Goal: Task Accomplishment & Management: Manage account settings

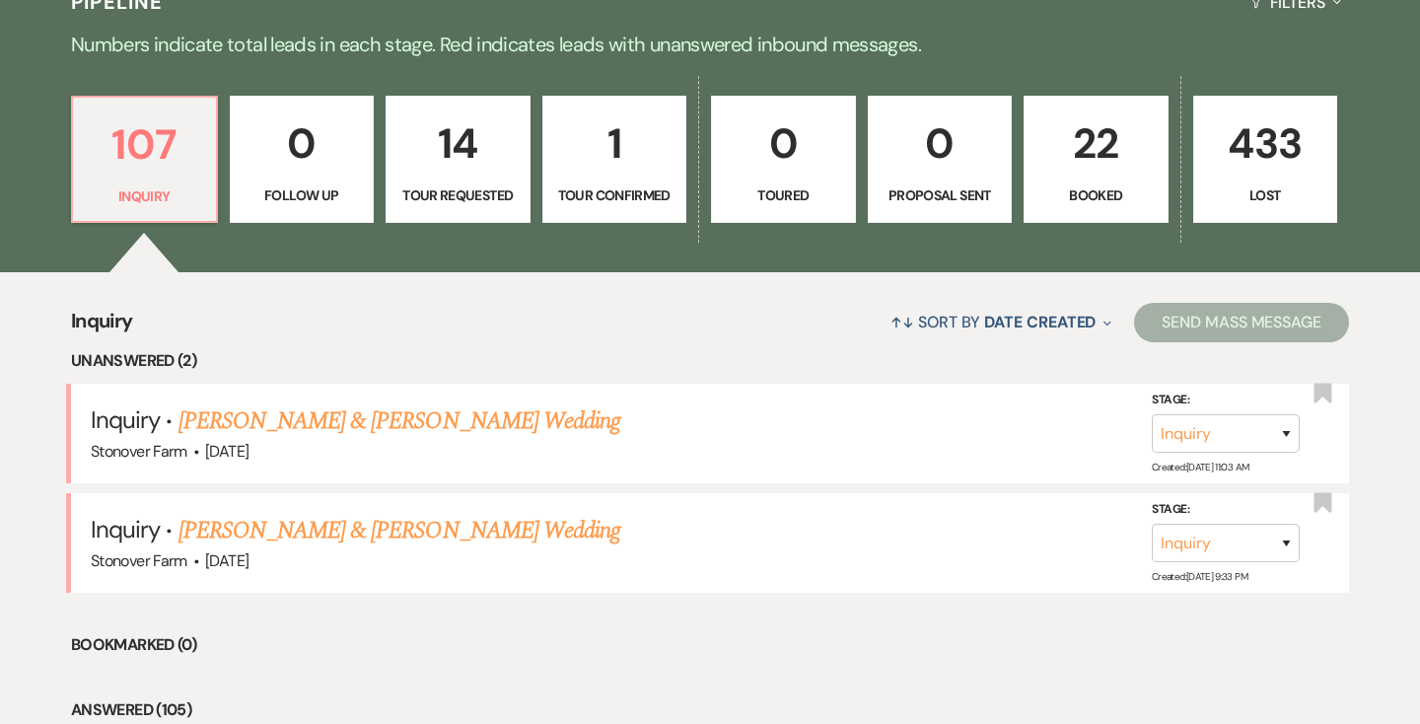
scroll to position [493, 0]
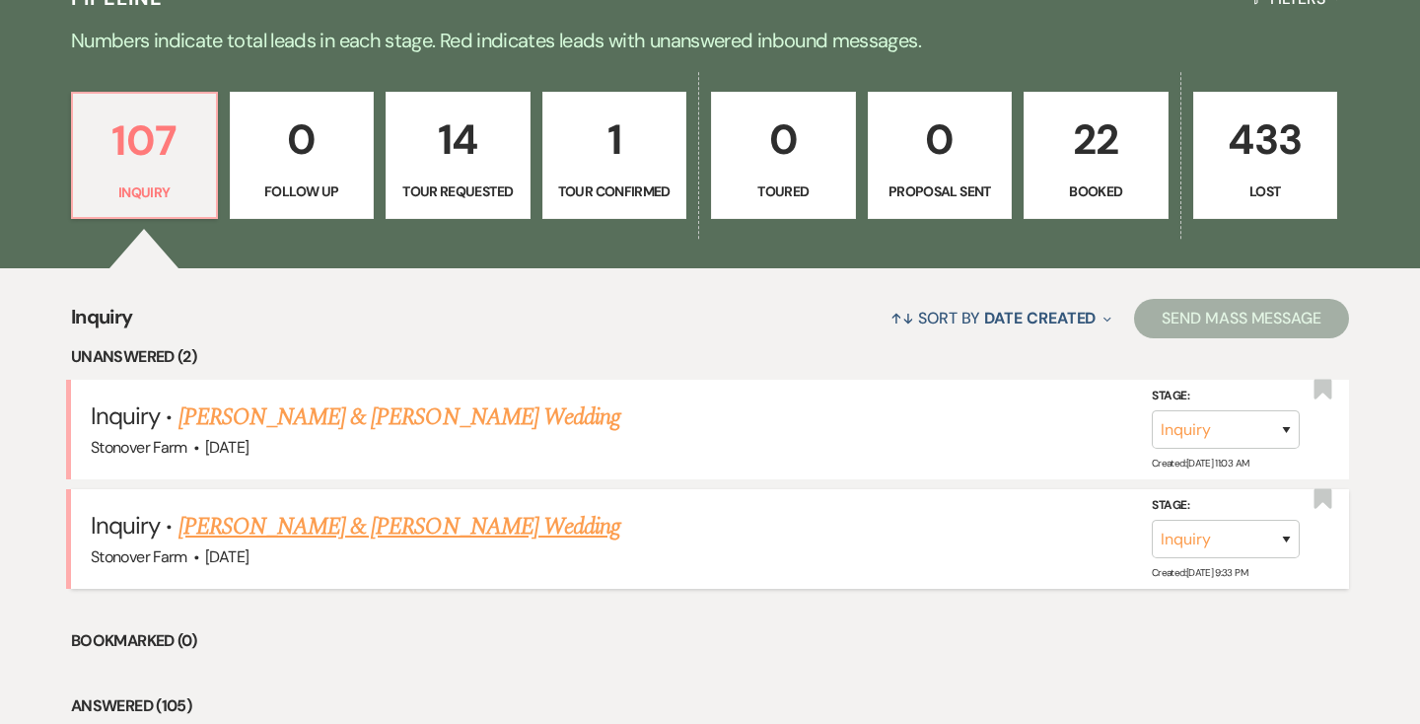
click at [336, 523] on link "[PERSON_NAME] & [PERSON_NAME] Wedding" at bounding box center [400, 527] width 442 height 36
select select "5"
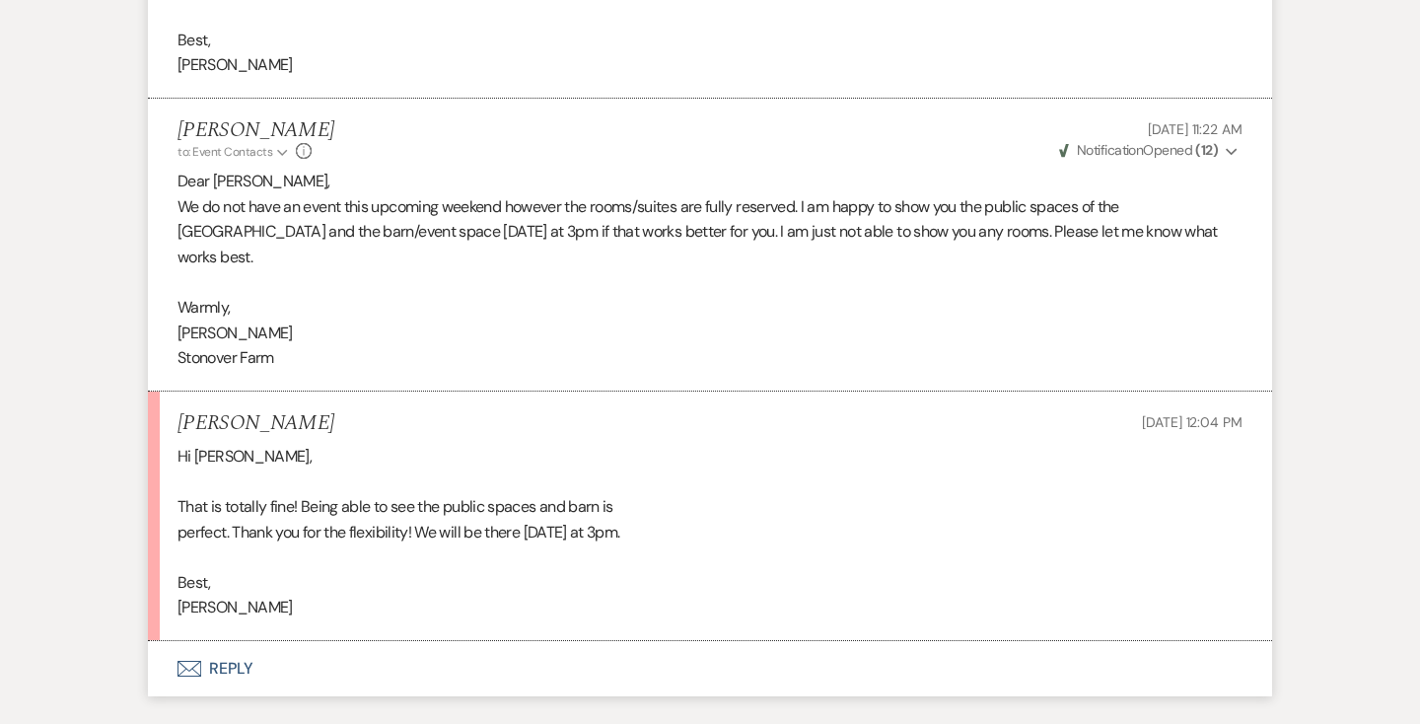
scroll to position [3139, 0]
click at [234, 639] on button "Envelope Reply" at bounding box center [710, 666] width 1124 height 55
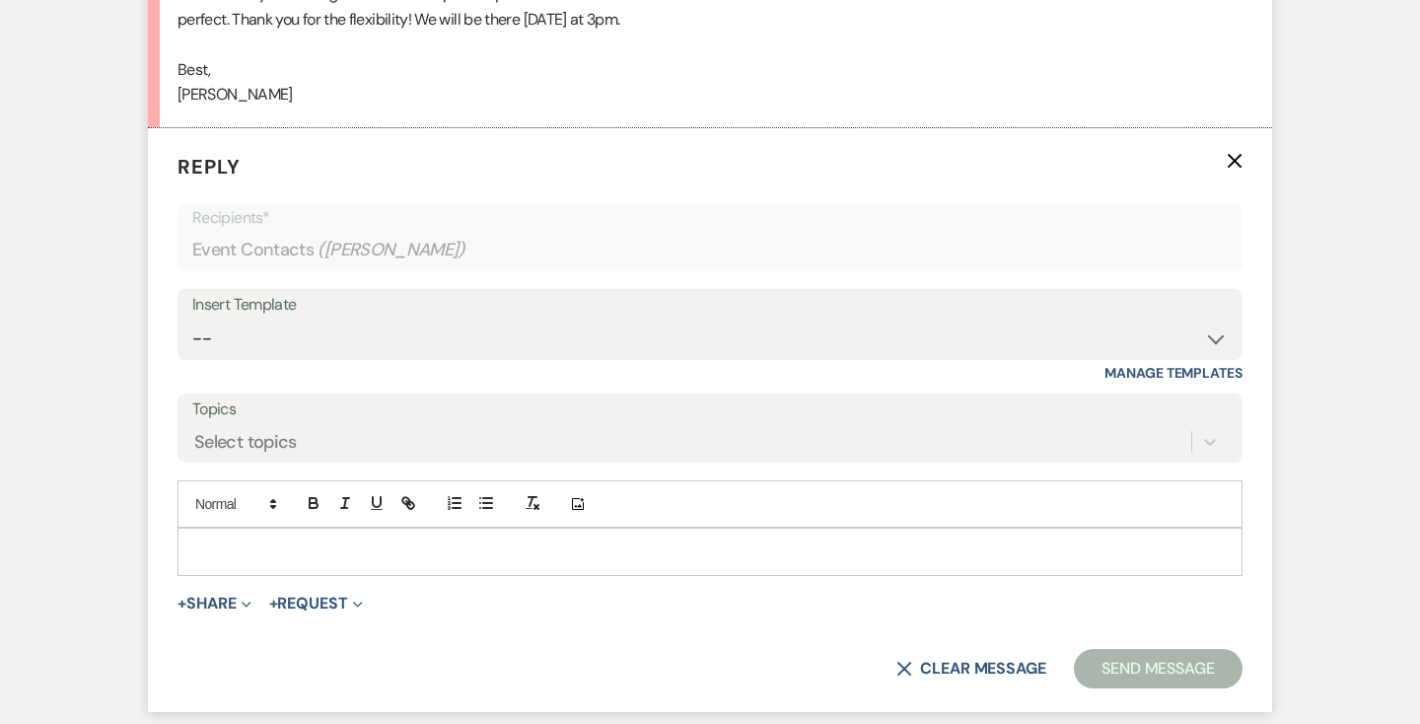
scroll to position [3657, 0]
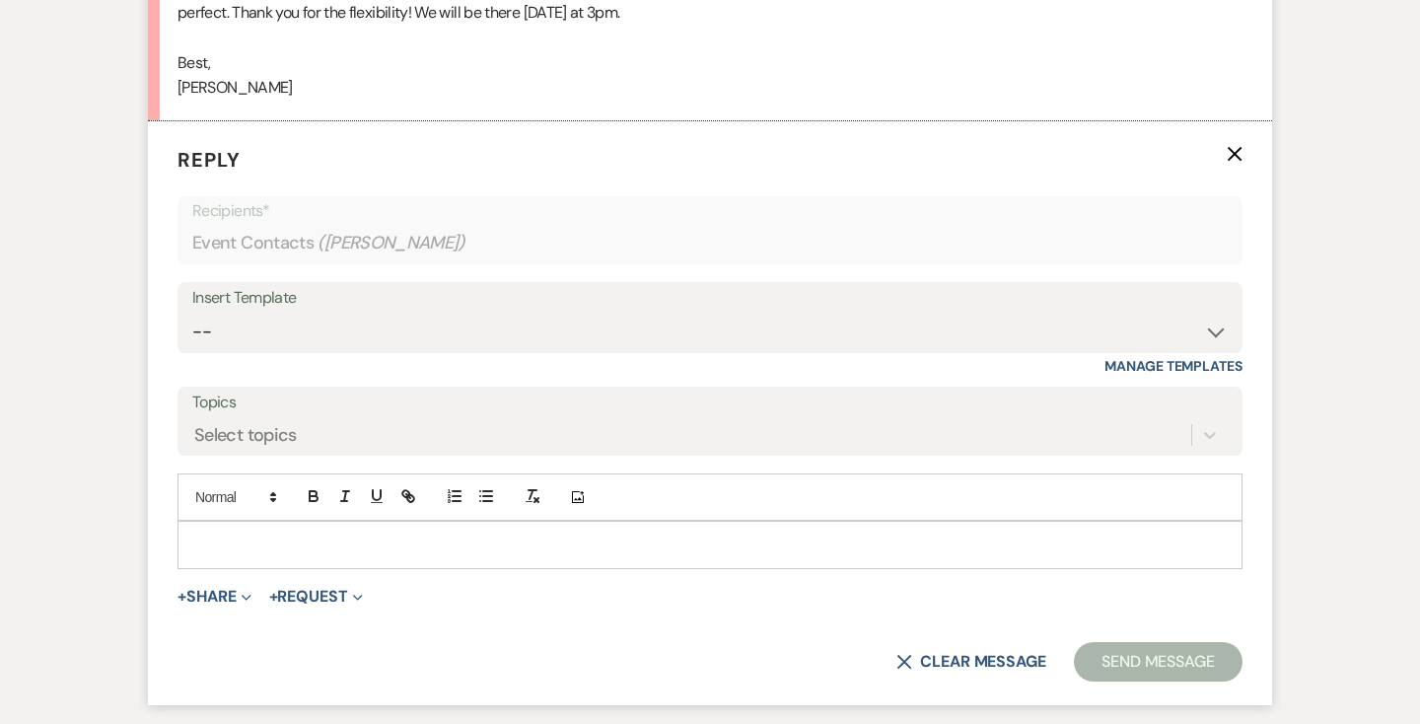
click at [276, 534] on p at bounding box center [710, 545] width 1034 height 22
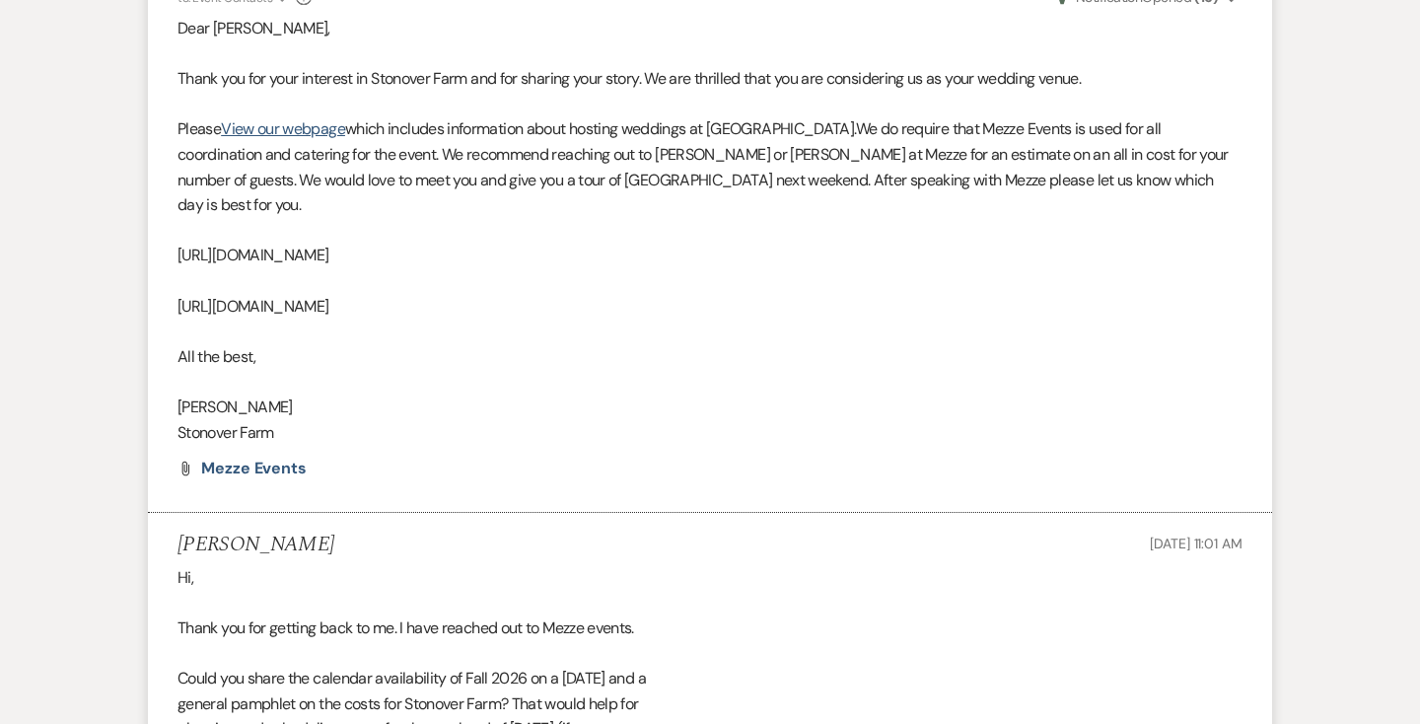
scroll to position [0, 0]
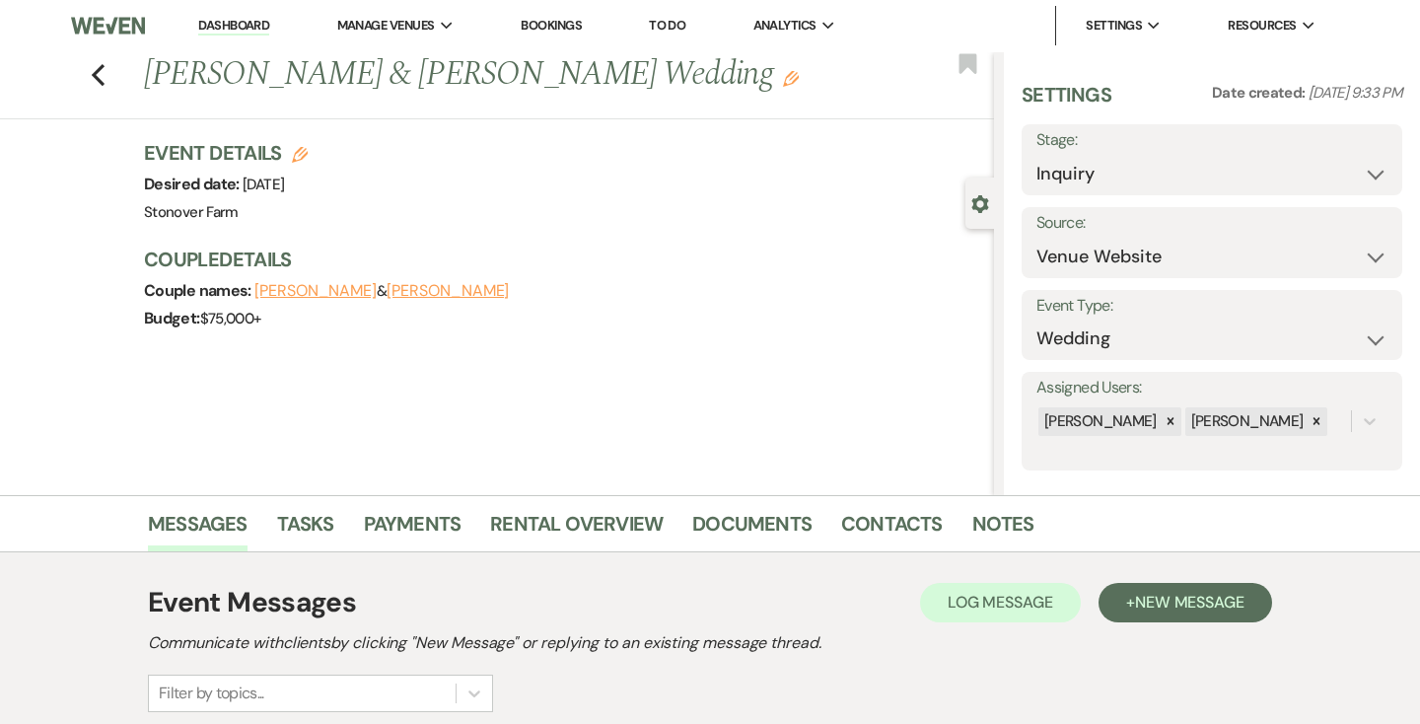
click at [230, 26] on link "Dashboard" at bounding box center [233, 26] width 71 height 19
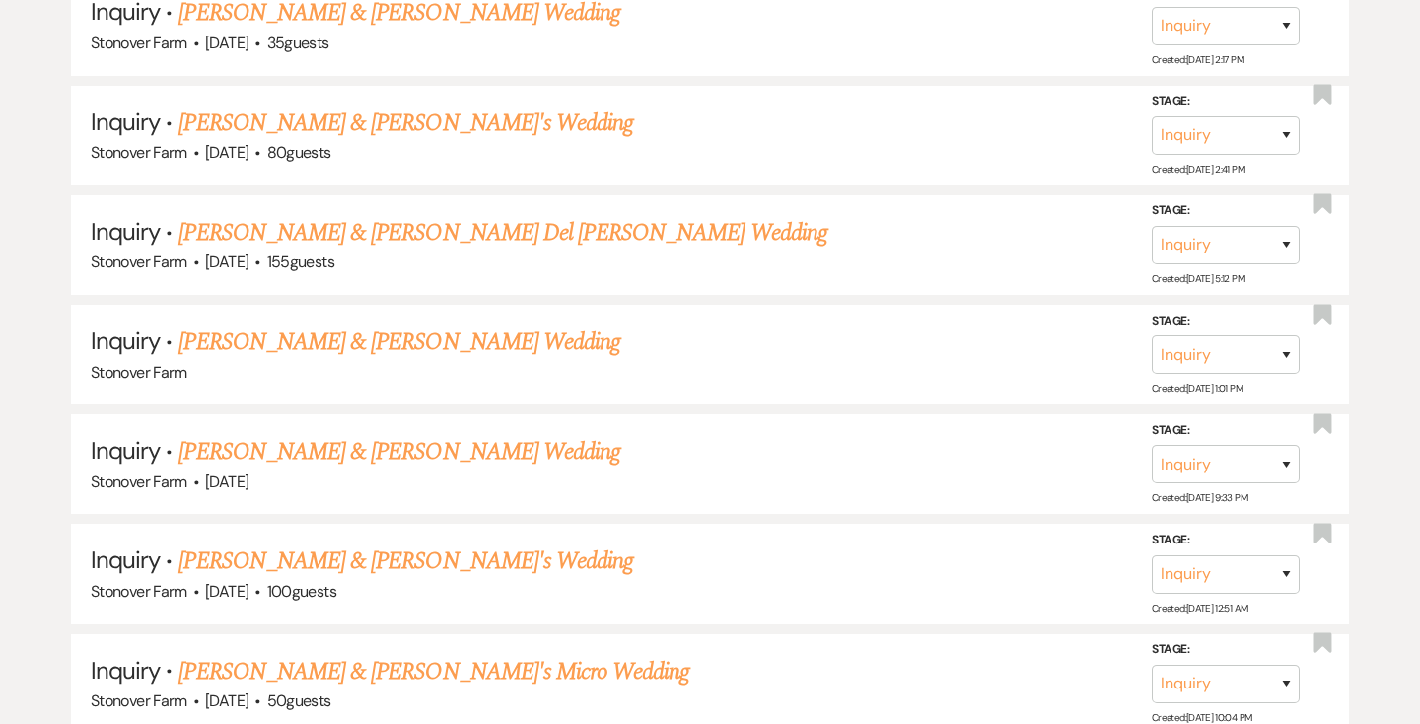
scroll to position [1139, 0]
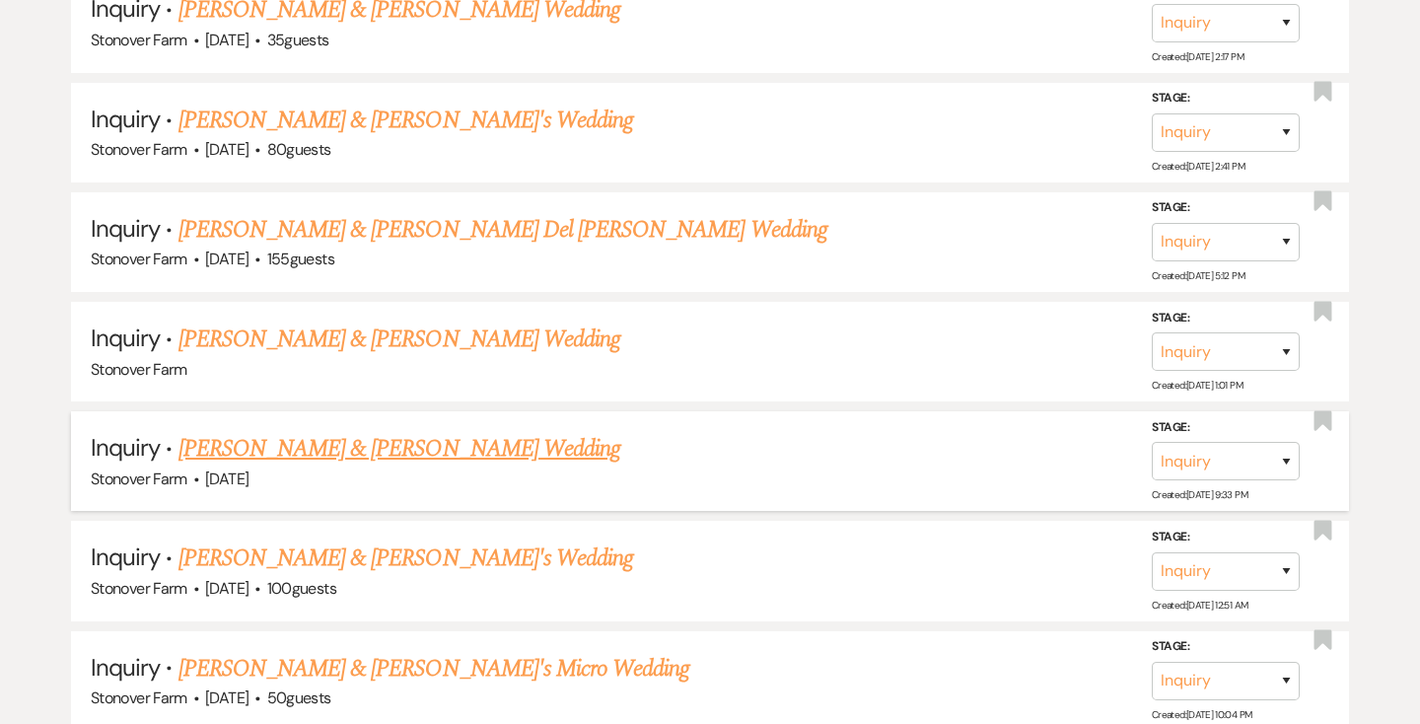
click at [452, 454] on link "[PERSON_NAME] & [PERSON_NAME] Wedding" at bounding box center [400, 449] width 442 height 36
select select "5"
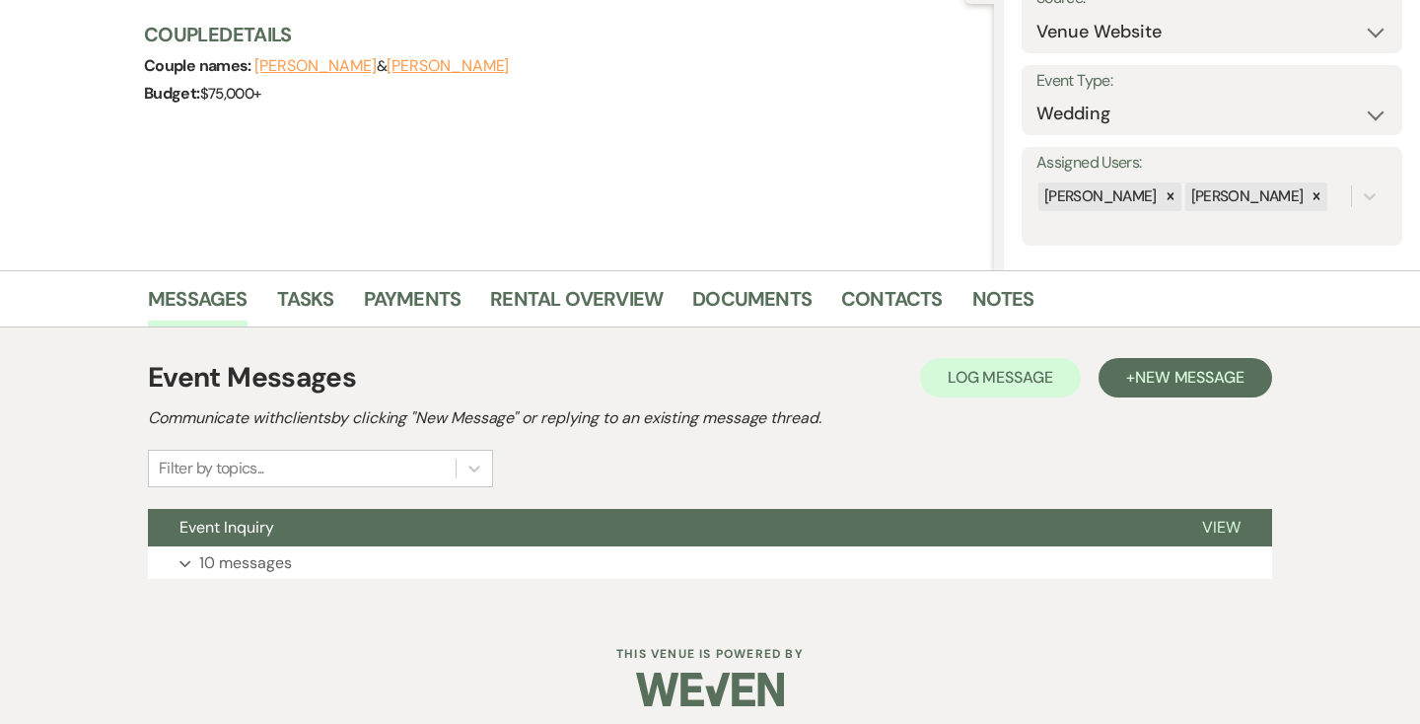
scroll to position [237, 0]
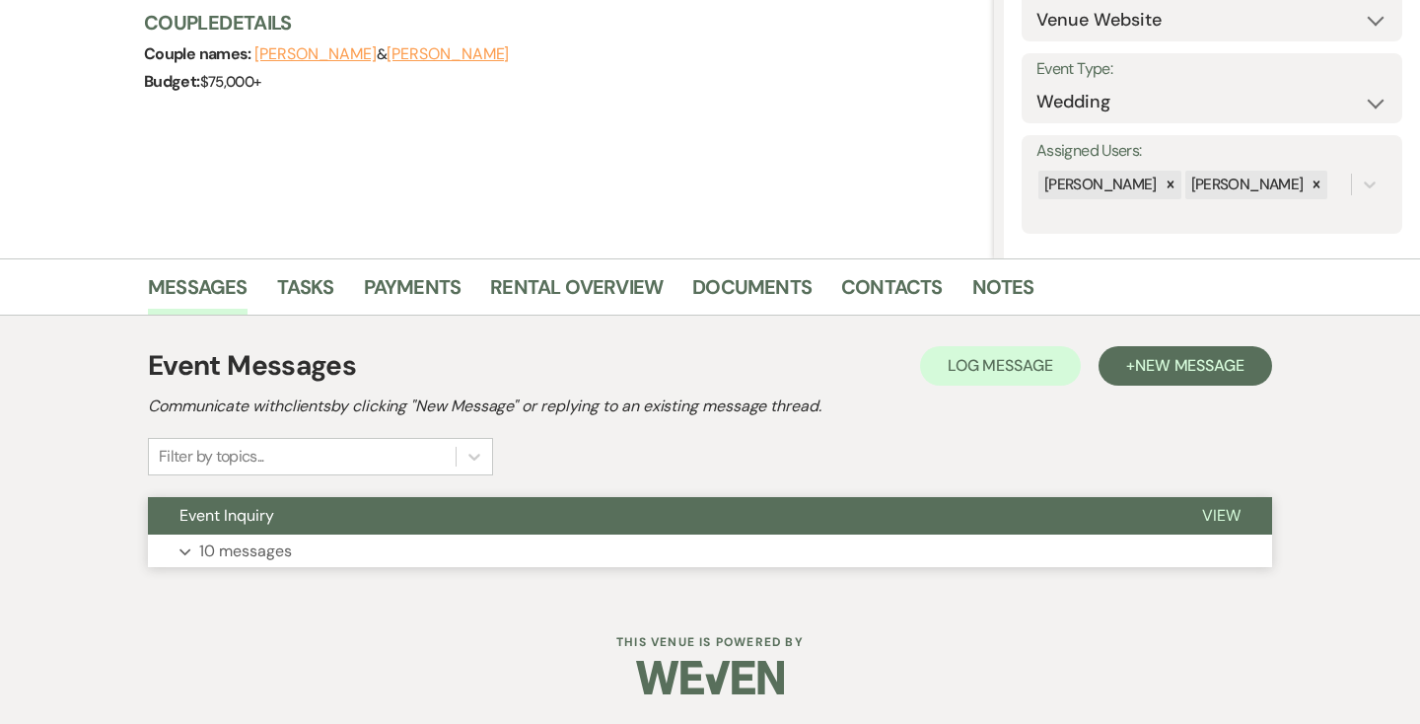
click at [1217, 518] on span "View" at bounding box center [1221, 515] width 38 height 21
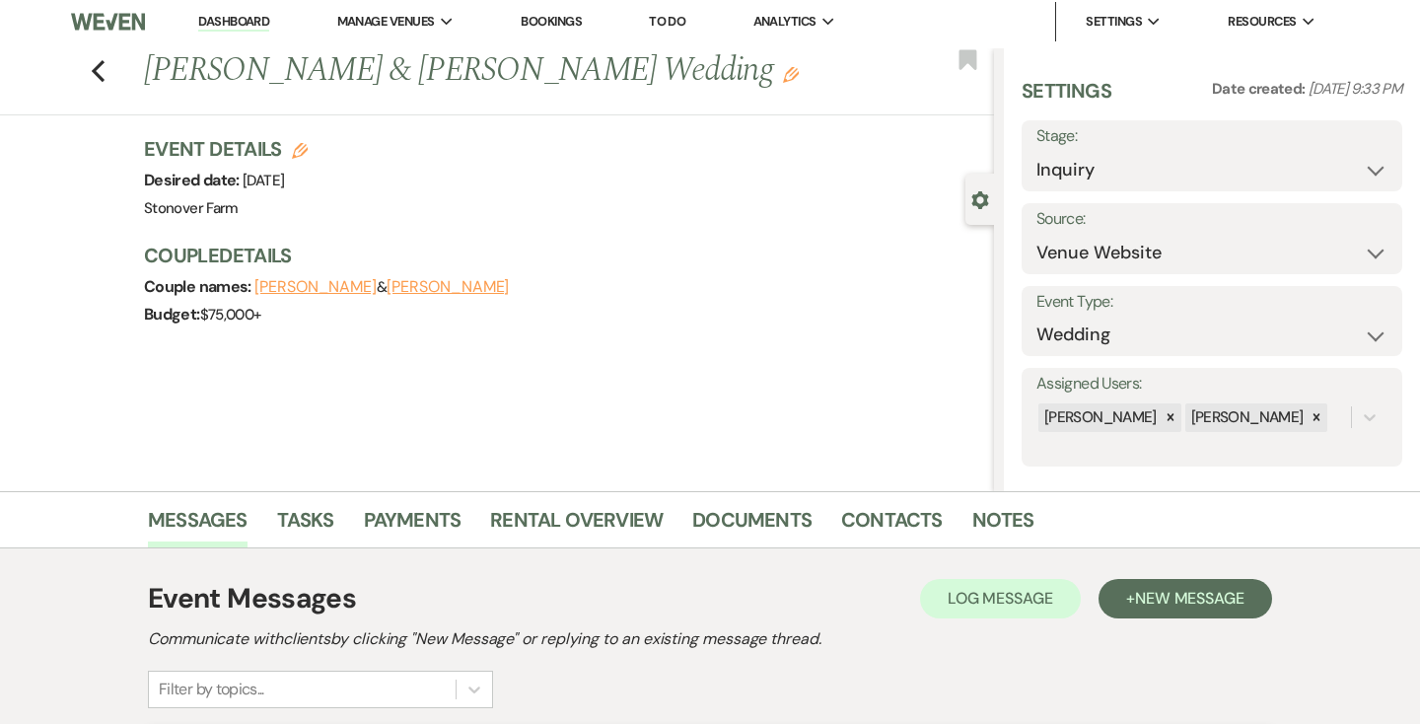
scroll to position [0, 0]
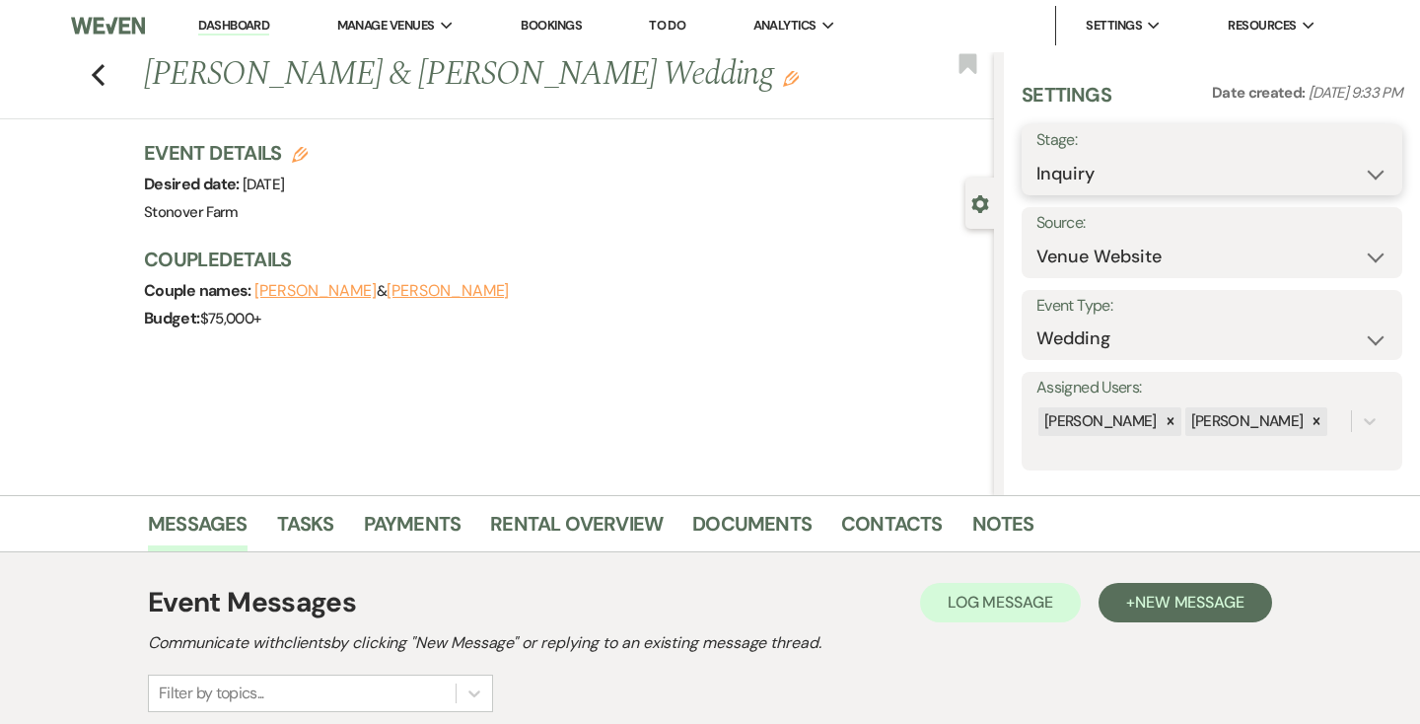
click at [1377, 172] on select "Inquiry Follow Up Tour Requested Tour Confirmed Toured Proposal Sent Booked Lost" at bounding box center [1212, 174] width 351 height 38
select select "4"
click at [1372, 156] on button "Save" at bounding box center [1364, 159] width 78 height 39
click at [228, 22] on link "Dashboard" at bounding box center [233, 26] width 71 height 19
select select "4"
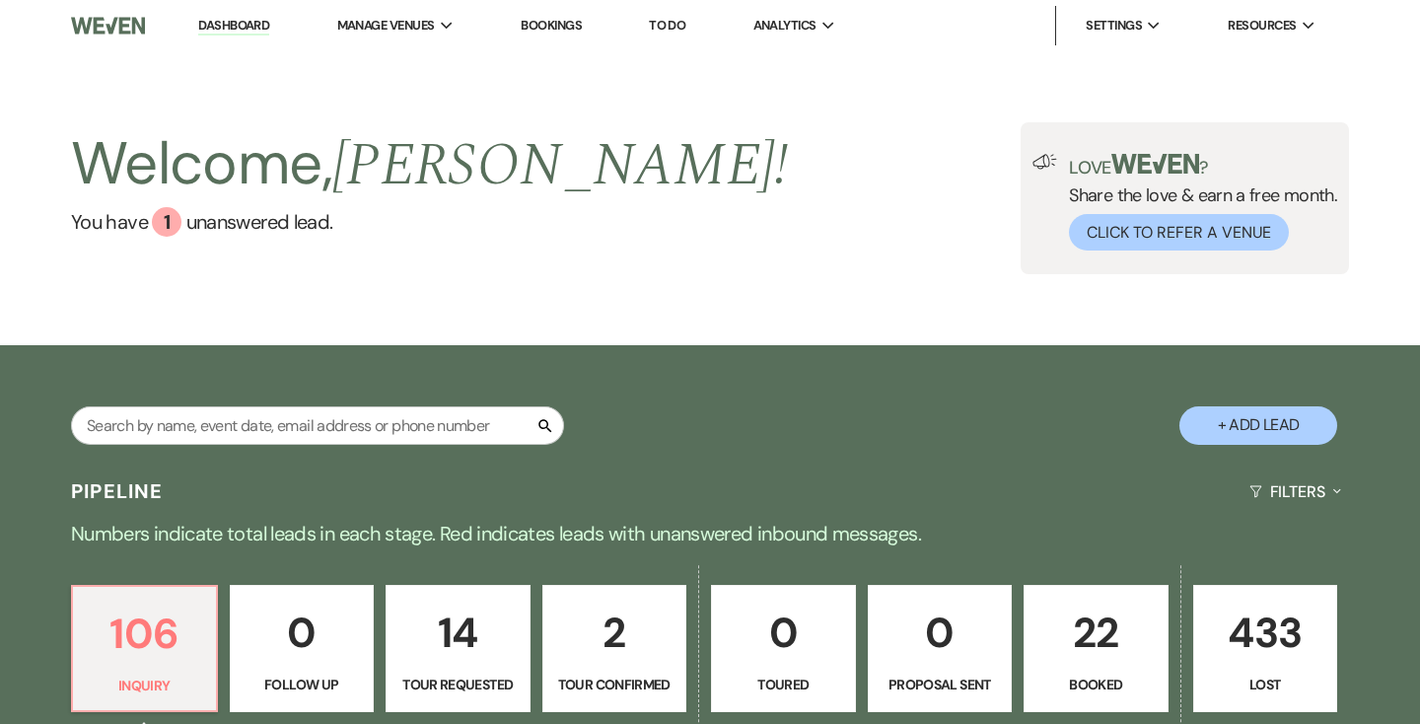
click at [1262, 424] on button "+ Add Lead" at bounding box center [1259, 425] width 158 height 38
select select "719"
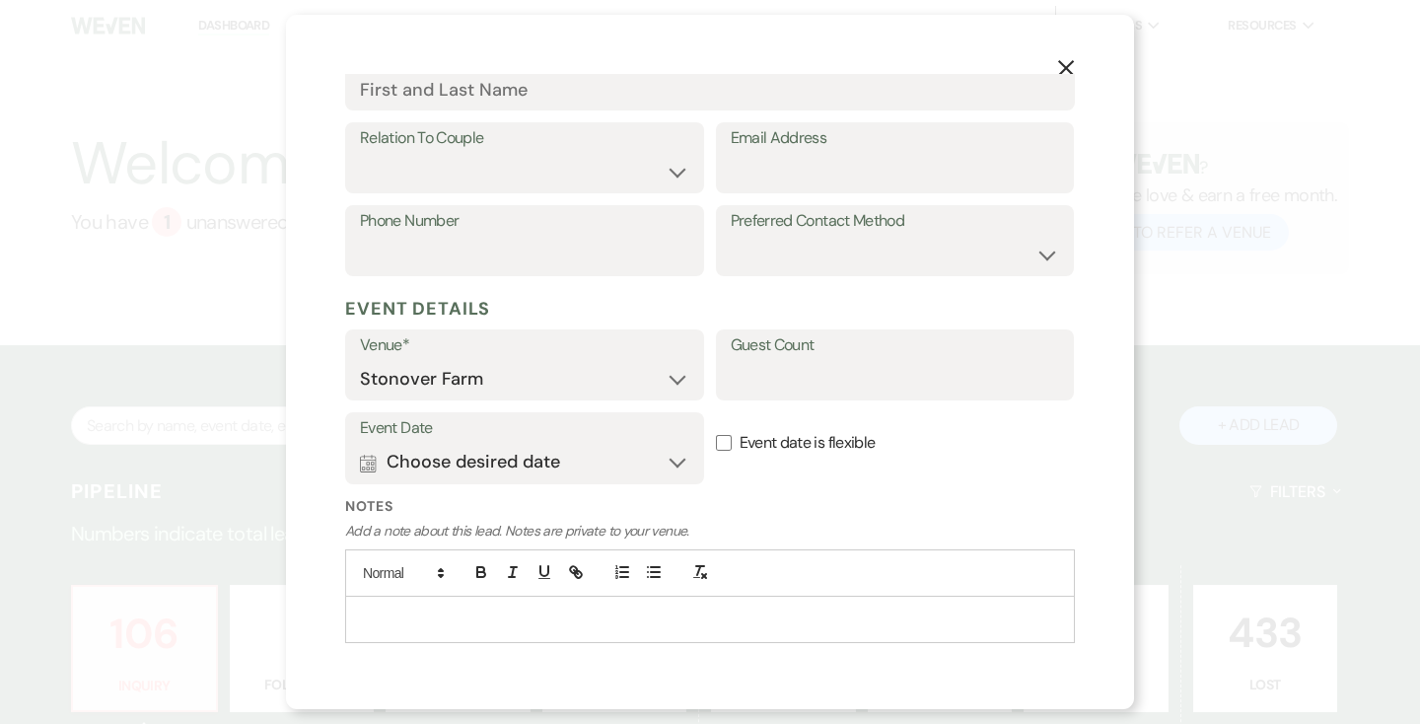
scroll to position [392, 0]
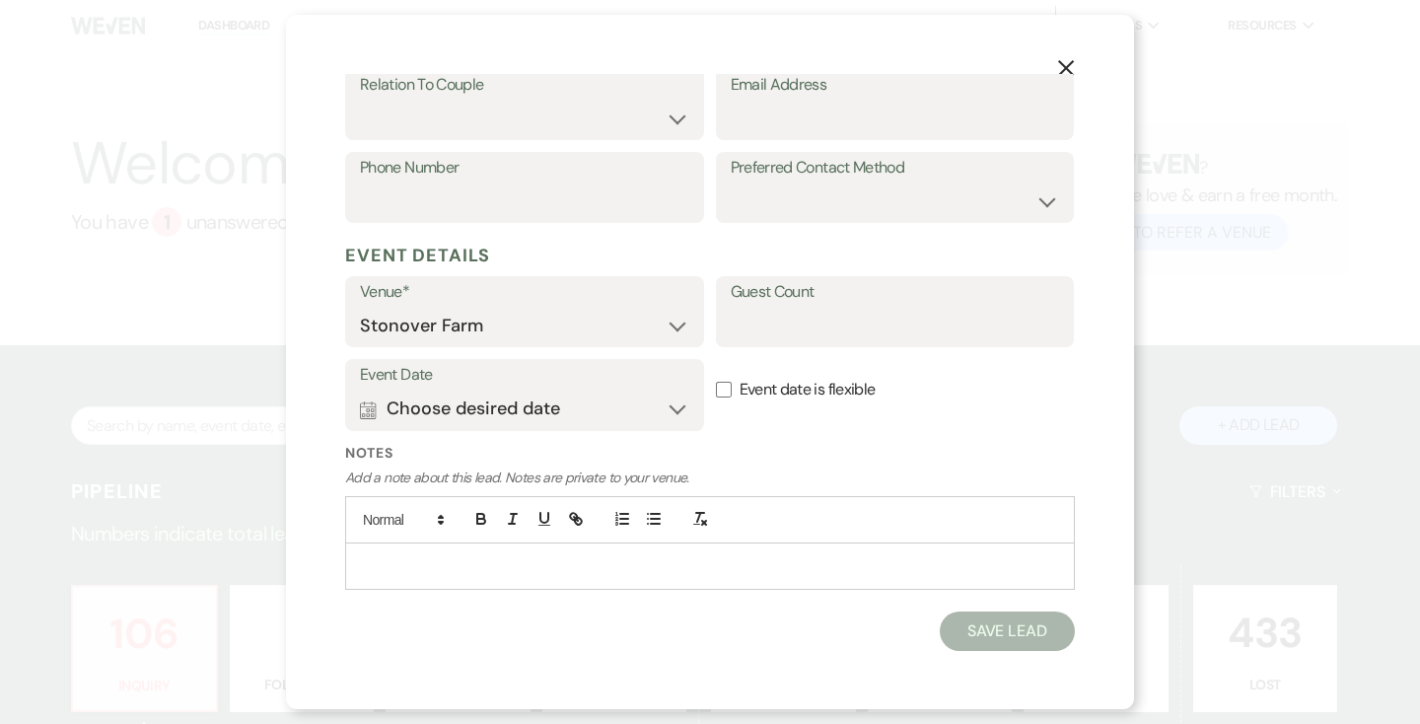
click at [569, 556] on p at bounding box center [710, 566] width 698 height 22
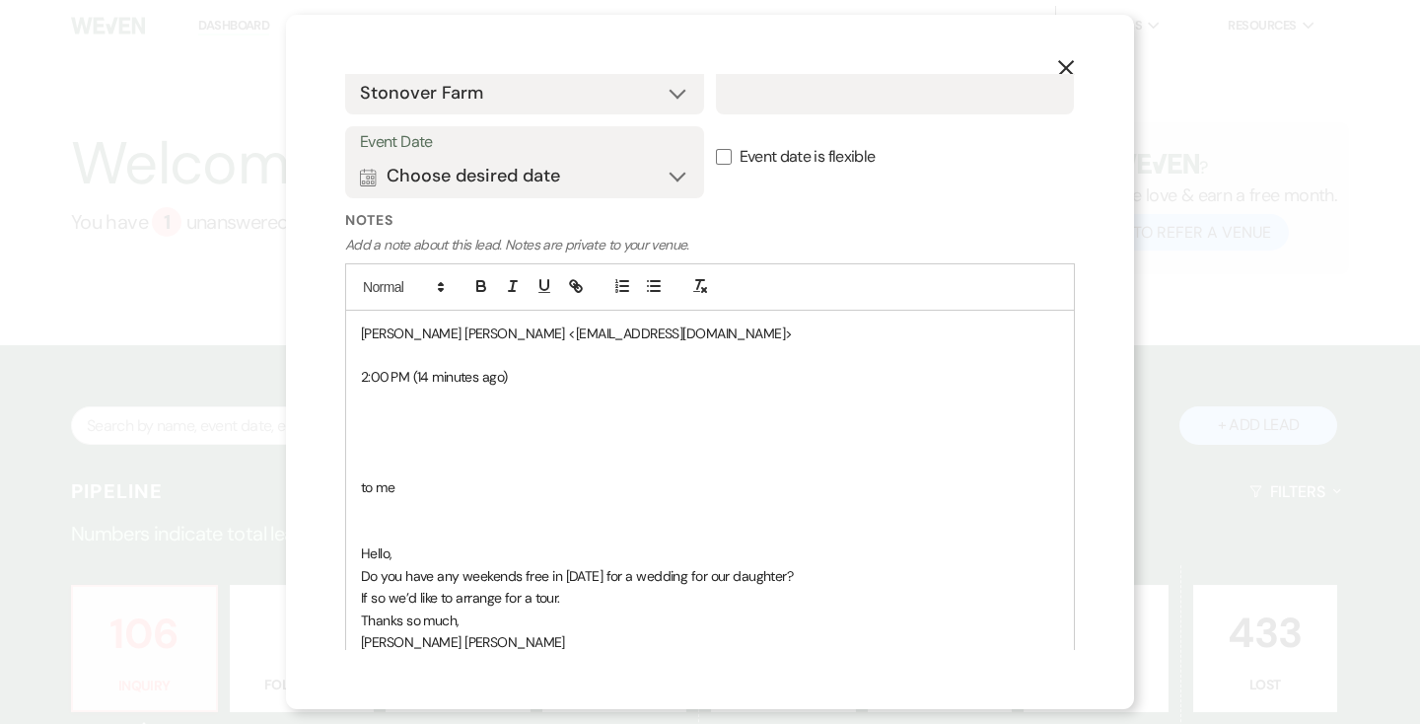
scroll to position [581, 0]
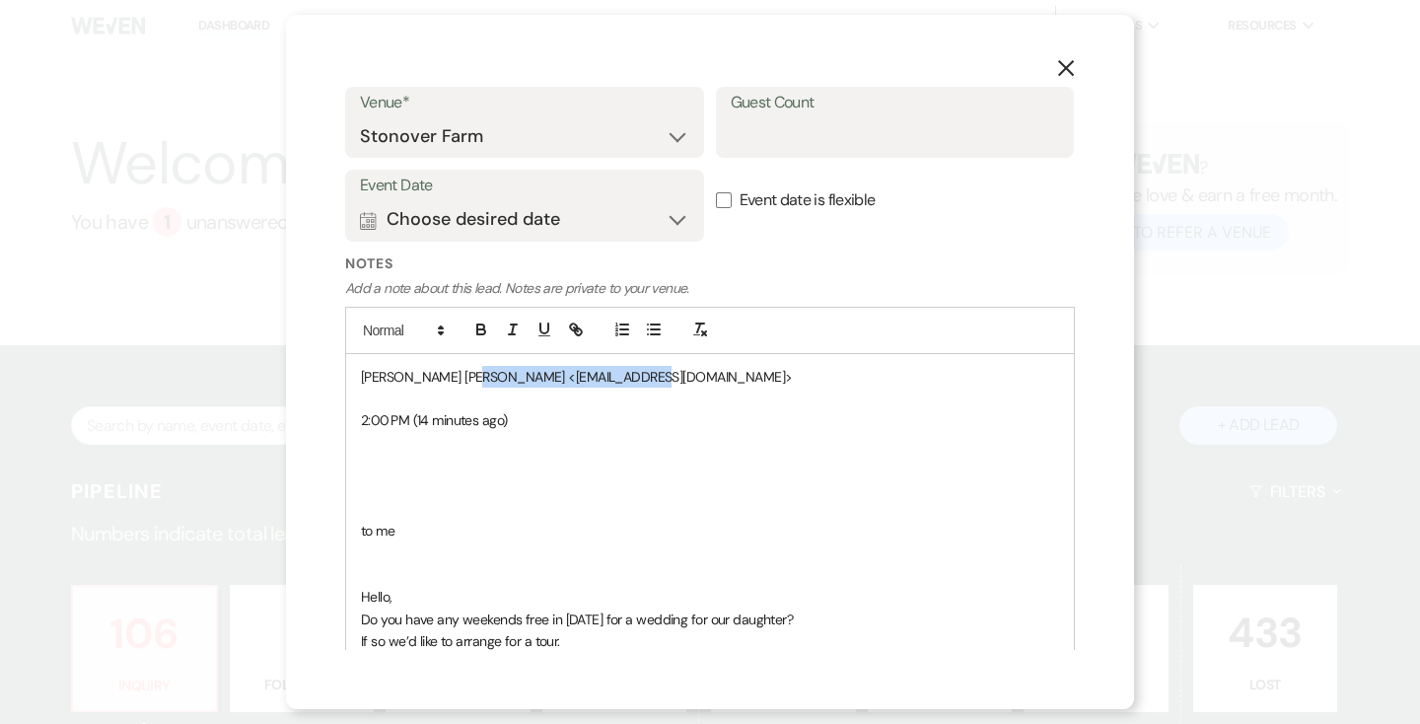
drag, startPoint x: 617, startPoint y: 379, endPoint x: 461, endPoint y: 380, distance: 156.8
click at [461, 380] on span "[PERSON_NAME] [PERSON_NAME] <[EMAIL_ADDRESS][DOMAIN_NAME]>" at bounding box center [577, 377] width 432 height 18
copy span "[EMAIL_ADDRESS][DOMAIN_NAME]"
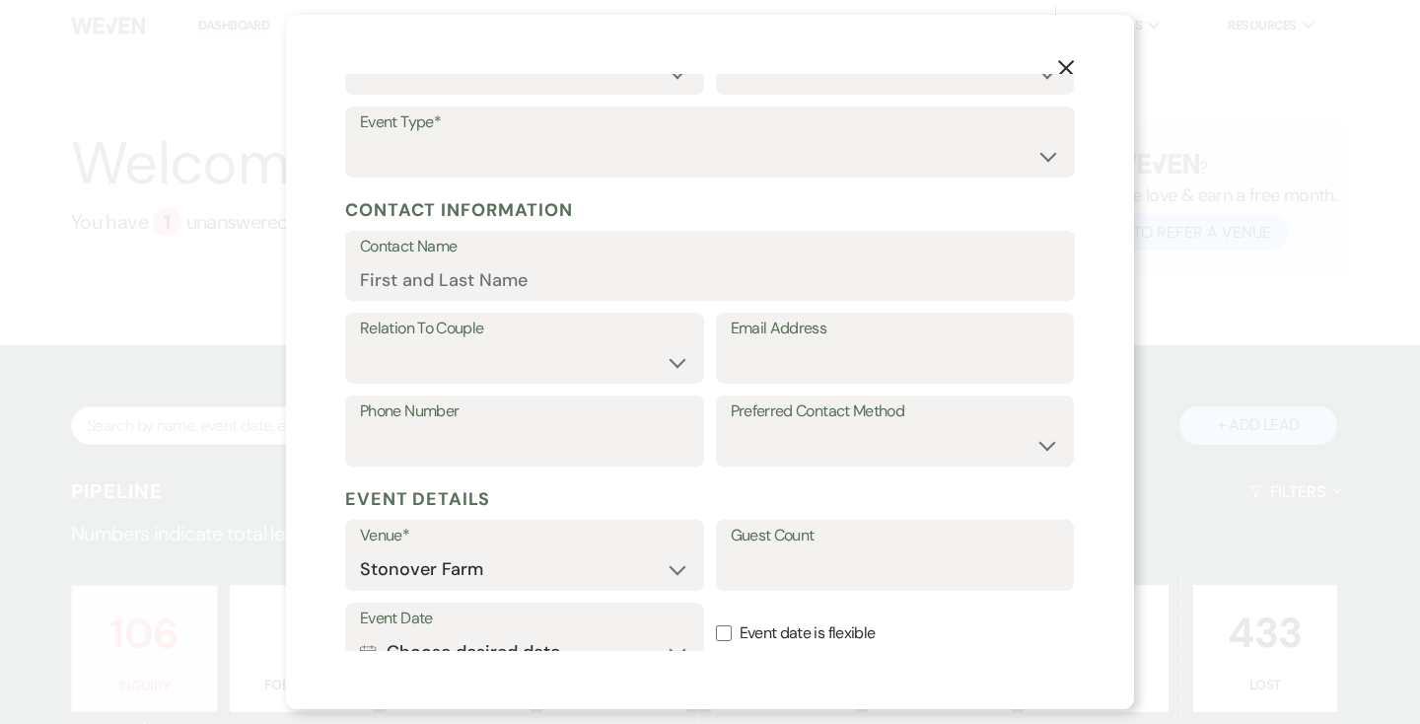
scroll to position [147, 0]
click at [843, 354] on input "Email Address" at bounding box center [895, 363] width 329 height 38
paste input "[EMAIL_ADDRESS][DOMAIN_NAME]"
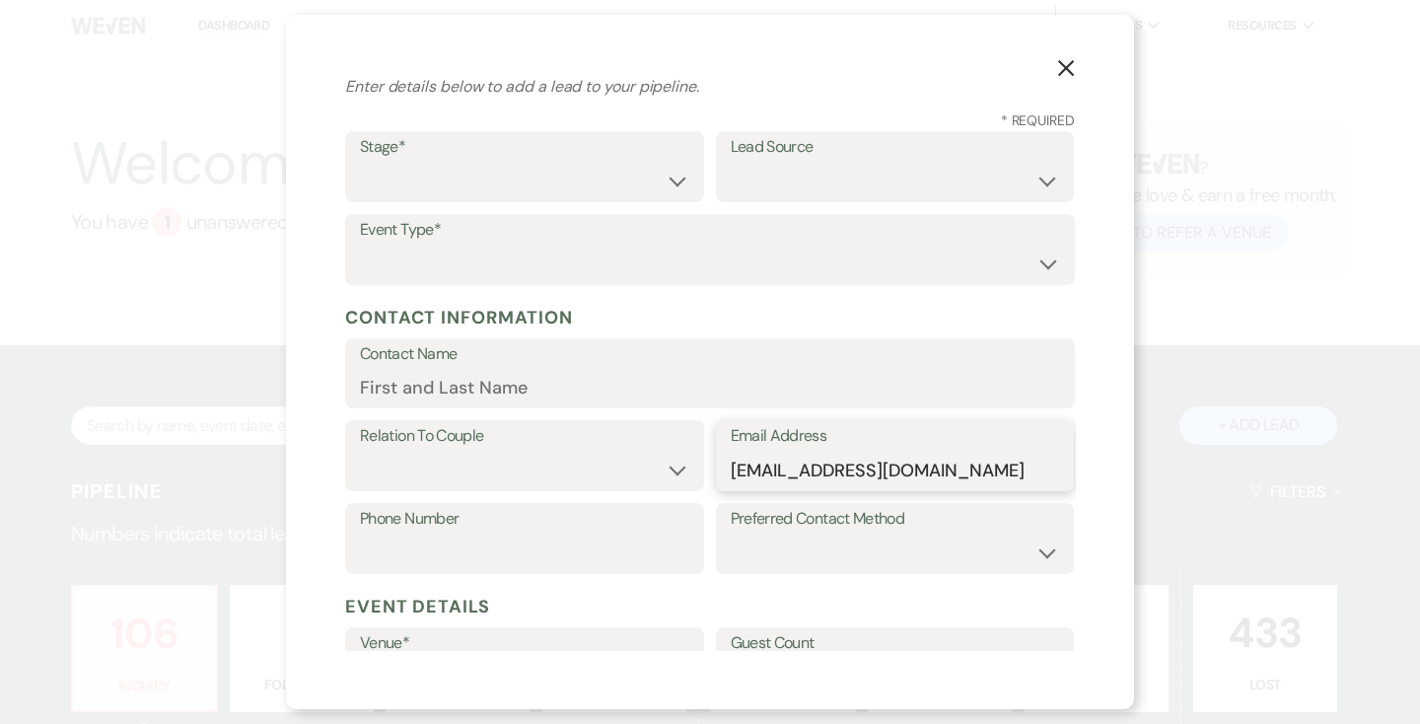
scroll to position [39, 0]
type input "[EMAIL_ADDRESS][DOMAIN_NAME]"
click at [578, 391] on input "Contact Name" at bounding box center [710, 388] width 700 height 38
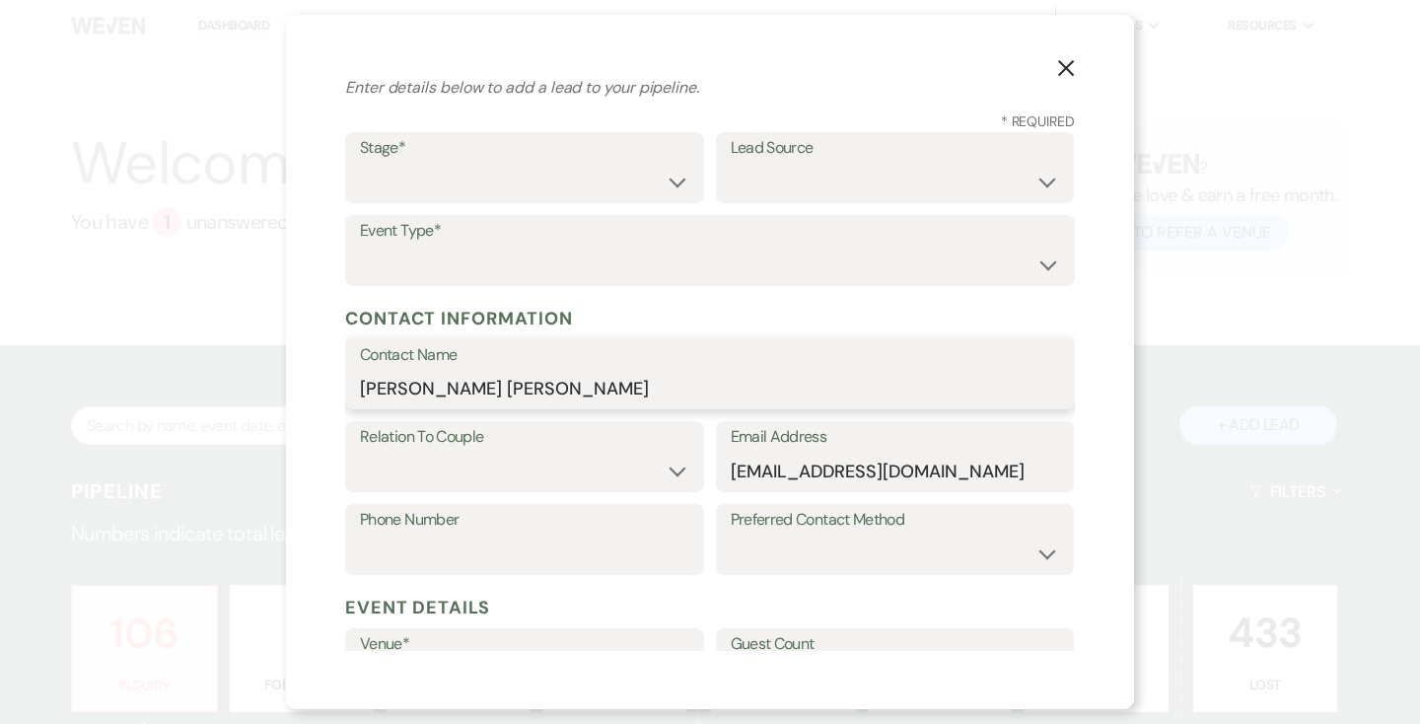
type input "[PERSON_NAME] [PERSON_NAME]"
click at [677, 473] on select "Couple Planner Parent of Couple Family Member Friend Other" at bounding box center [524, 471] width 329 height 38
select select "3"
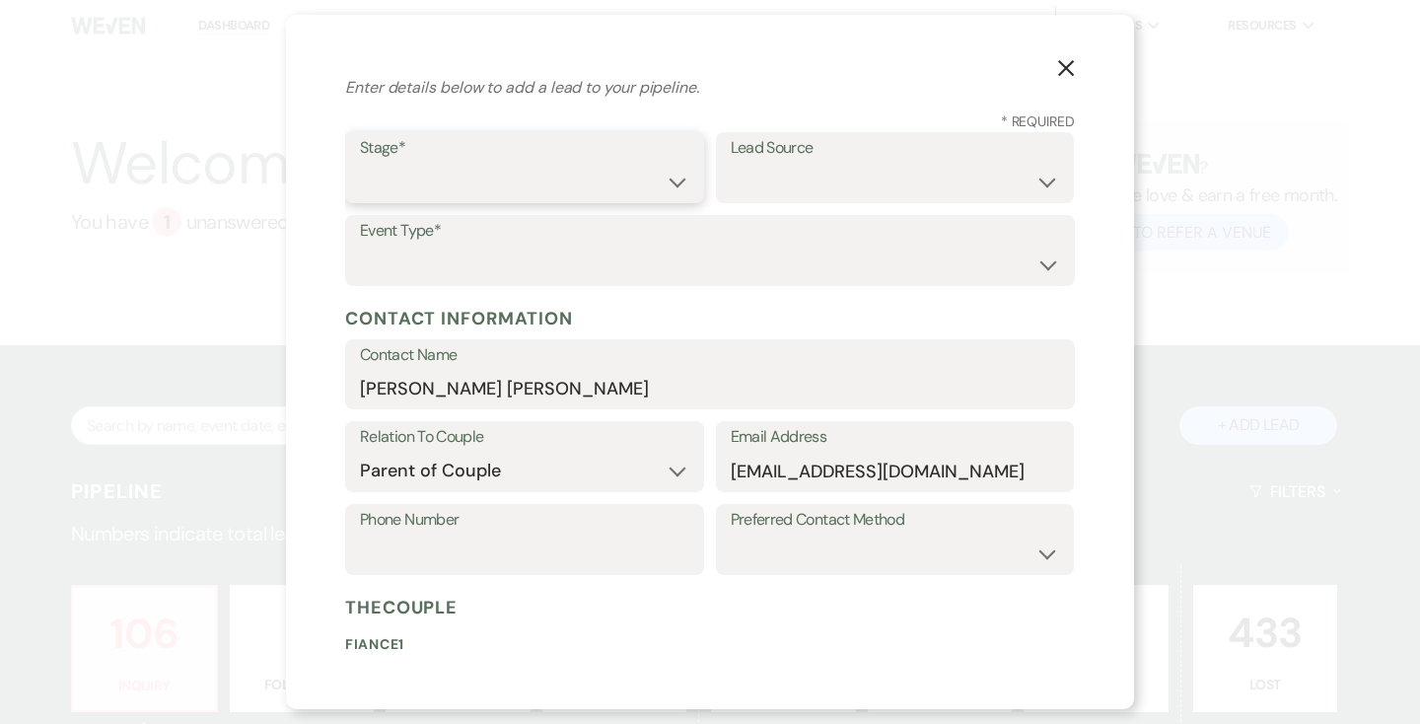
click at [682, 179] on select "Inquiry Follow Up Tour Requested Tour Confirmed Toured Proposal Sent Booked Lost" at bounding box center [524, 182] width 329 height 38
select select "1"
click at [1042, 179] on select "Weven Venue Website Instagram Facebook Pinterest Google The Knot Wedding Wire H…" at bounding box center [895, 182] width 329 height 38
select select "5"
click at [1052, 262] on select "Wedding Anniversary Party Baby Shower Bachelorette / Bachelor Party Birthday Pa…" at bounding box center [710, 265] width 700 height 38
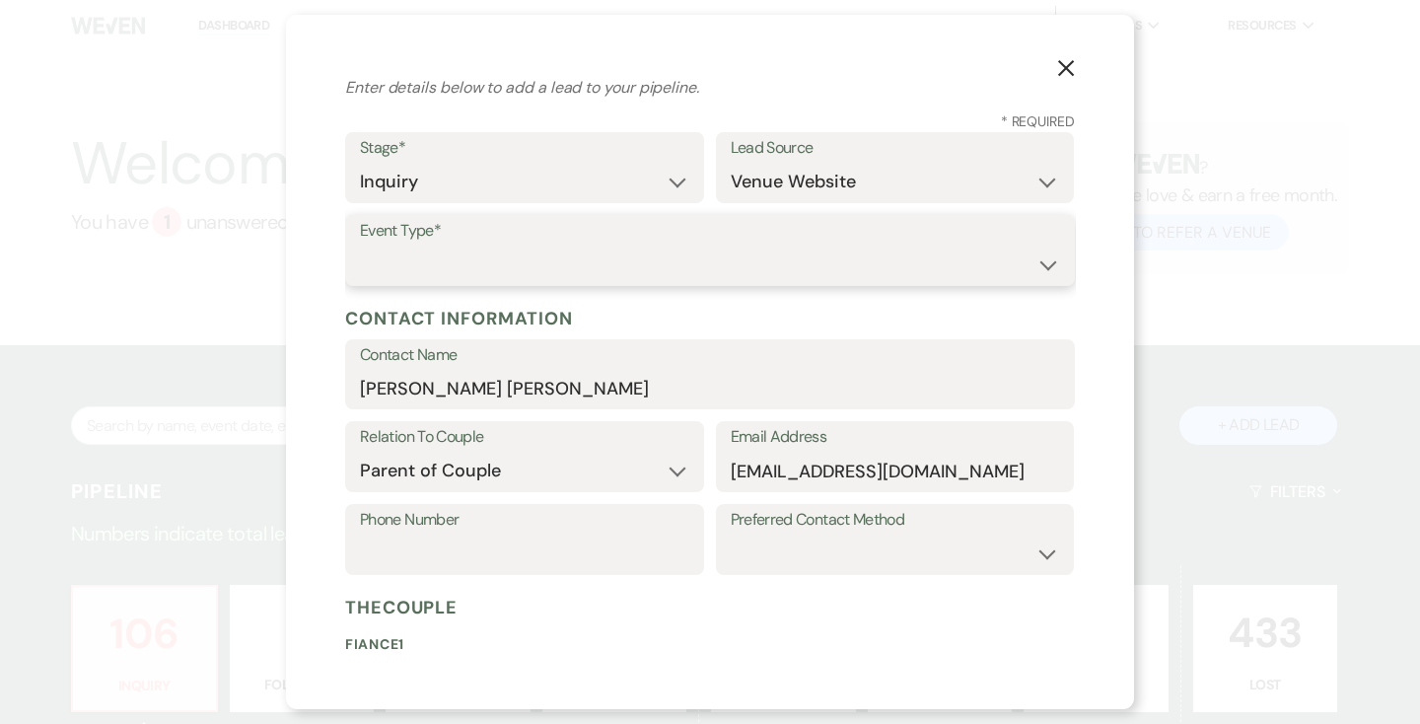
select select "1"
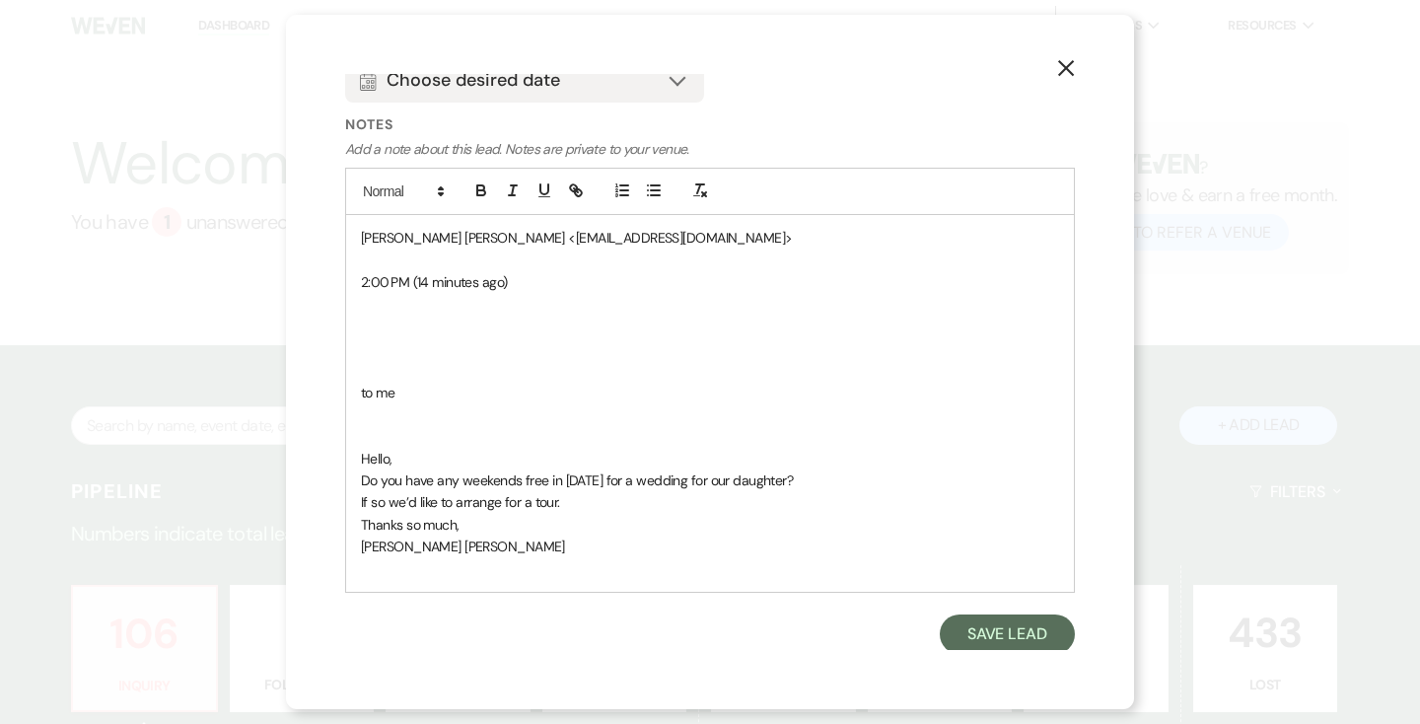
scroll to position [1166, 0]
click at [361, 455] on span "Hello," at bounding box center [377, 456] width 32 height 18
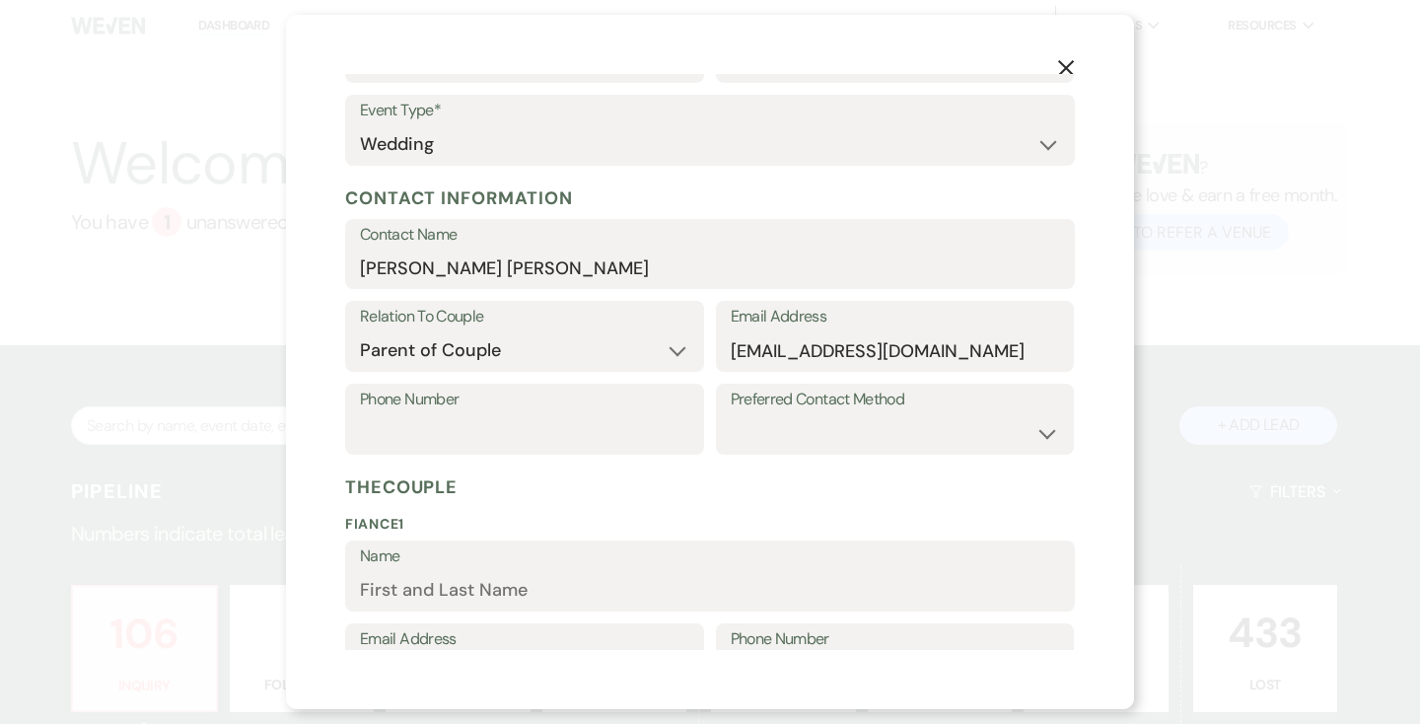
scroll to position [161, 0]
click at [1051, 429] on select "Email Phone Text" at bounding box center [895, 432] width 329 height 38
select select "email"
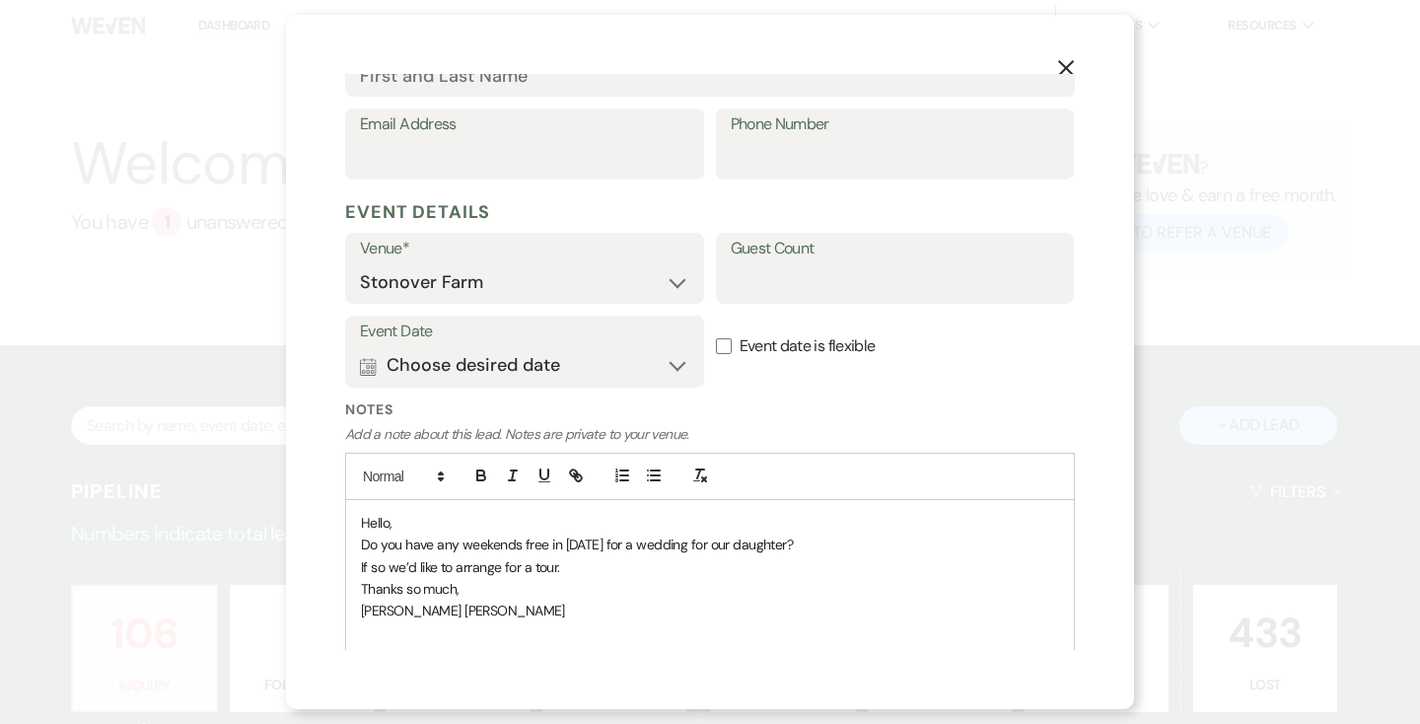
scroll to position [945, 0]
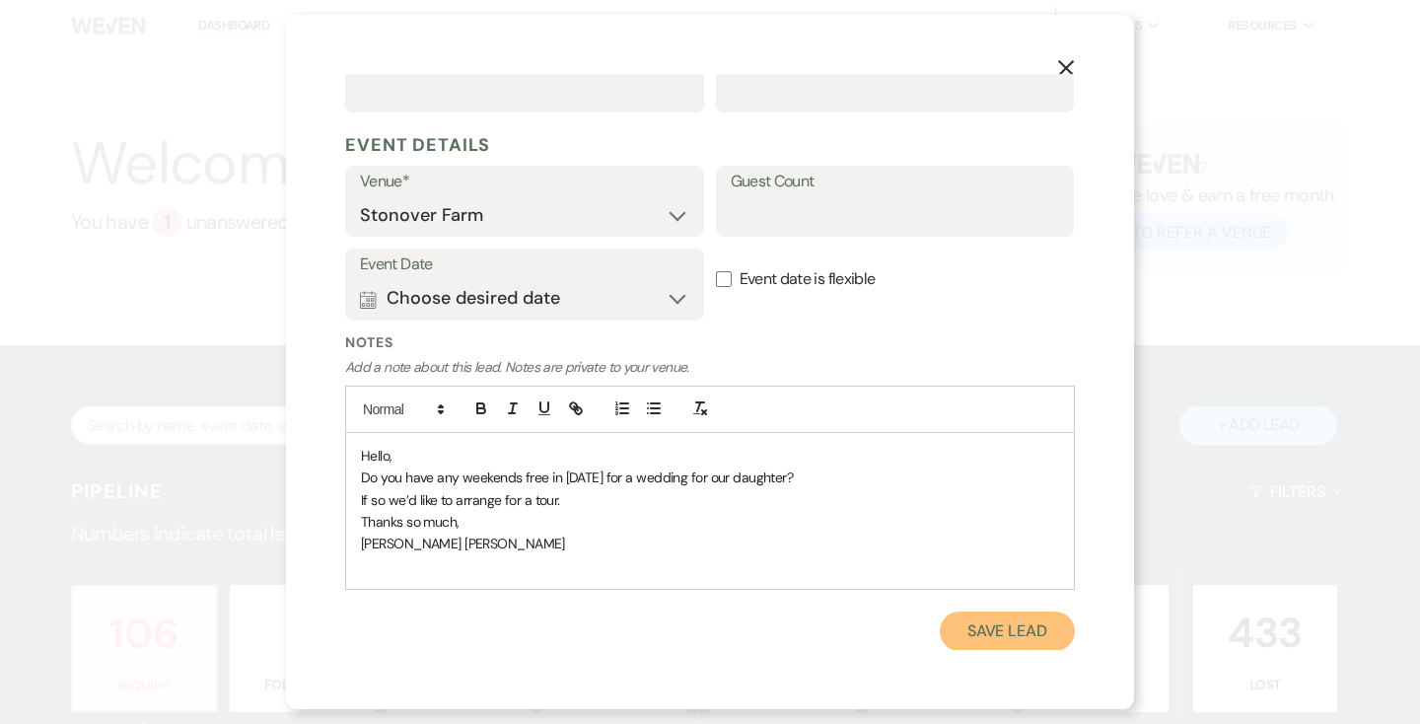
click at [1009, 624] on button "Save Lead" at bounding box center [1007, 630] width 135 height 39
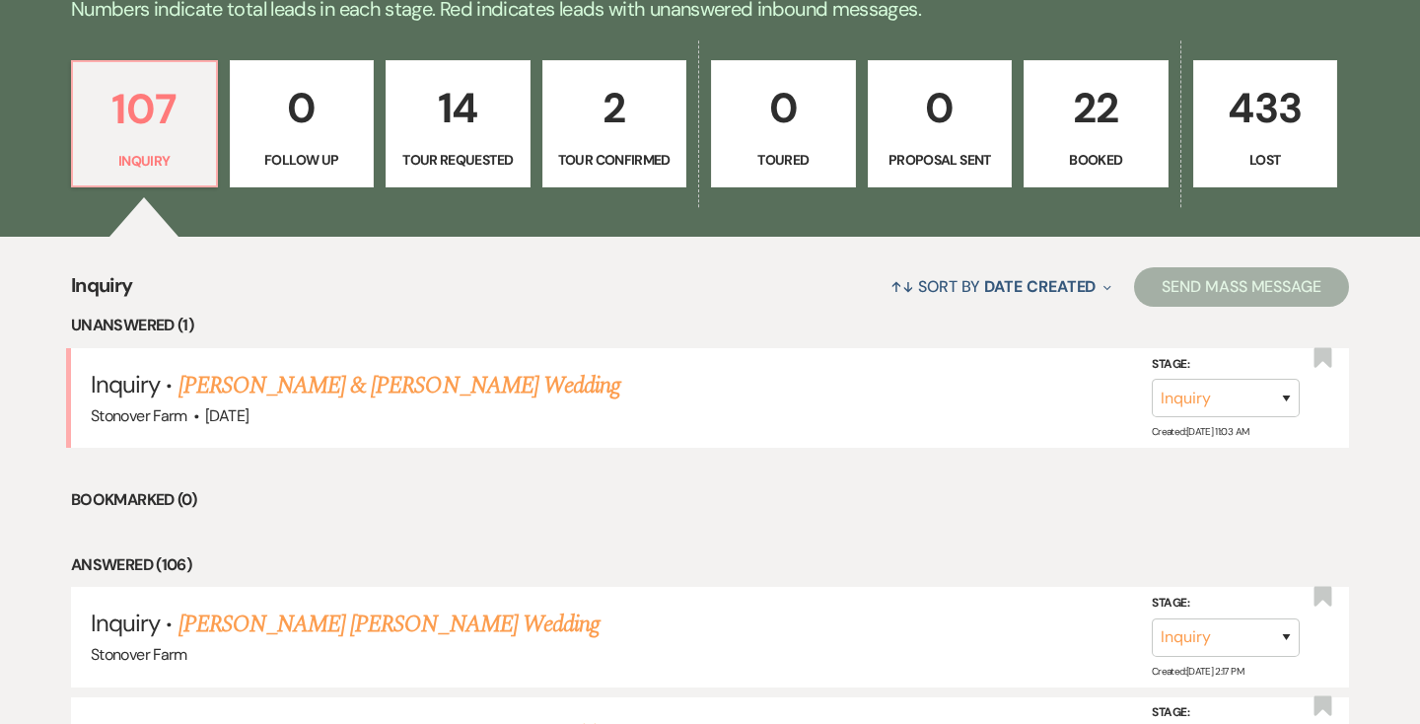
scroll to position [526, 0]
click at [289, 627] on link "[PERSON_NAME] [PERSON_NAME] Wedding" at bounding box center [389, 624] width 421 height 36
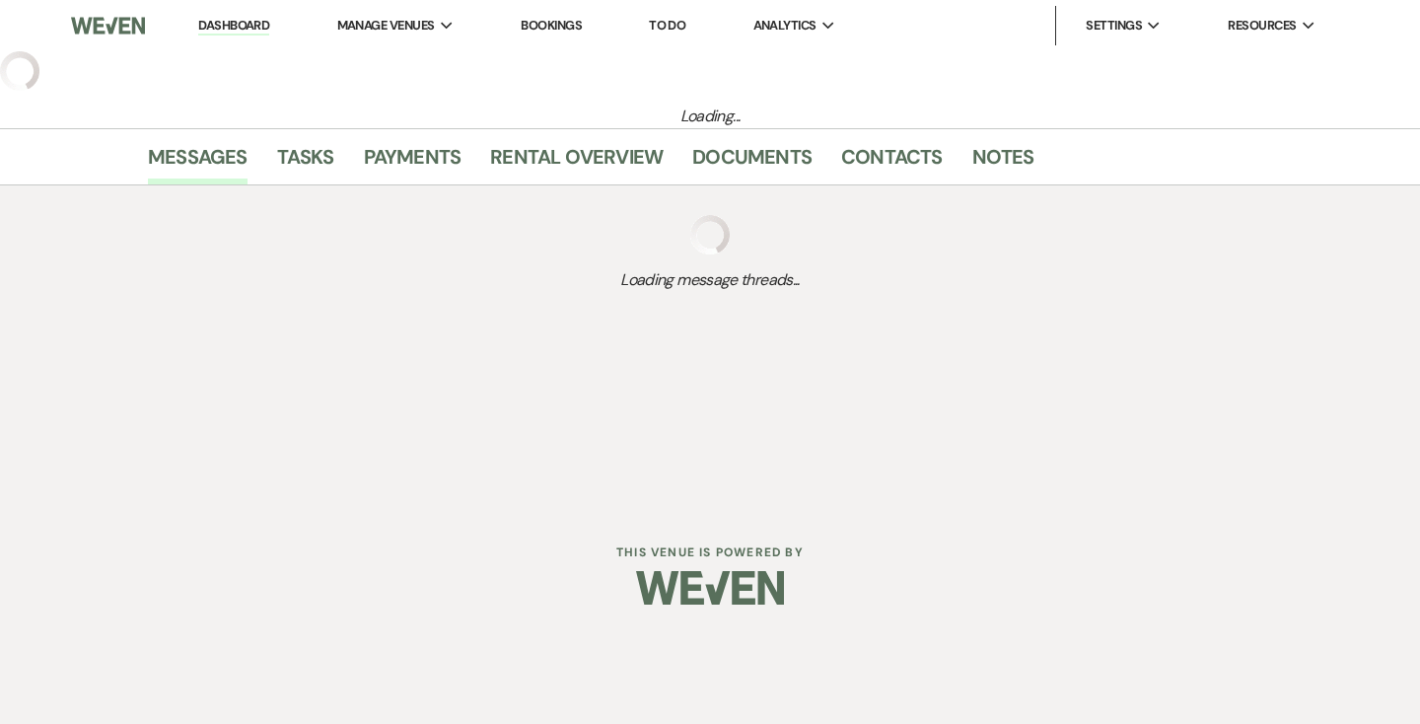
select select "5"
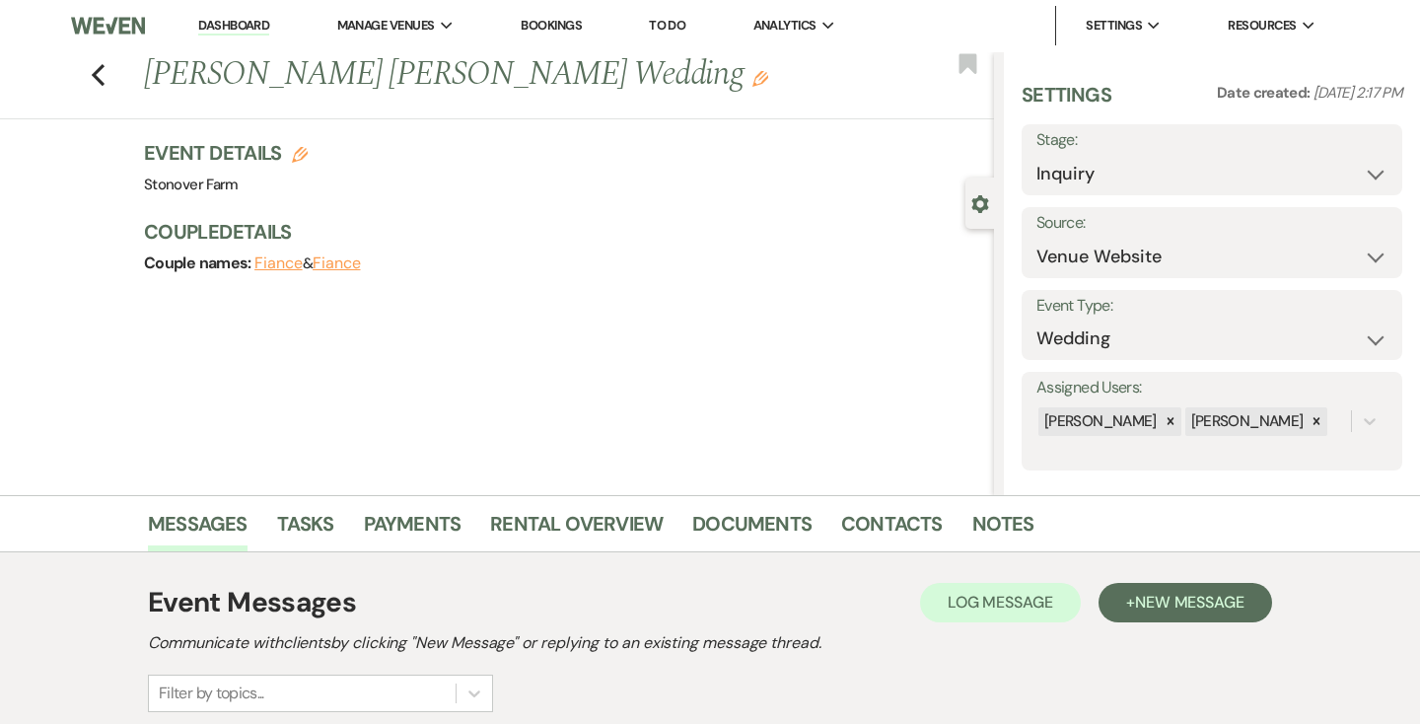
click at [753, 75] on use "button" at bounding box center [761, 79] width 16 height 16
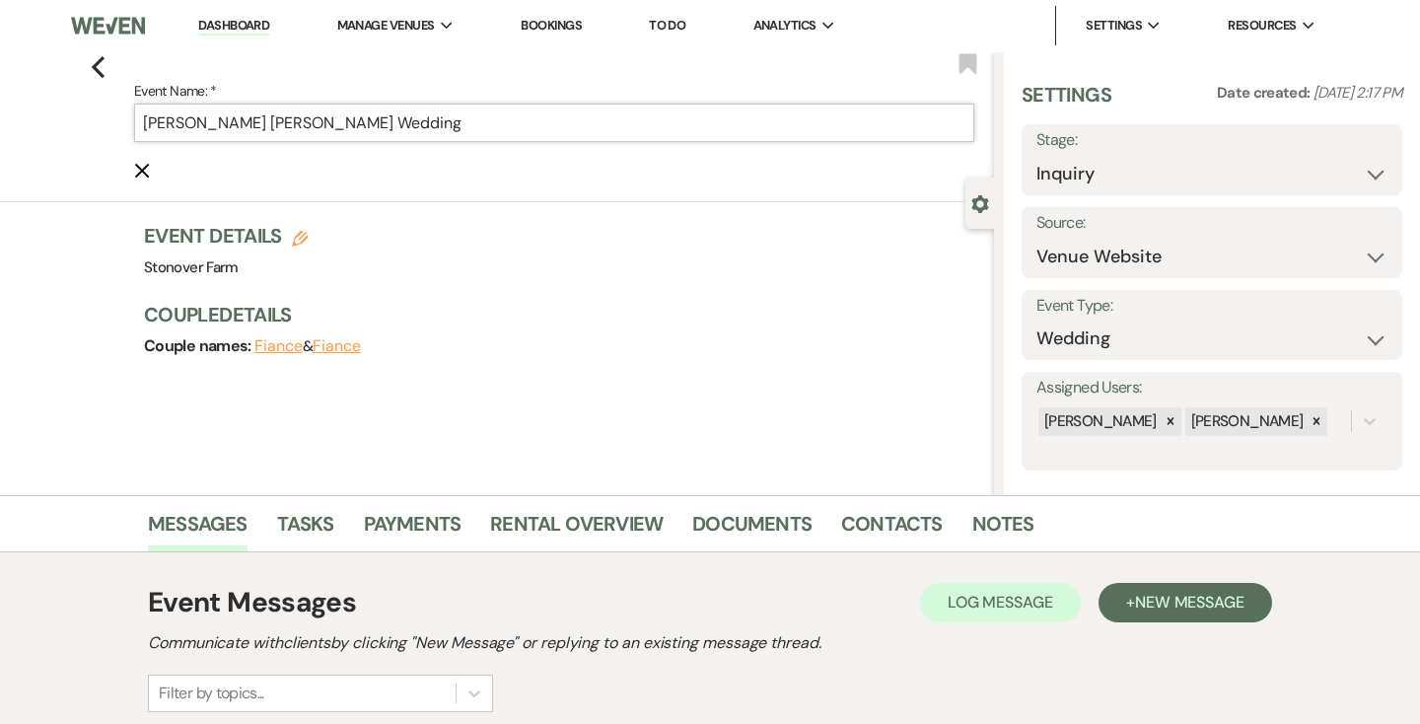
click at [331, 119] on input "[PERSON_NAME] [PERSON_NAME] Wedding" at bounding box center [554, 123] width 840 height 38
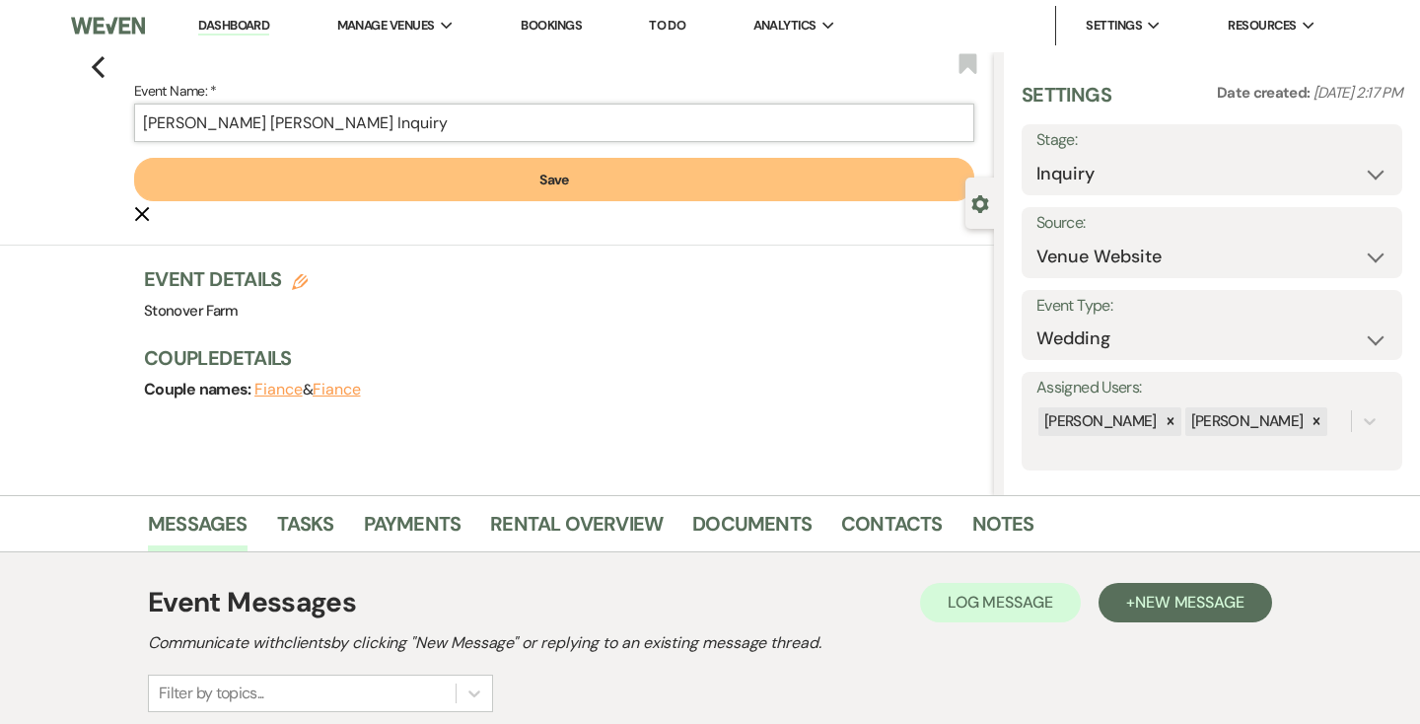
type input "[PERSON_NAME] [PERSON_NAME] Inquiry"
click at [538, 184] on button "Save" at bounding box center [554, 179] width 840 height 43
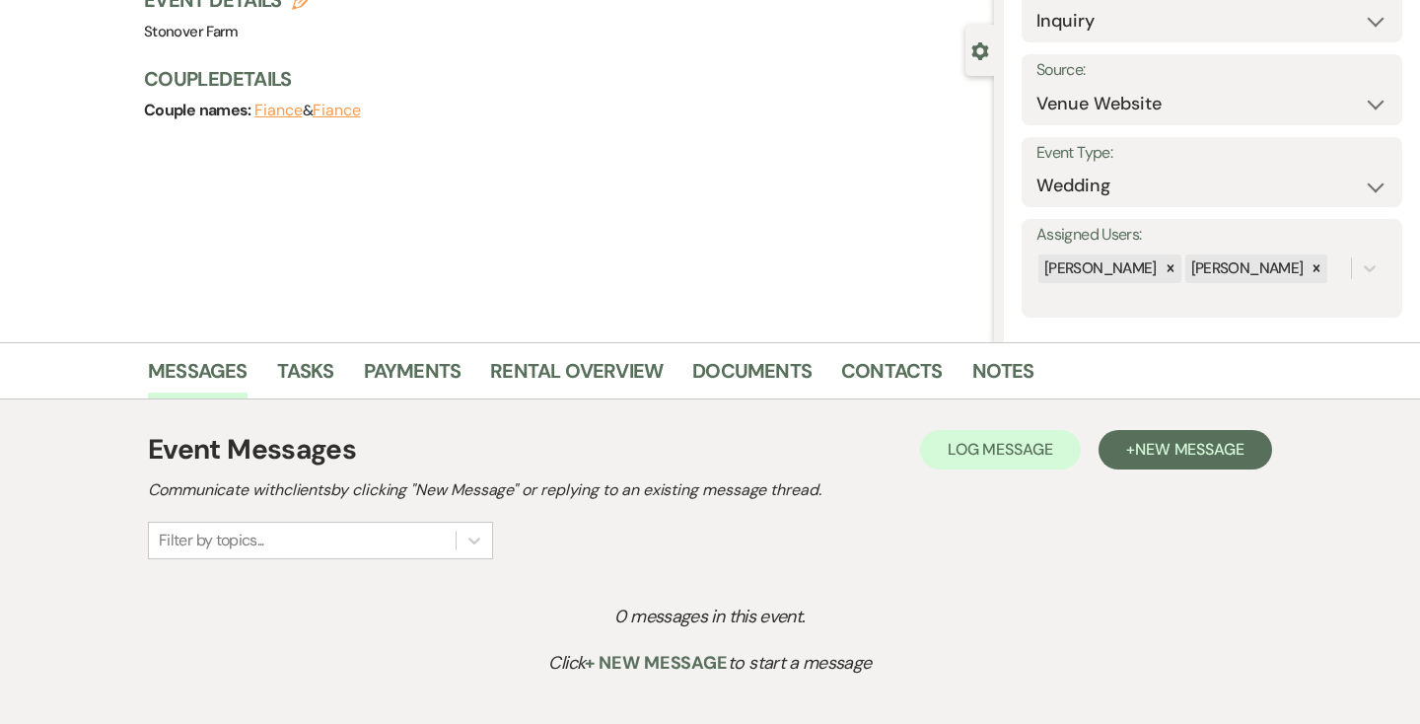
scroll to position [168, 0]
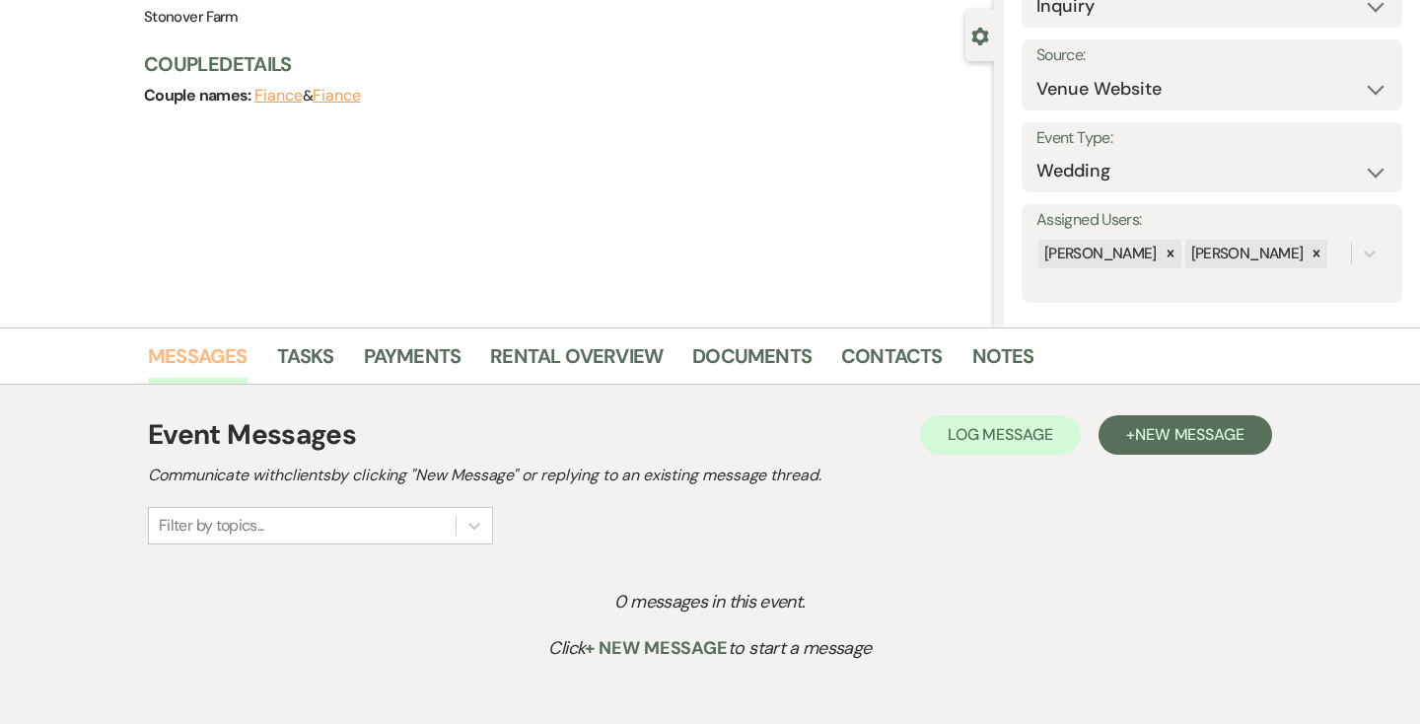
click at [215, 357] on link "Messages" at bounding box center [198, 361] width 100 height 43
click at [1195, 431] on span "New Message" at bounding box center [1189, 434] width 109 height 21
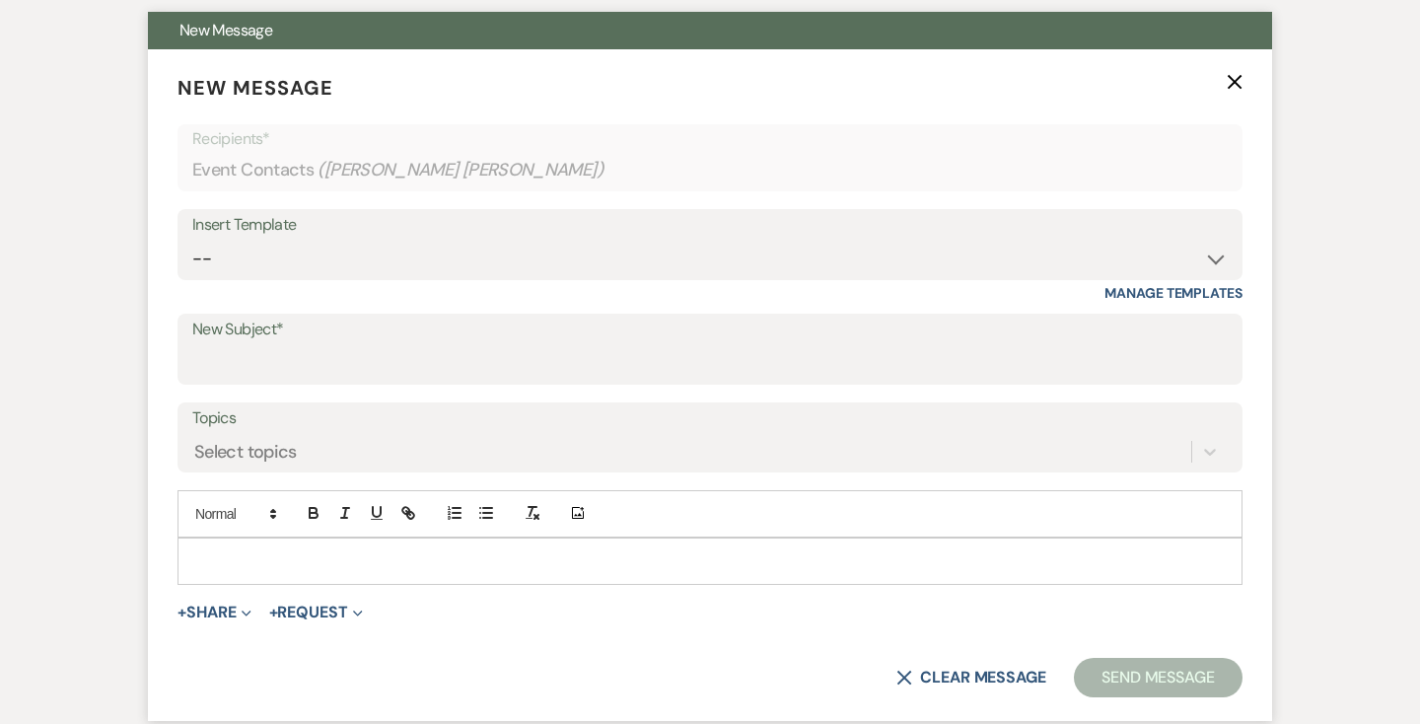
scroll to position [723, 0]
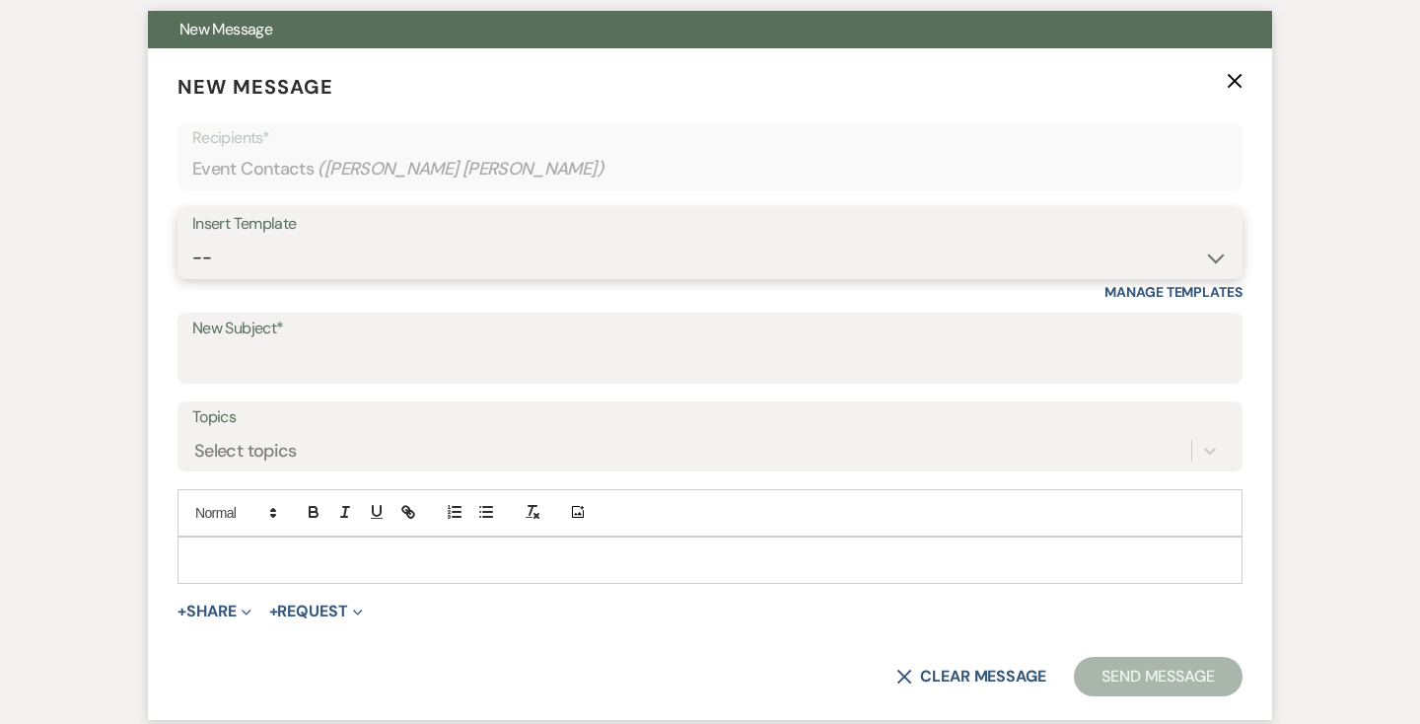
click at [351, 250] on select "-- Weven Planning Portal Introduction (Booked Events) Contract (Pre-Booked Lead…" at bounding box center [710, 258] width 1036 height 38
select select "2446"
type input "Your Wedding at [GEOGRAPHIC_DATA]"
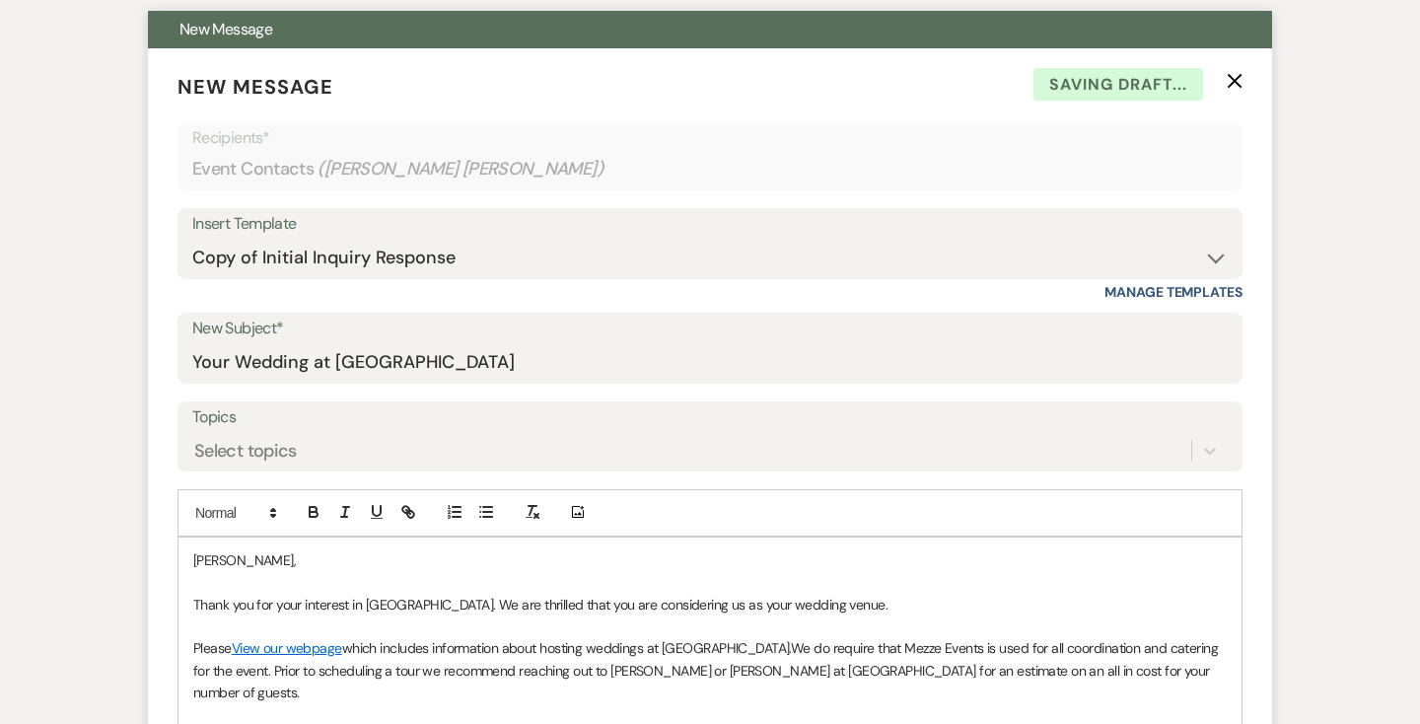
click at [190, 566] on div "[PERSON_NAME], Thank you for your interest in [GEOGRAPHIC_DATA]. We are thrille…" at bounding box center [710, 726] width 1063 height 377
click at [244, 561] on p "Dear [PERSON_NAME]," at bounding box center [710, 560] width 1034 height 22
click at [941, 613] on p "Thank you for your interest in [GEOGRAPHIC_DATA]. We are thrilled that you are …" at bounding box center [710, 605] width 1034 height 22
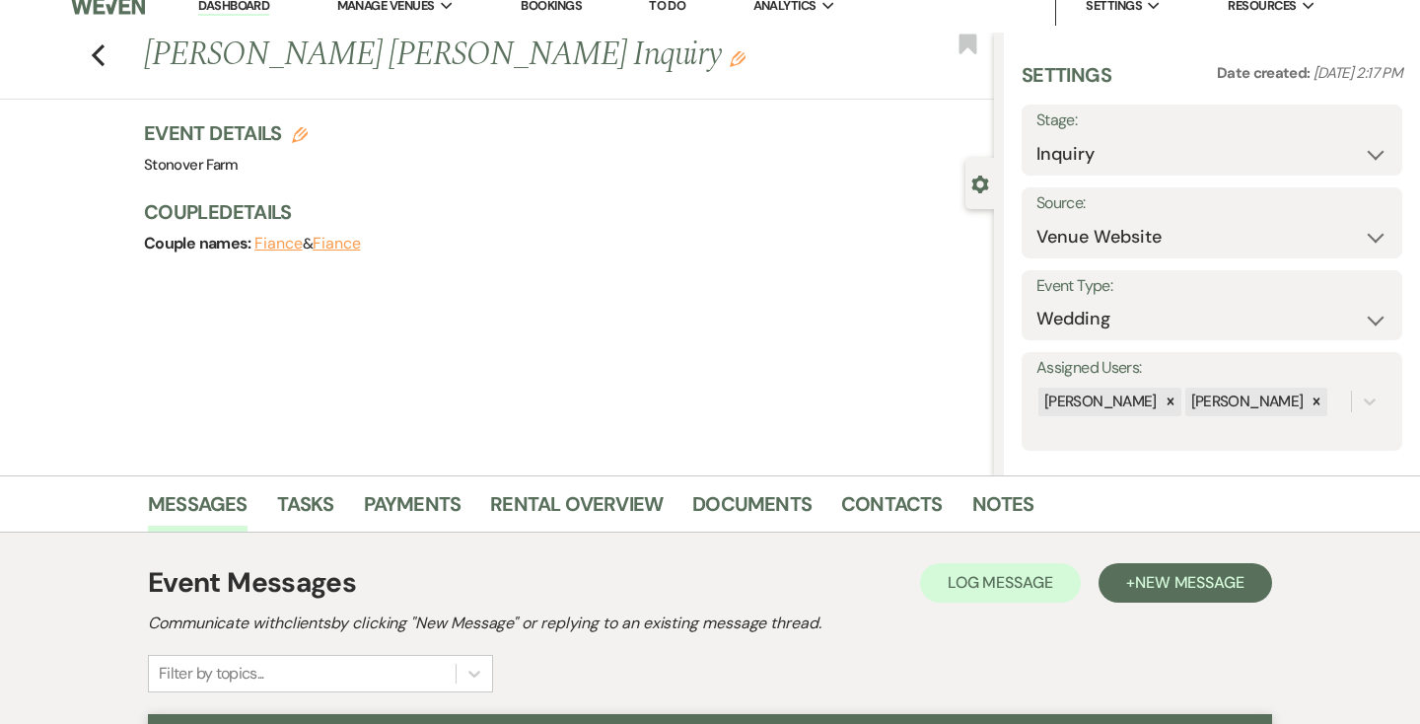
scroll to position [4, 0]
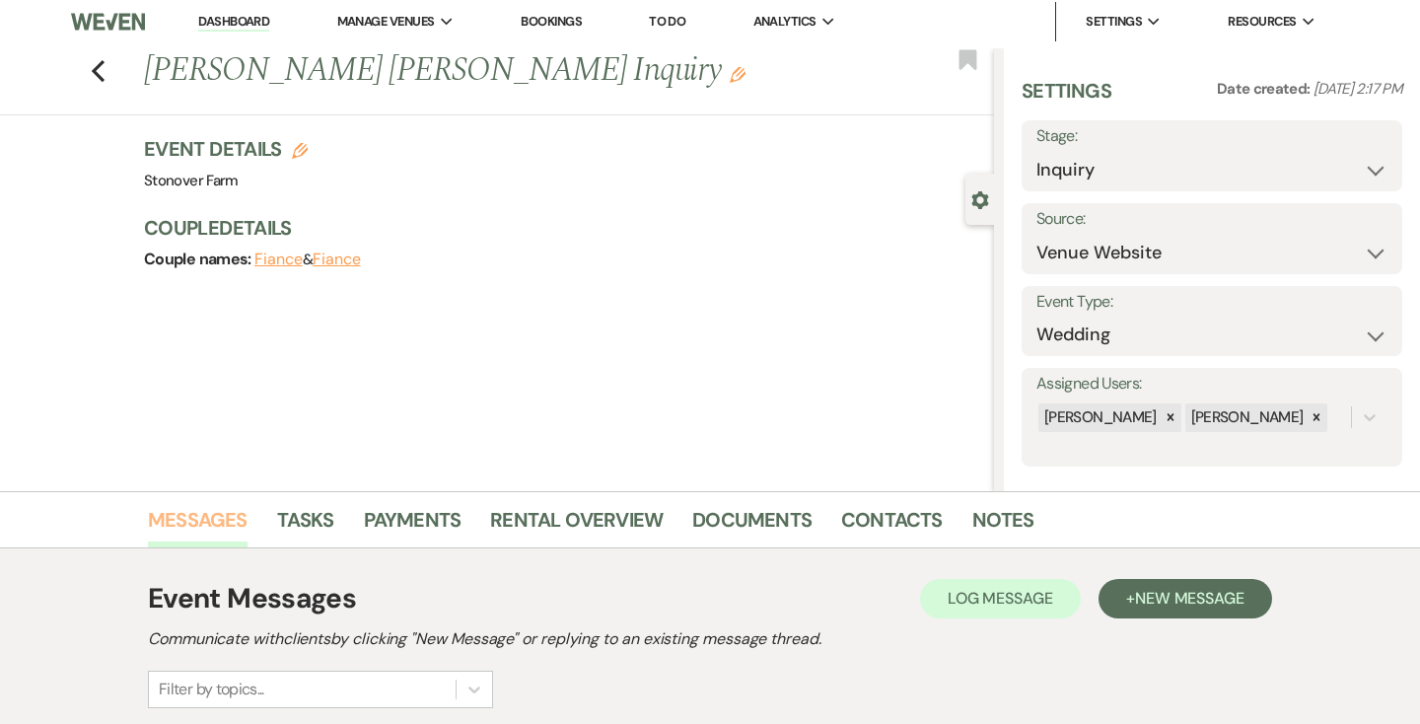
click at [192, 514] on link "Messages" at bounding box center [198, 525] width 100 height 43
click at [246, 19] on link "Dashboard" at bounding box center [233, 22] width 71 height 19
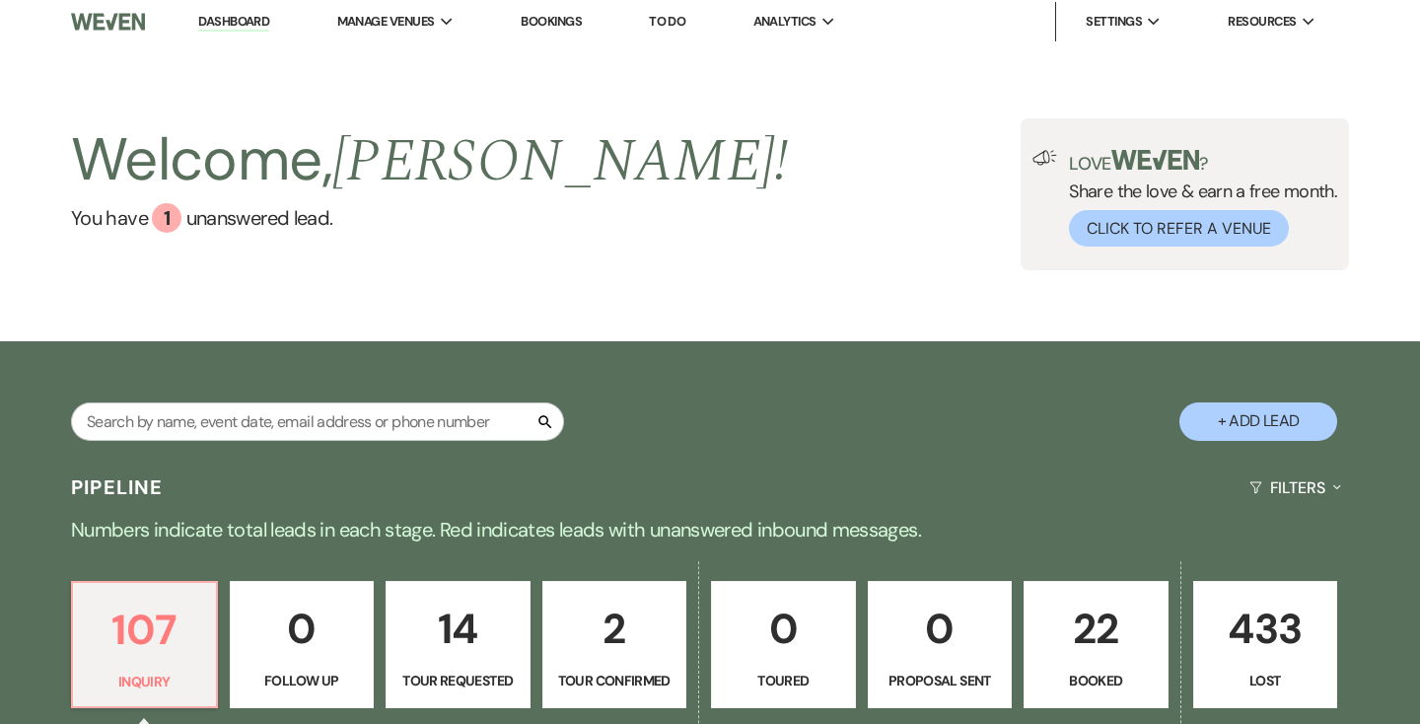
click at [646, 635] on p "2" at bounding box center [614, 629] width 119 height 66
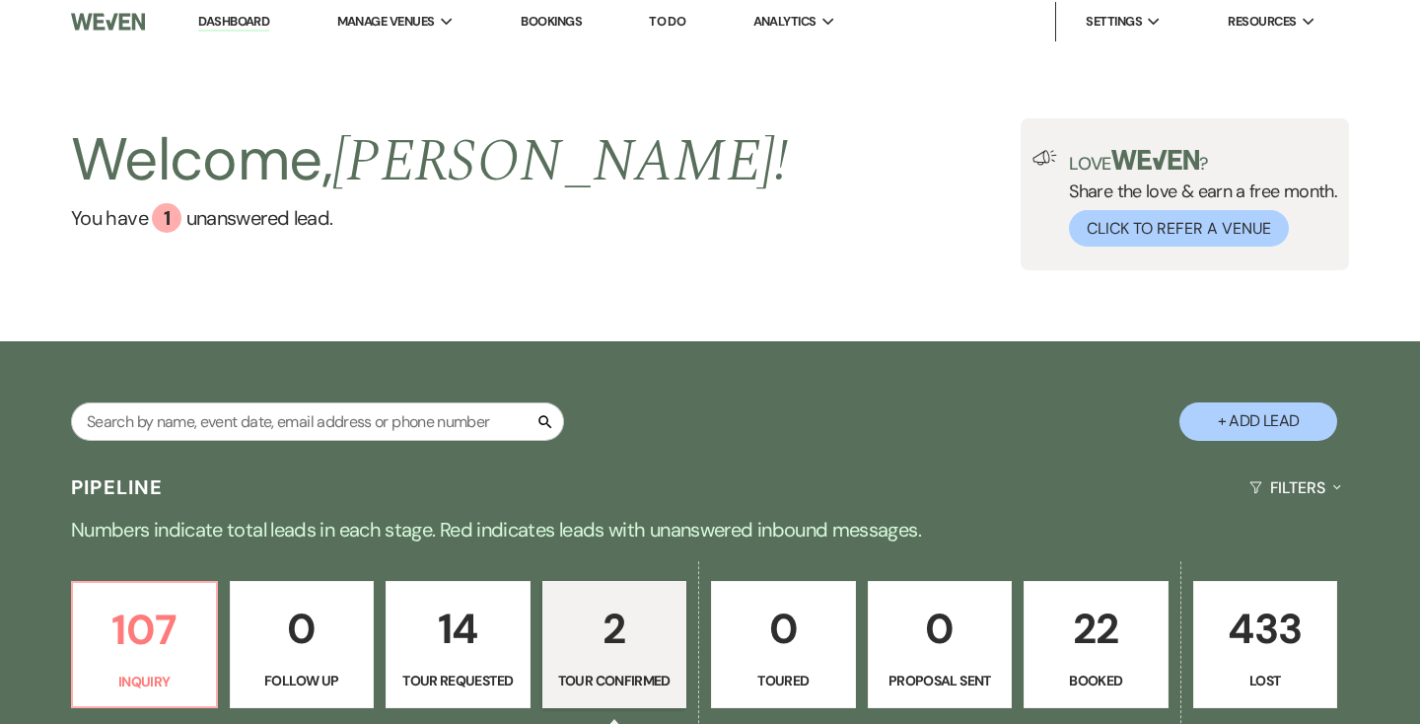
select select "4"
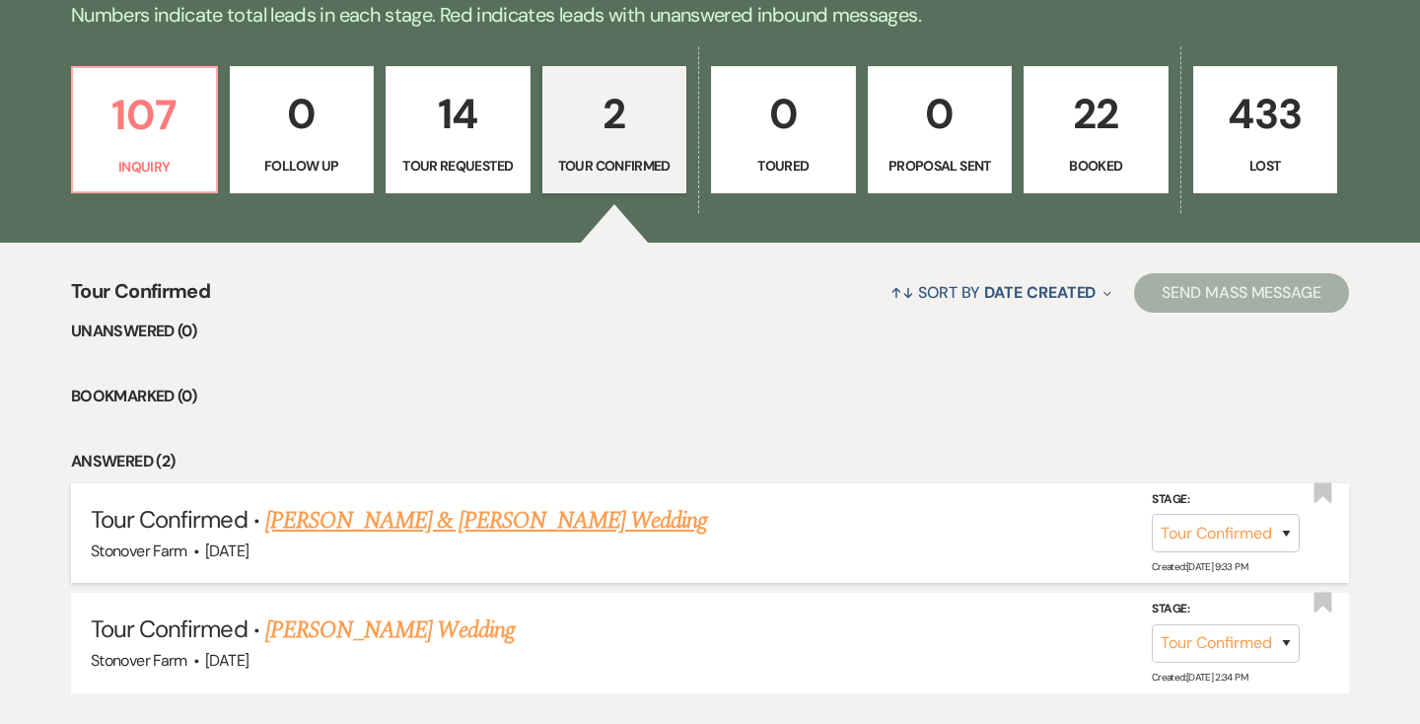
scroll to position [521, 0]
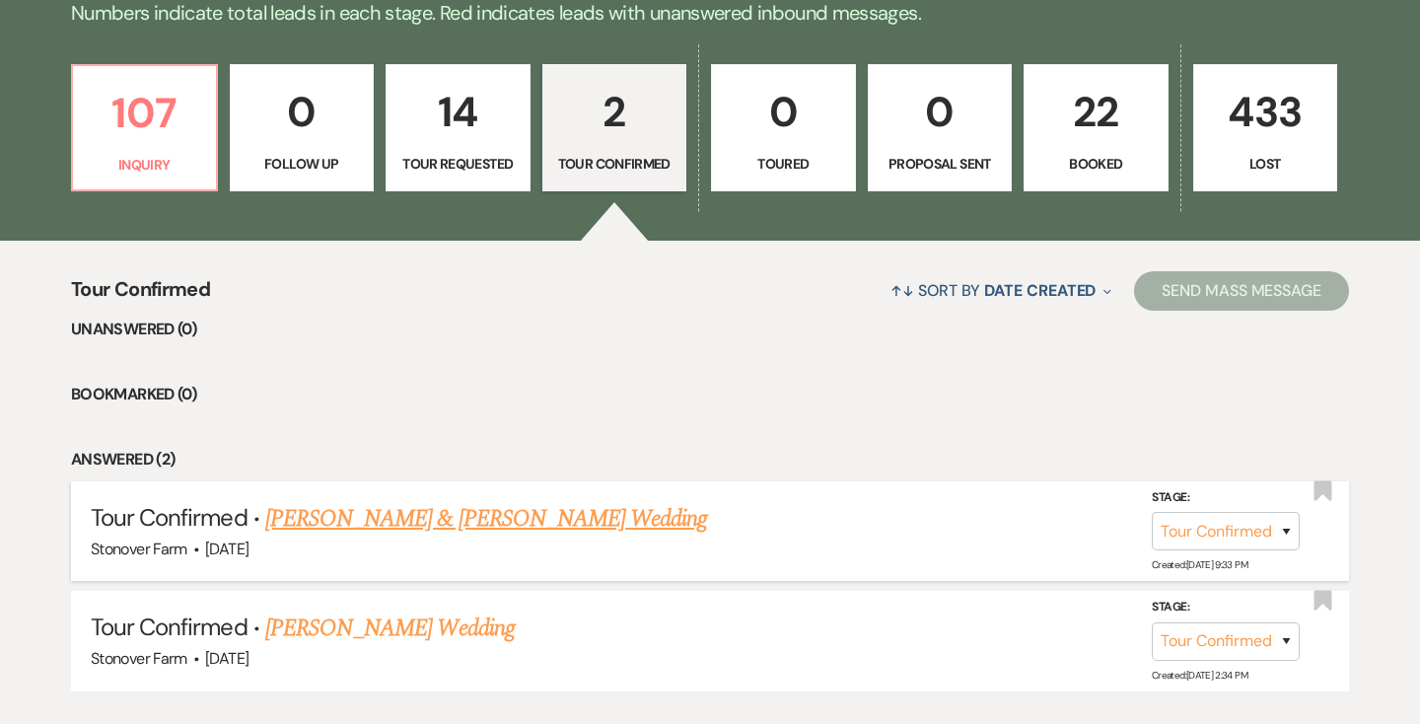
click at [512, 518] on link "[PERSON_NAME] & [PERSON_NAME] Wedding" at bounding box center [486, 519] width 442 height 36
select select "4"
select select "5"
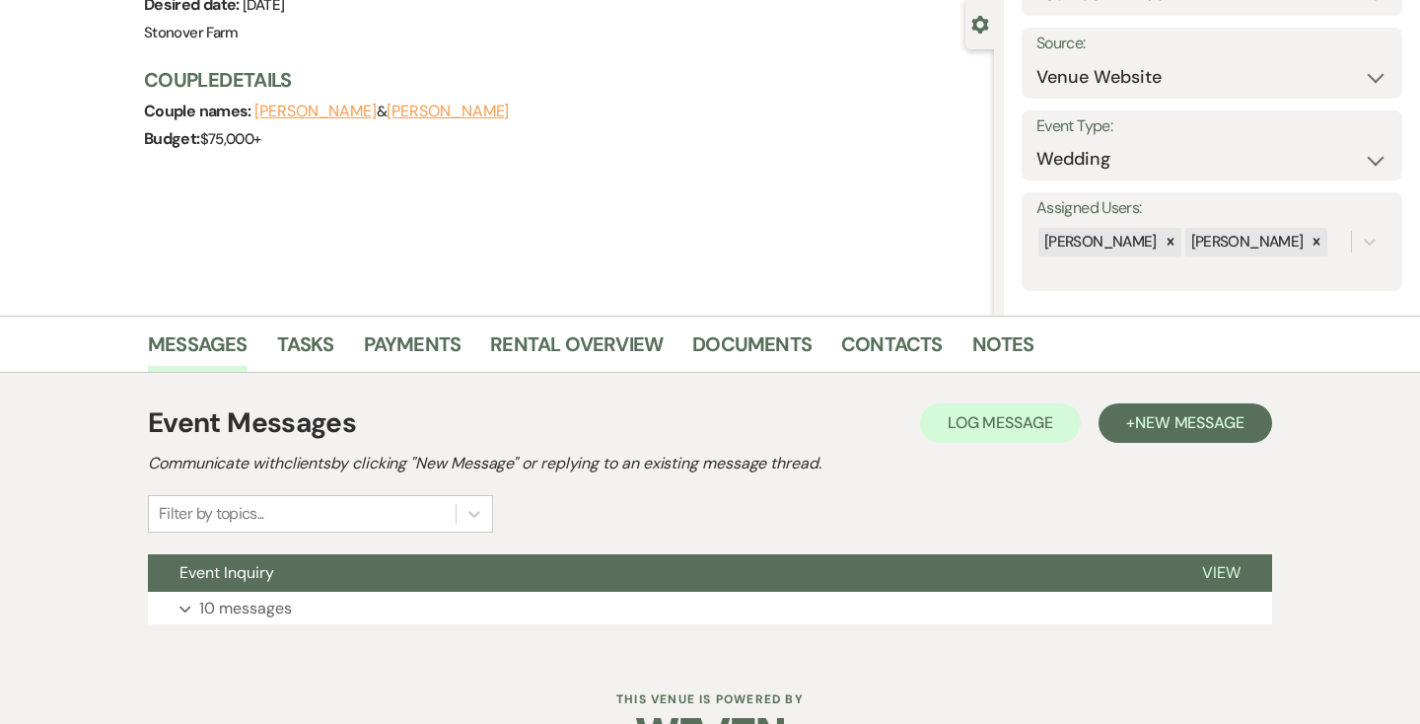
scroll to position [237, 0]
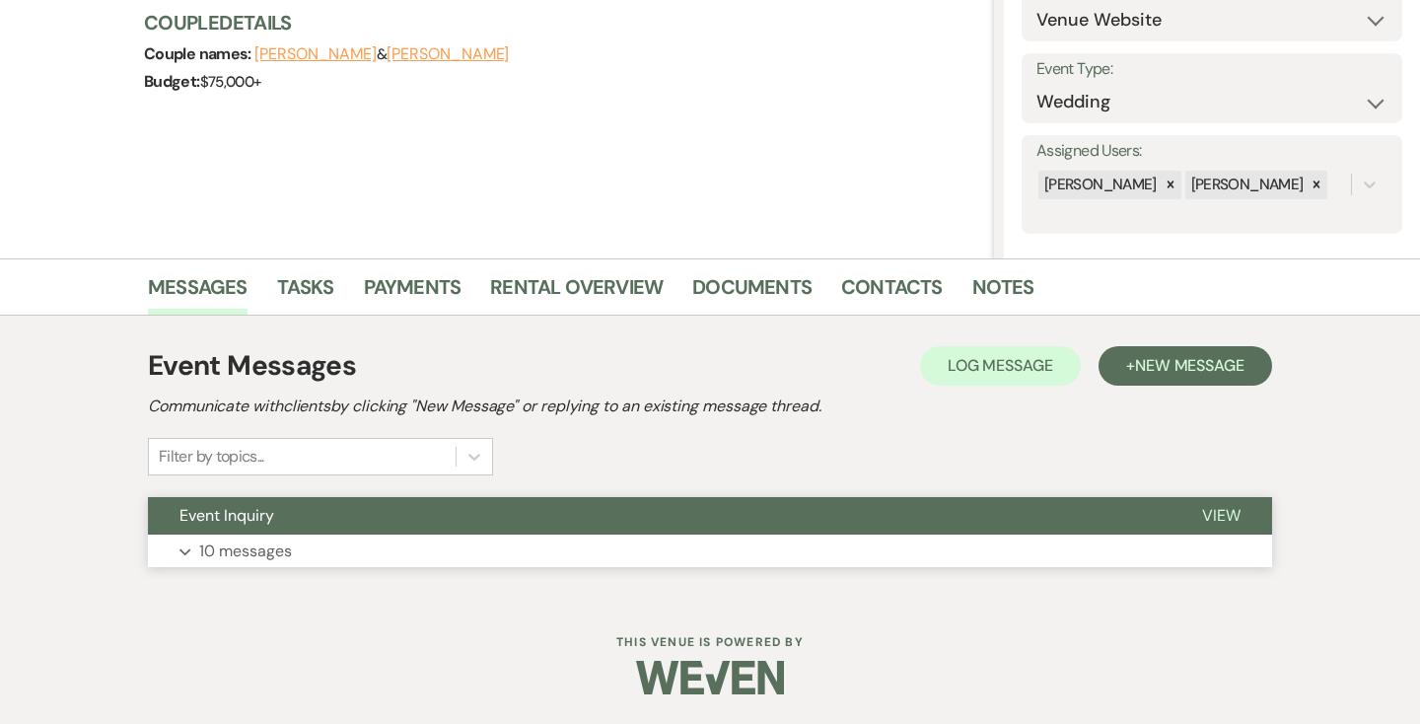
click at [268, 550] on p "10 messages" at bounding box center [245, 552] width 93 height 26
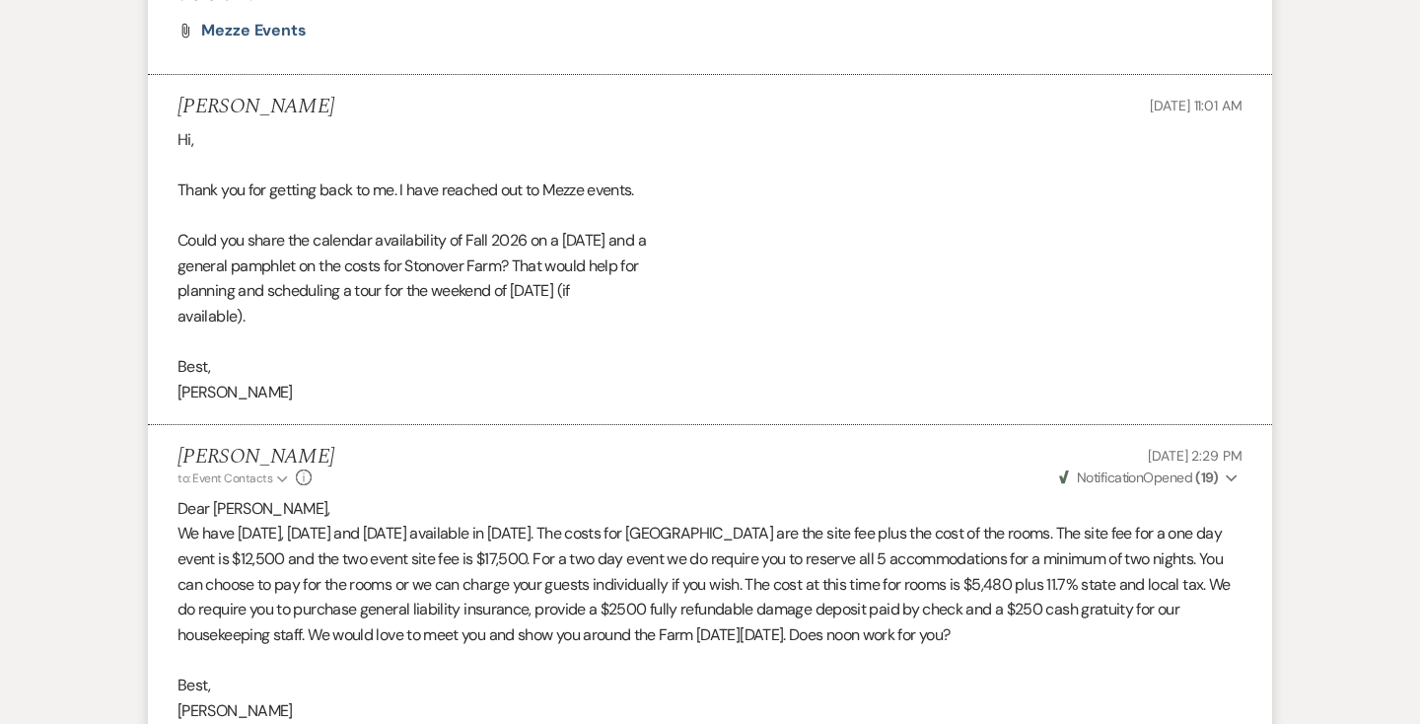
scroll to position [1688, 0]
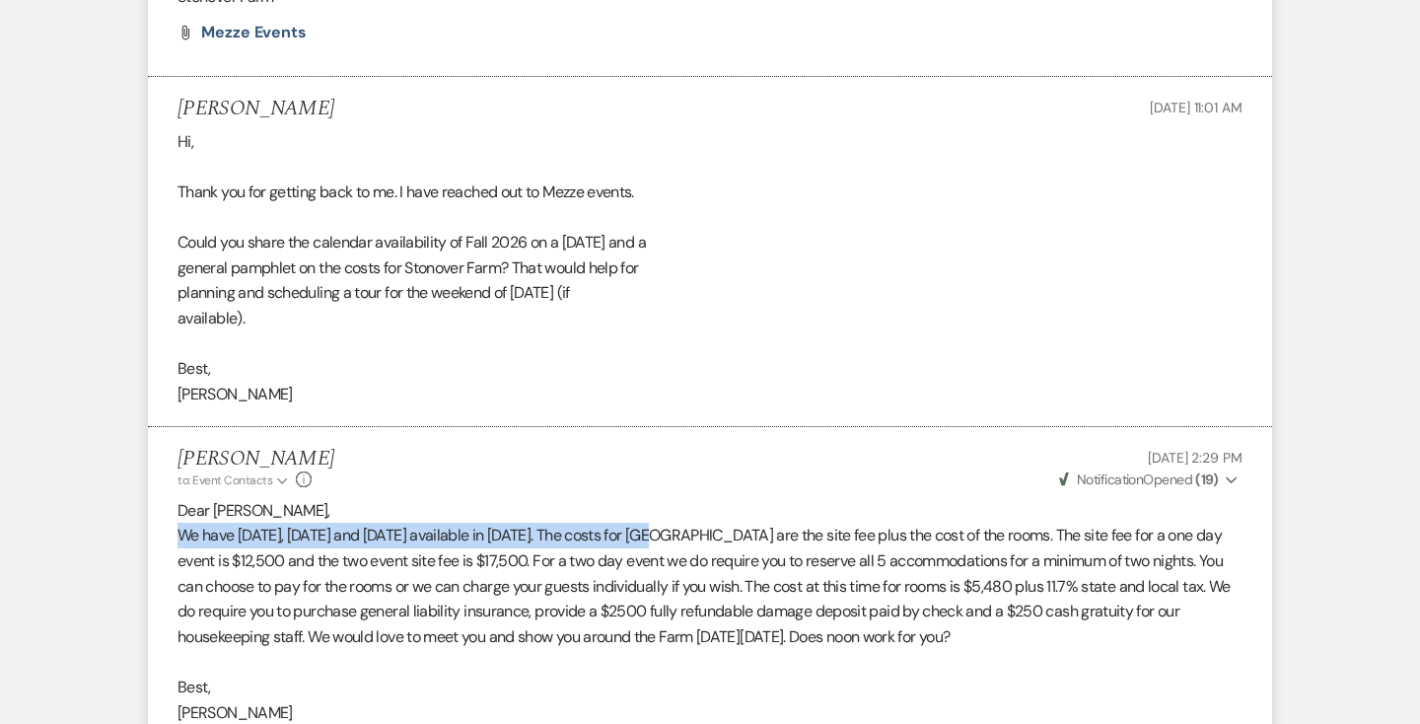
drag, startPoint x: 695, startPoint y: 508, endPoint x: 180, endPoint y: 503, distance: 515.8
click at [180, 523] on p "We have [DATE], [DATE] and [DATE] available in [DATE]. The costs for [GEOGRAPHI…" at bounding box center [710, 586] width 1065 height 126
copy p "We have [DATE], [DATE] and [DATE] available in [DATE]"
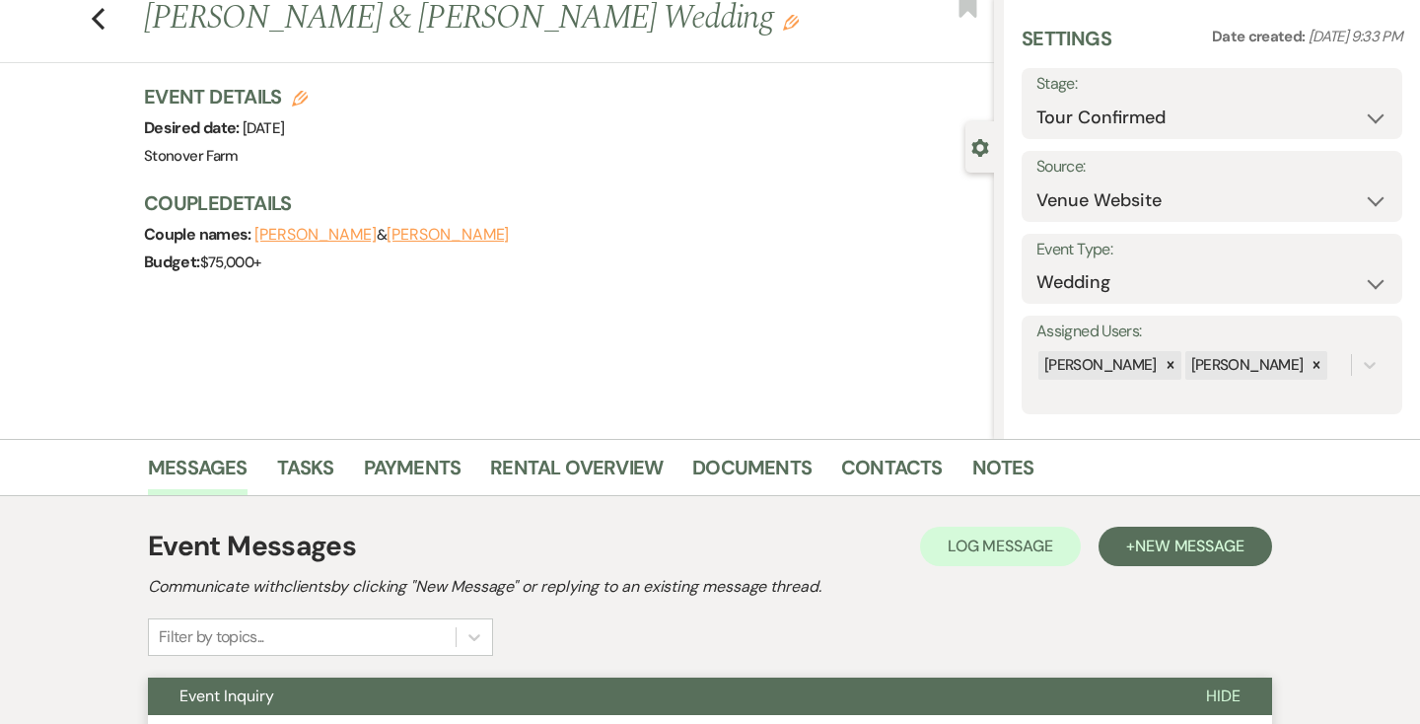
scroll to position [0, 0]
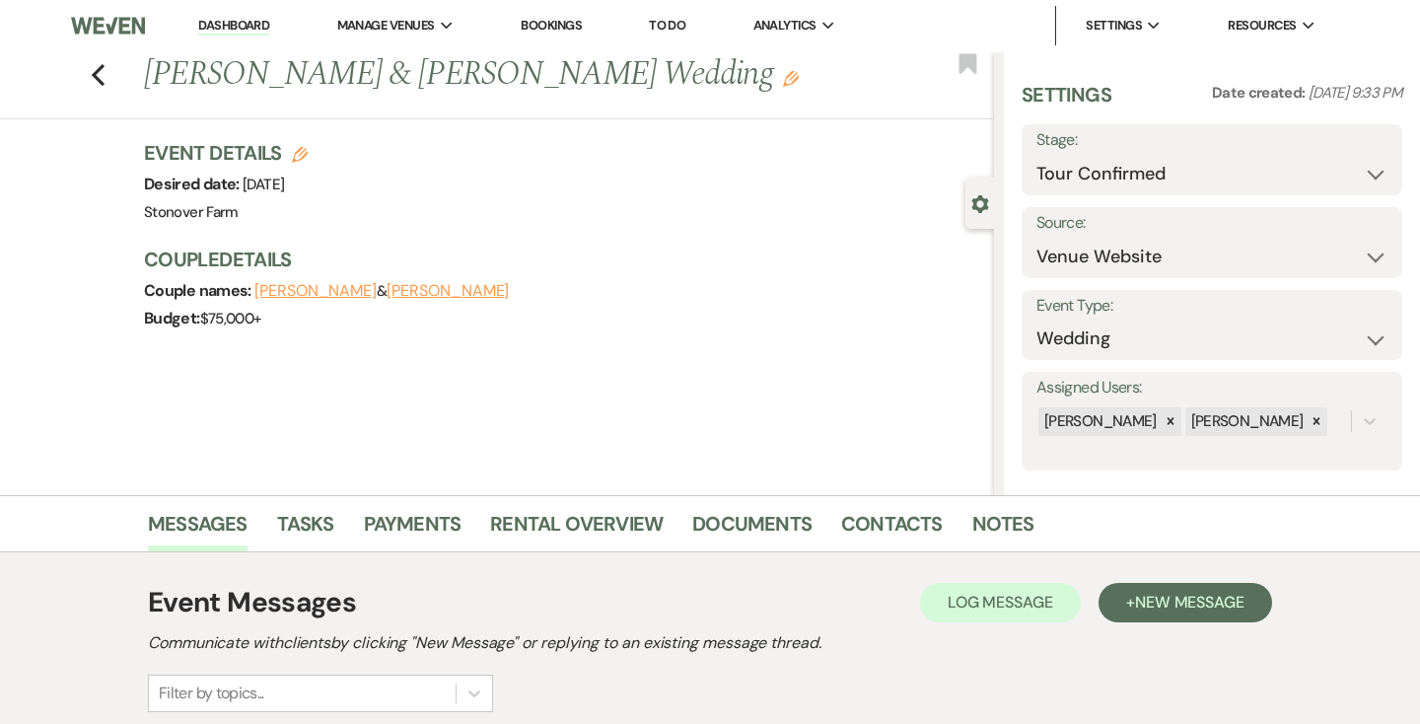
click at [244, 25] on link "Dashboard" at bounding box center [233, 26] width 71 height 19
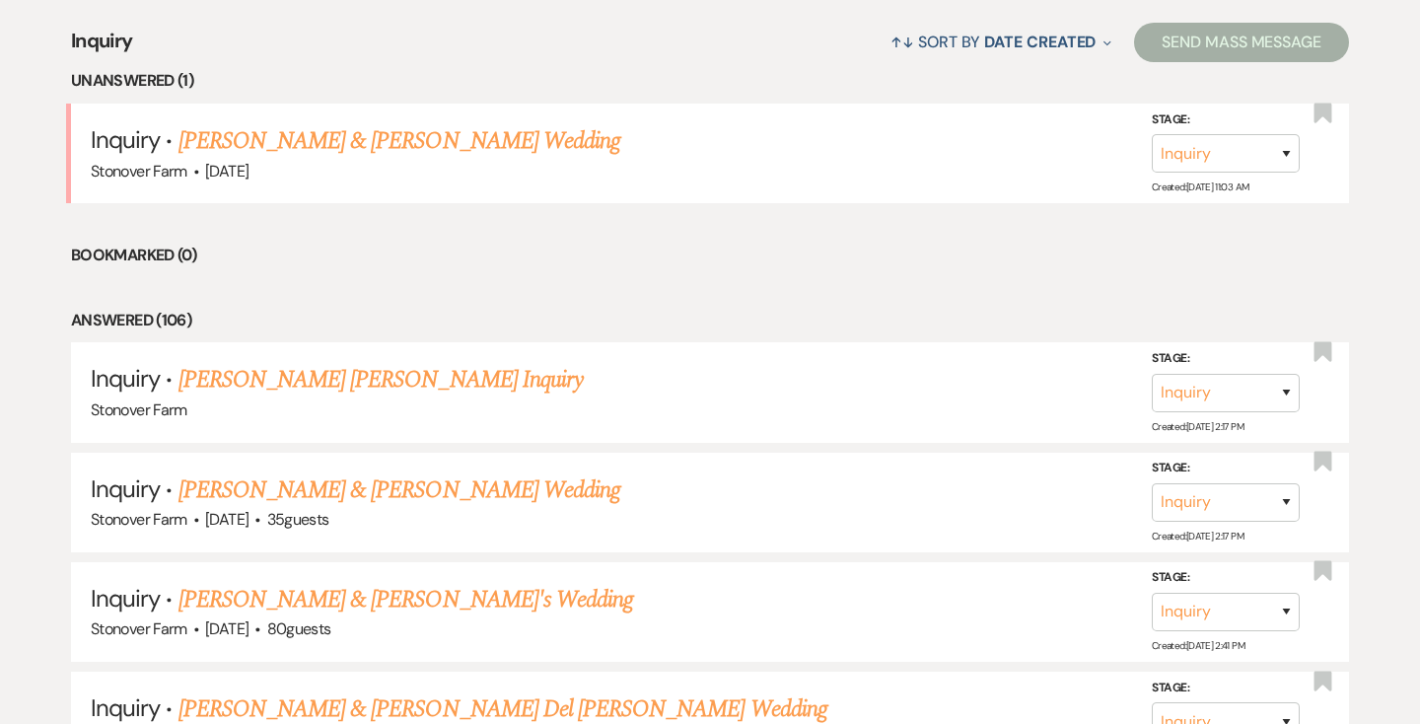
scroll to position [780, 0]
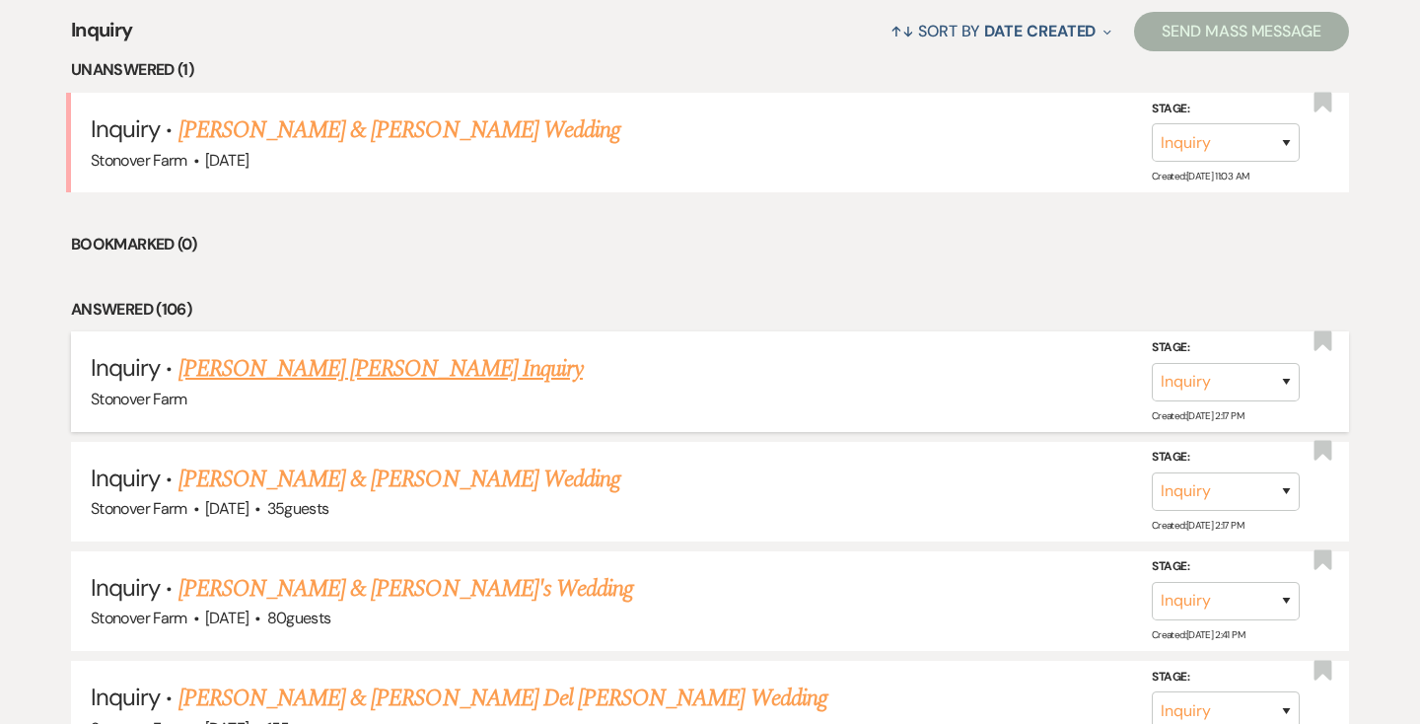
click at [233, 372] on link "[PERSON_NAME] [PERSON_NAME] Inquiry" at bounding box center [381, 369] width 404 height 36
select select "5"
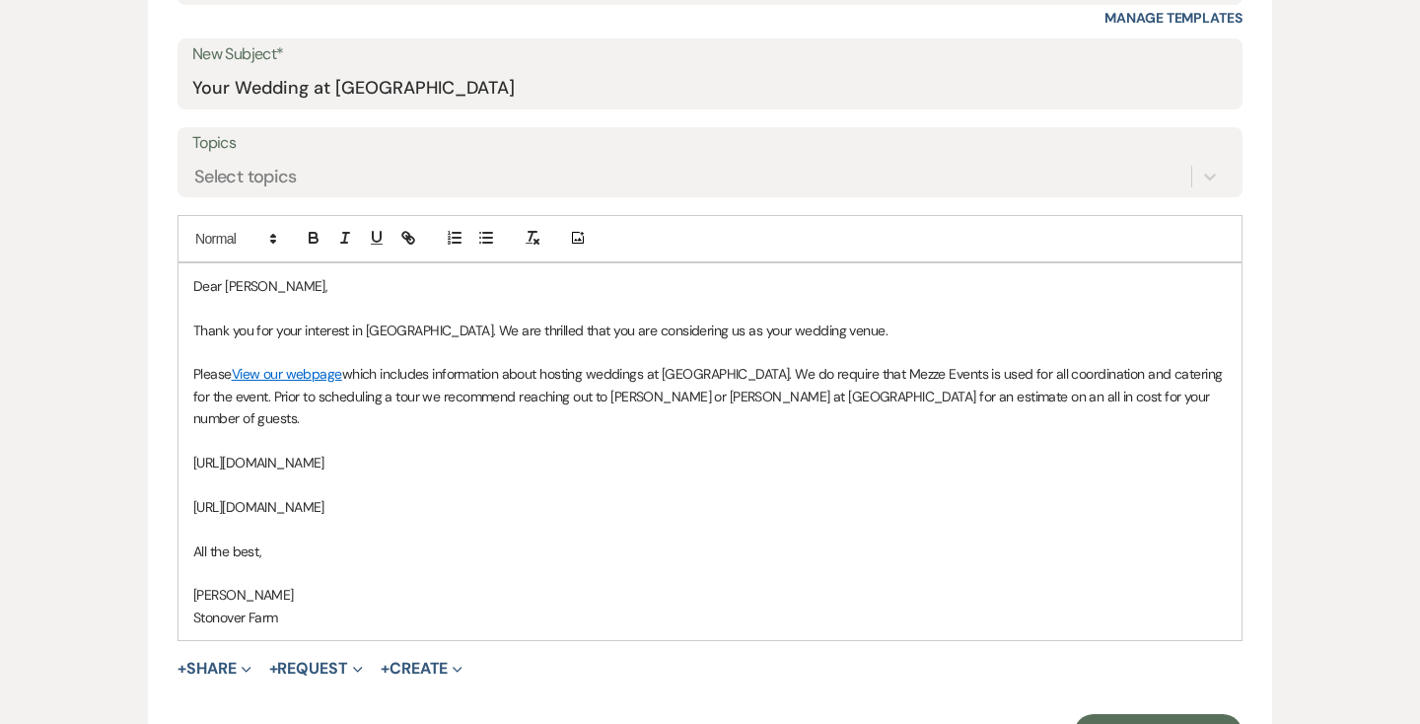
scroll to position [999, 0]
click at [907, 328] on p "Thank you for your interest in [GEOGRAPHIC_DATA]. We are thrilled that you are …" at bounding box center [710, 329] width 1034 height 22
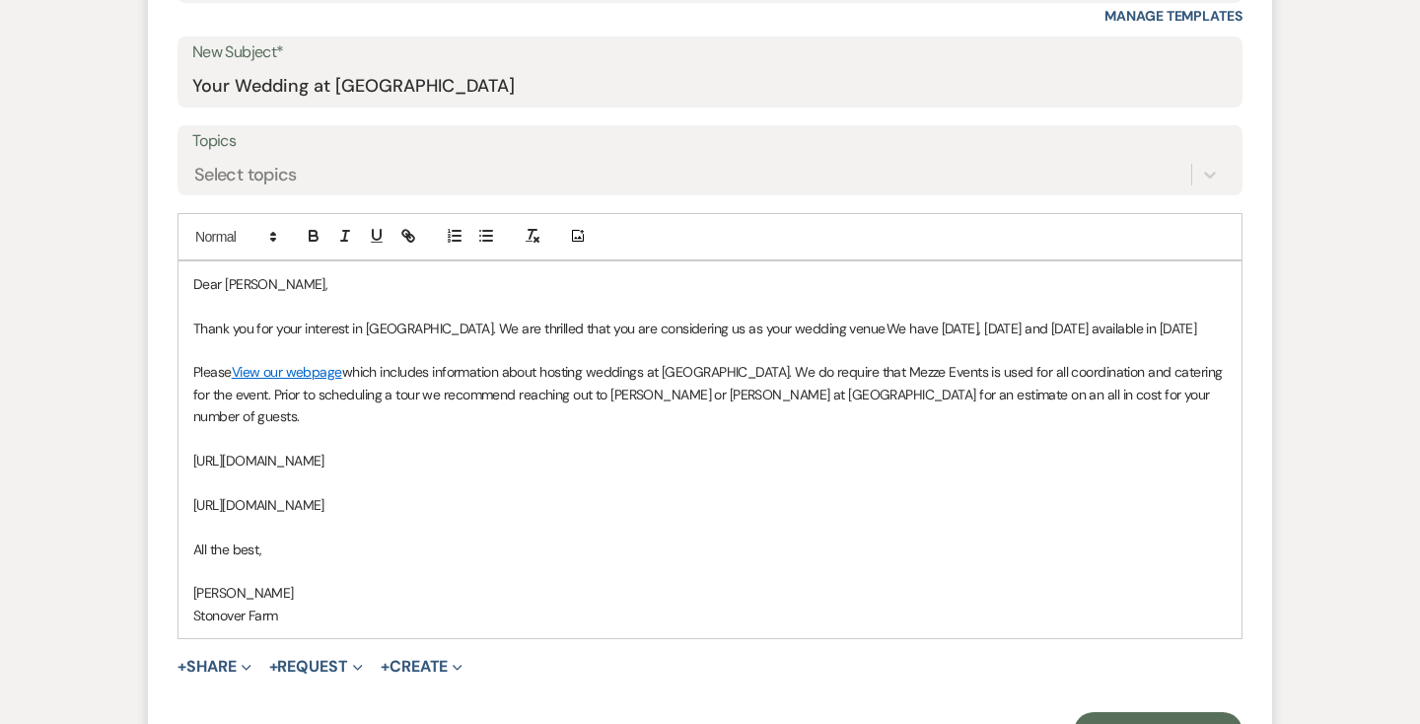
click at [1096, 328] on span "We have [DATE], [DATE] and [DATE] available in [DATE]" at bounding box center [1042, 329] width 310 height 18
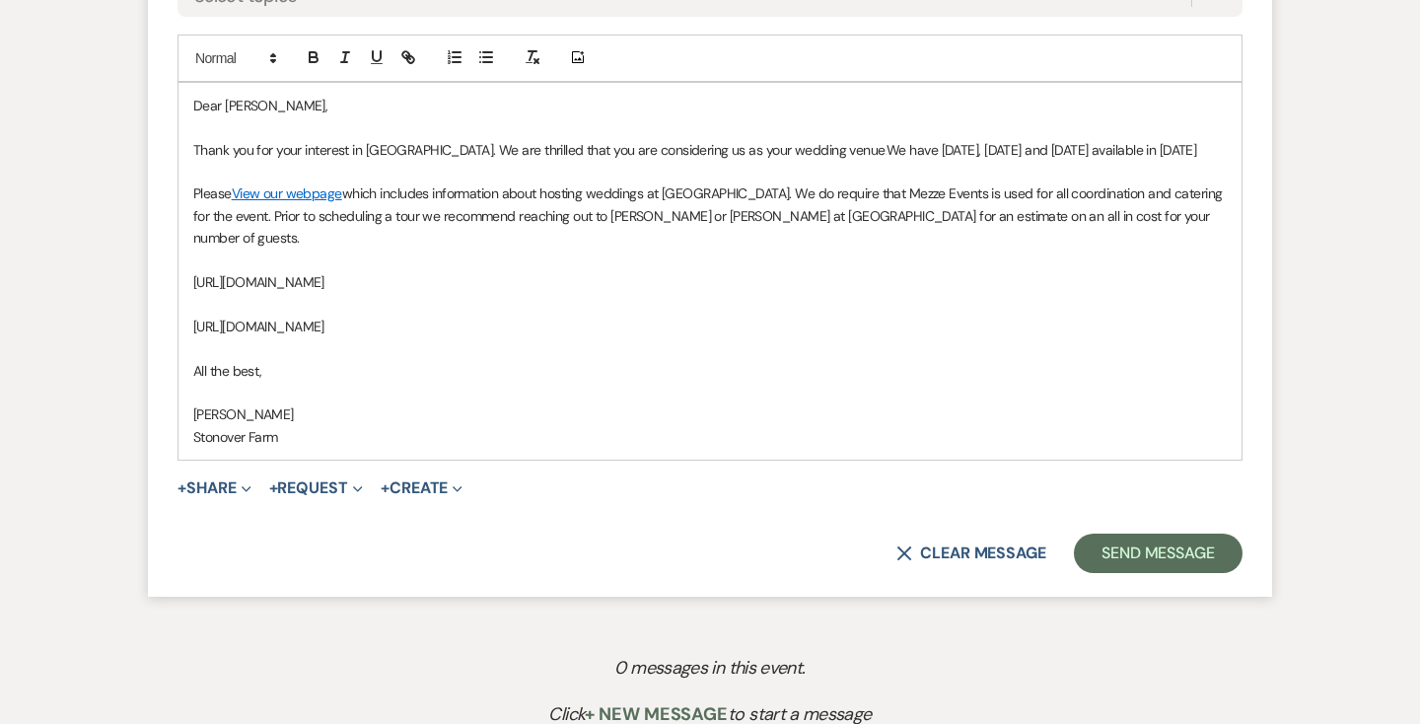
scroll to position [1203, 0]
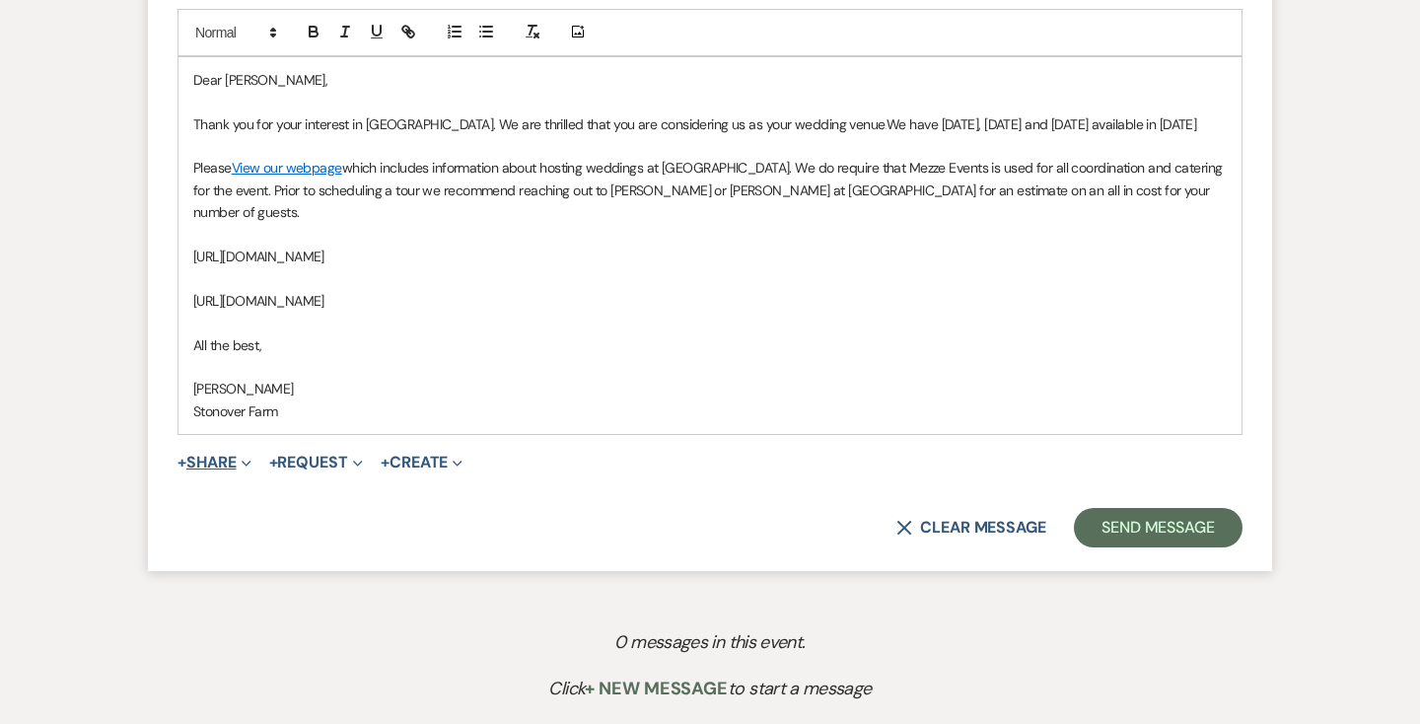
click at [252, 459] on icon "Expand" at bounding box center [247, 464] width 10 height 10
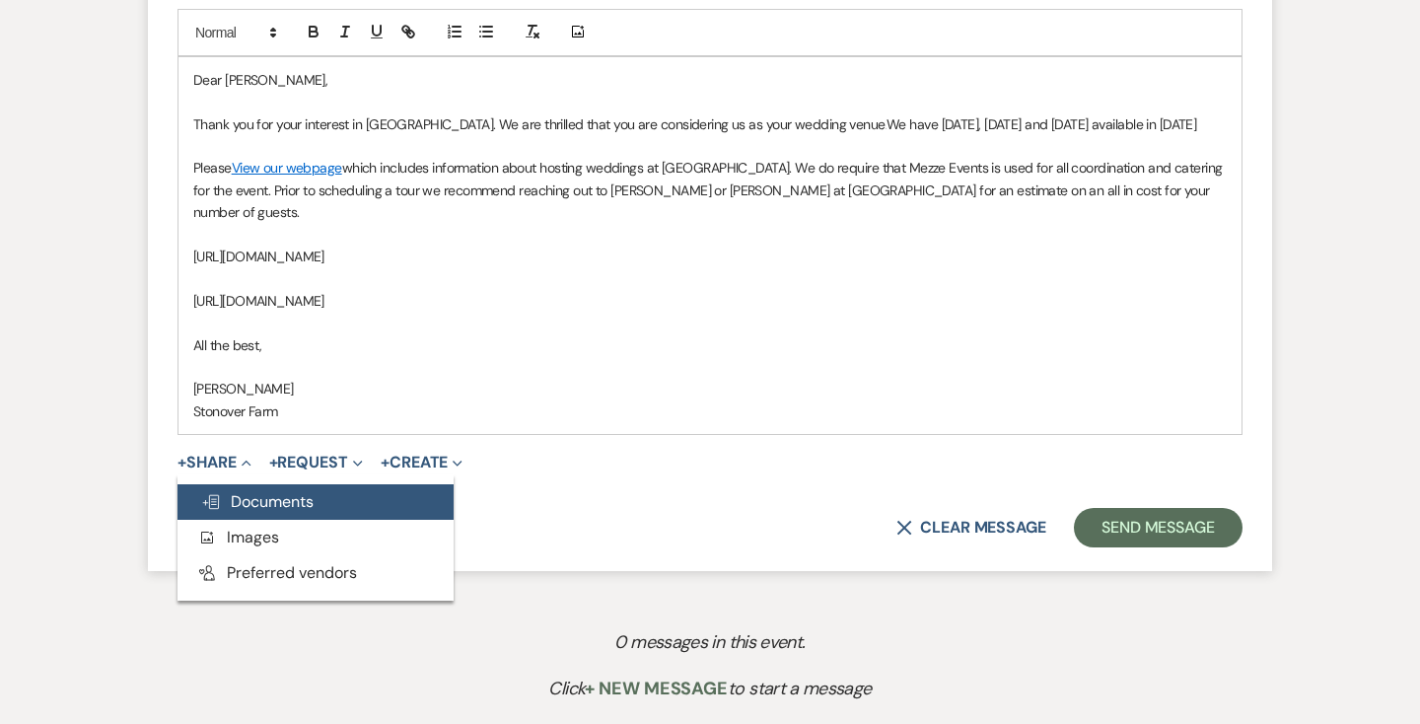
click at [252, 495] on span "Doc Upload Documents" at bounding box center [257, 501] width 112 height 21
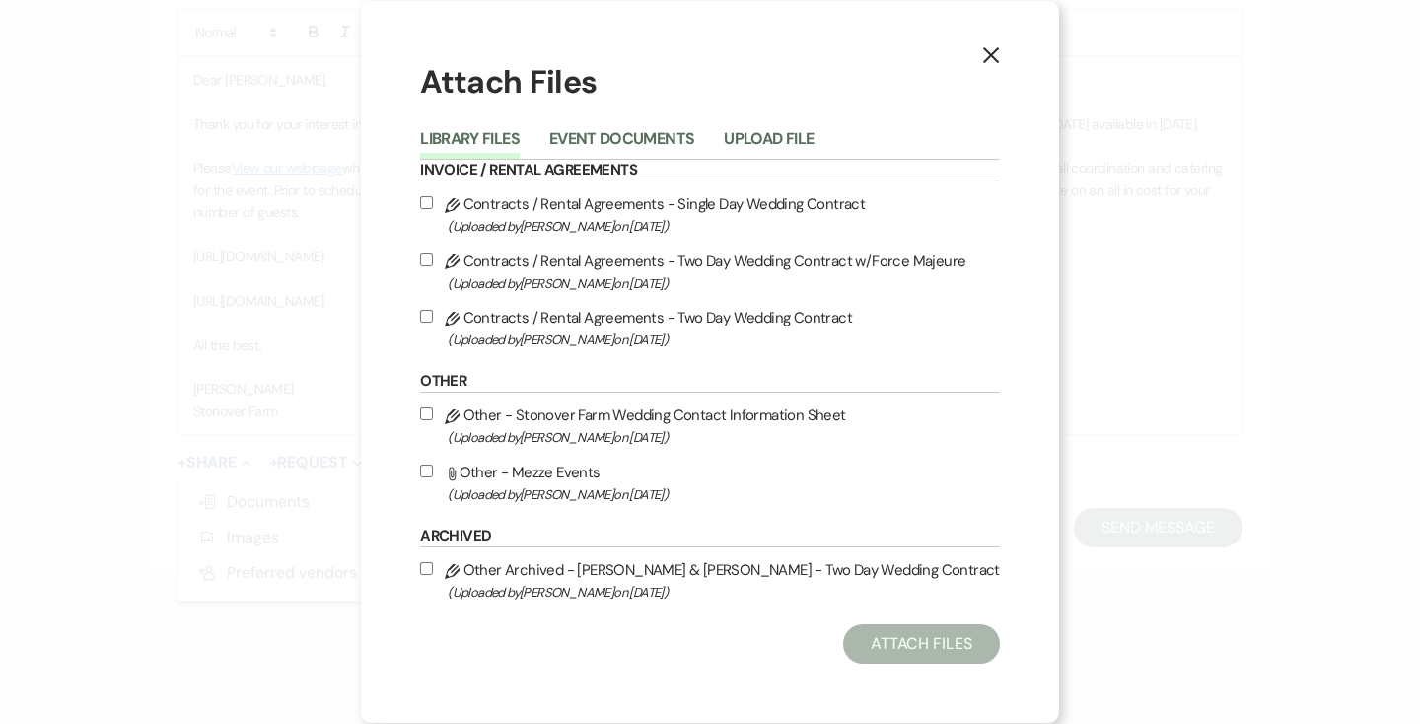
click at [431, 470] on input "Attach File Other - Mezze Events (Uploaded by [PERSON_NAME] on [DATE] )" at bounding box center [426, 471] width 13 height 13
checkbox input "true"
click at [949, 639] on button "Attach Files" at bounding box center [921, 643] width 157 height 39
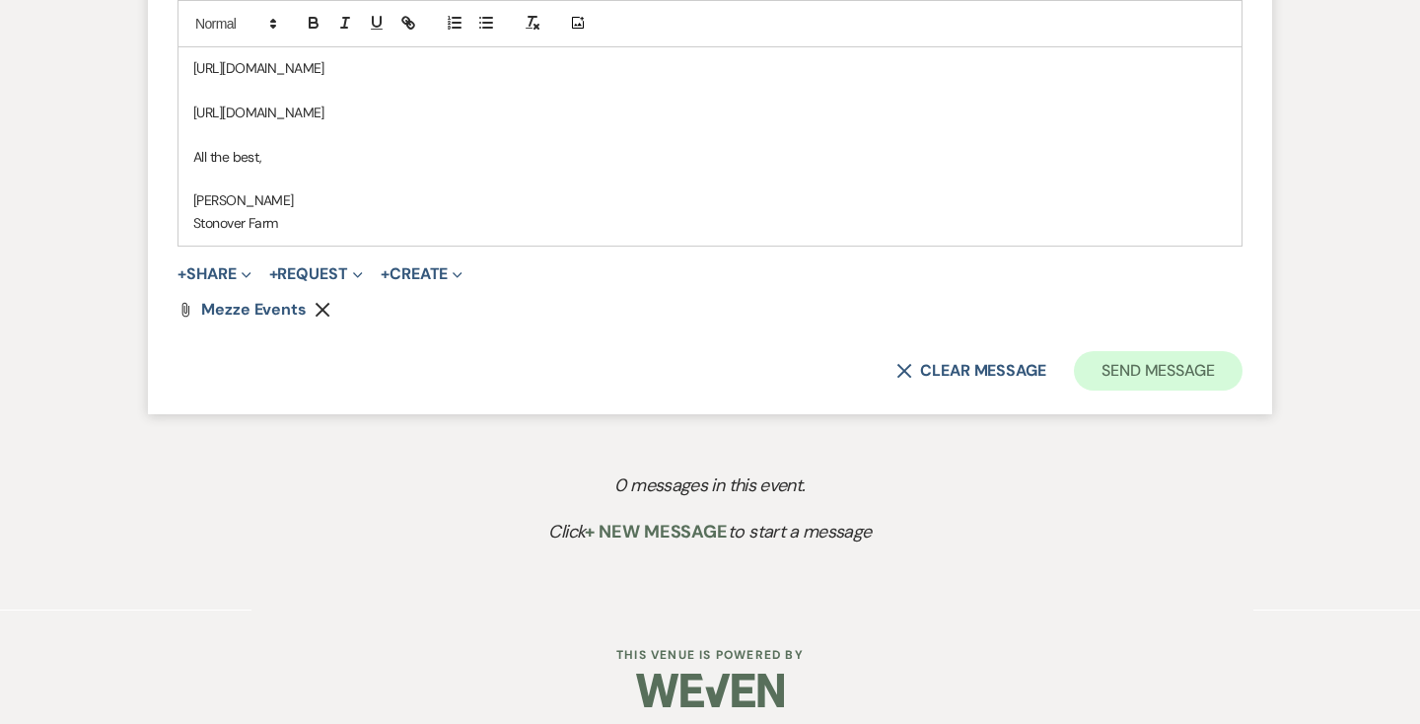
scroll to position [1403, 0]
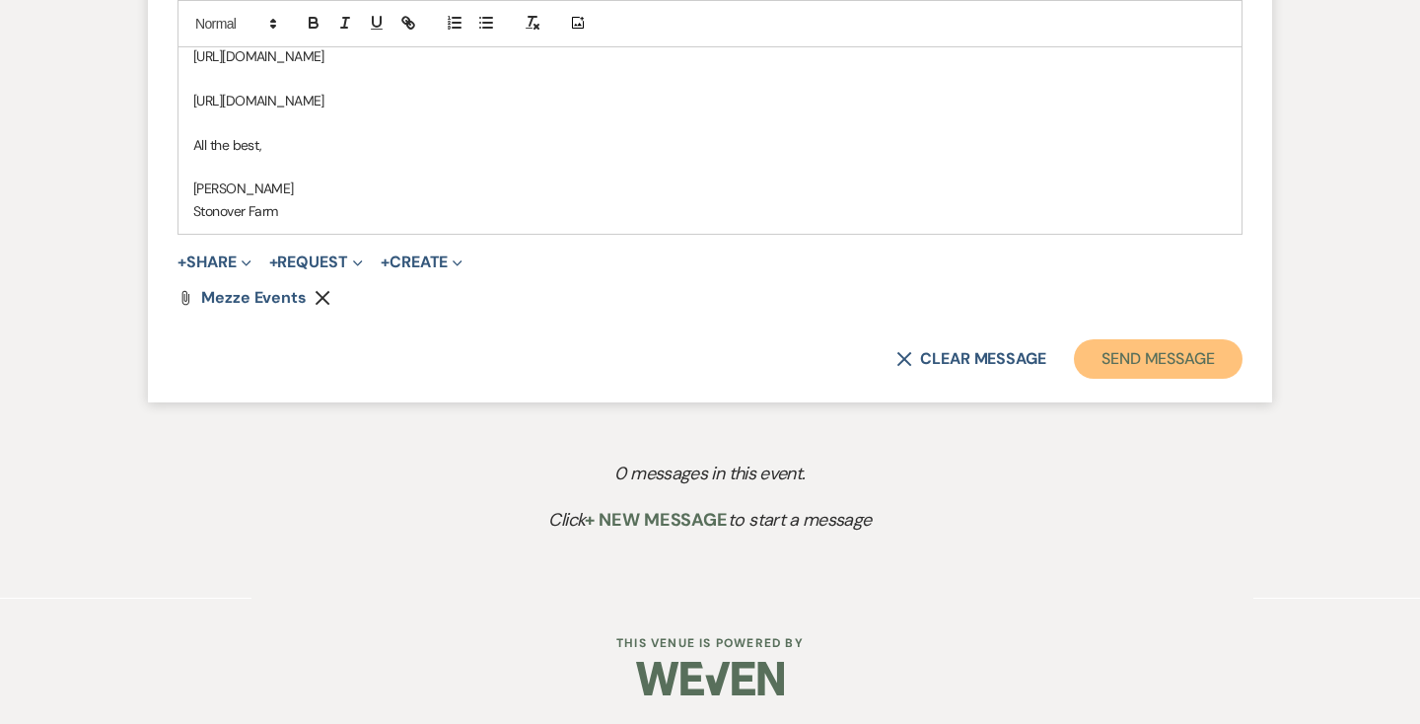
click at [1122, 355] on button "Send Message" at bounding box center [1158, 358] width 169 height 39
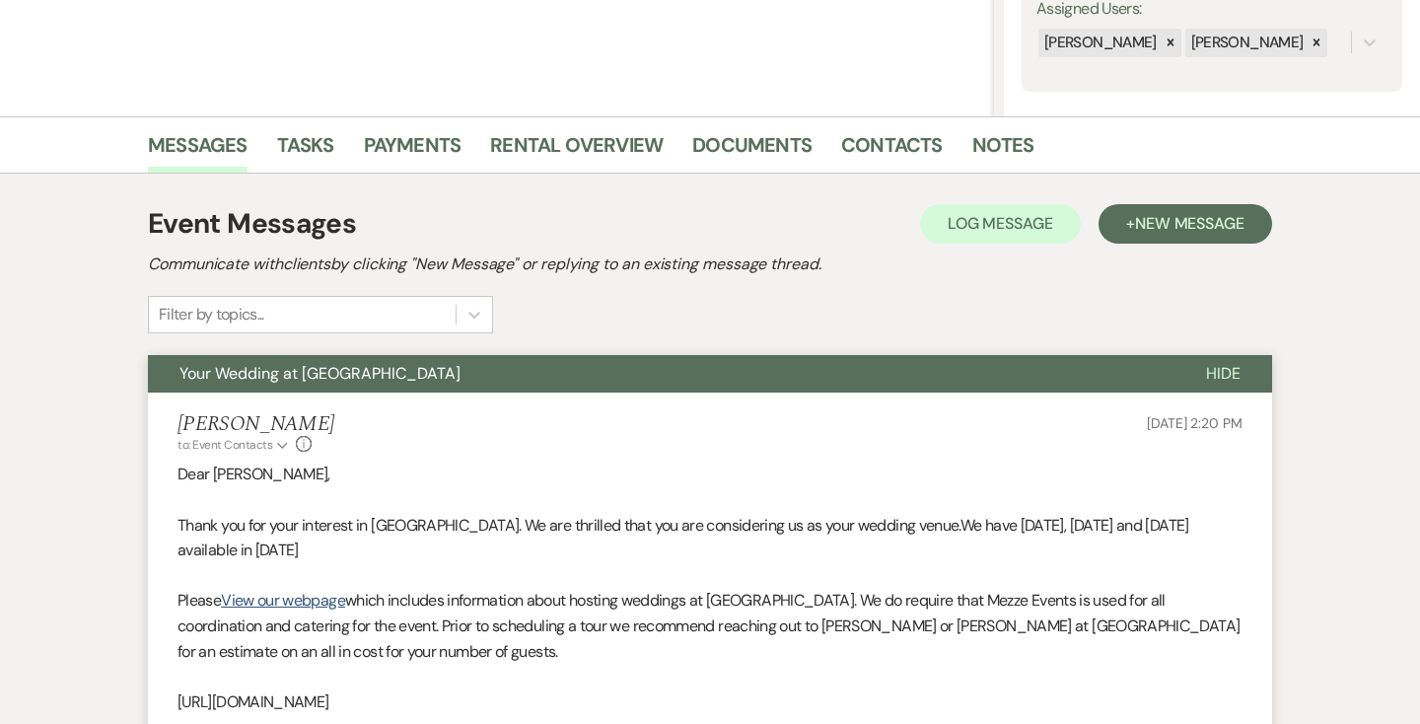
scroll to position [0, 0]
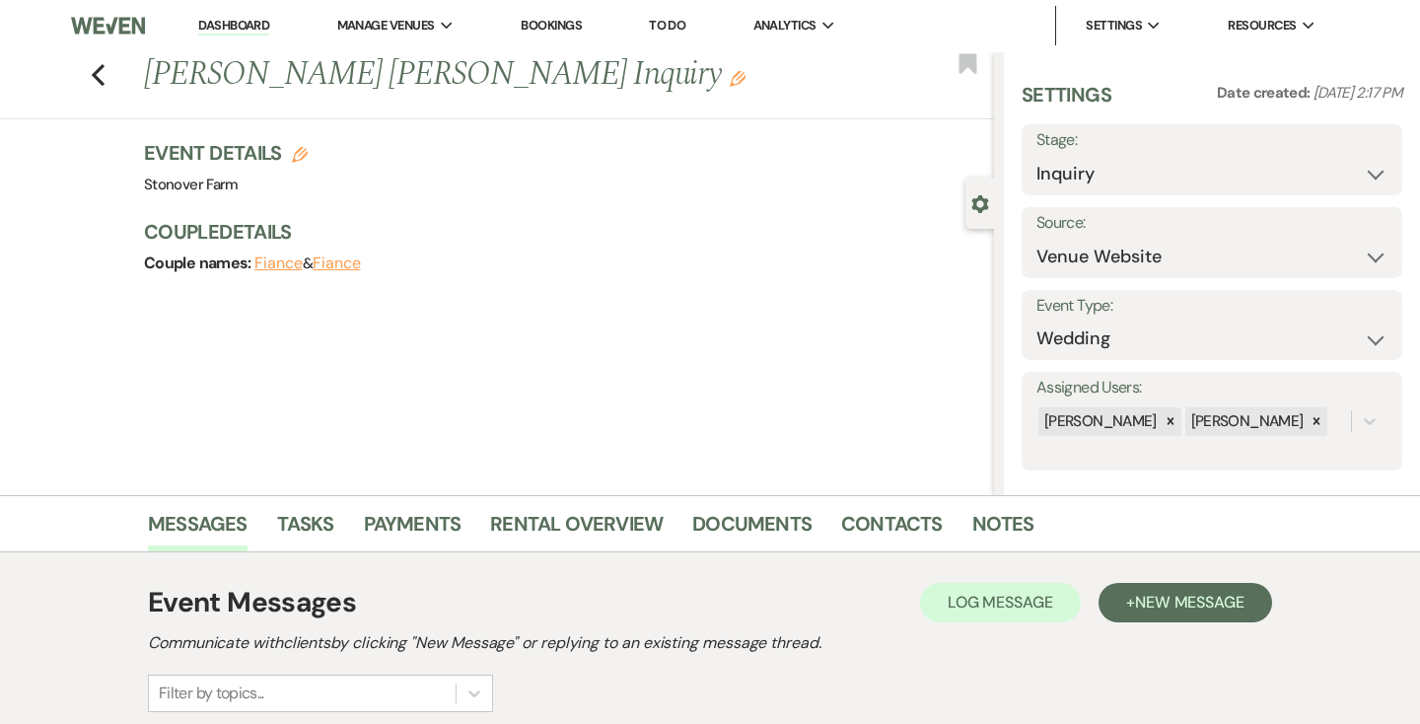
click at [246, 22] on link "Dashboard" at bounding box center [233, 26] width 71 height 19
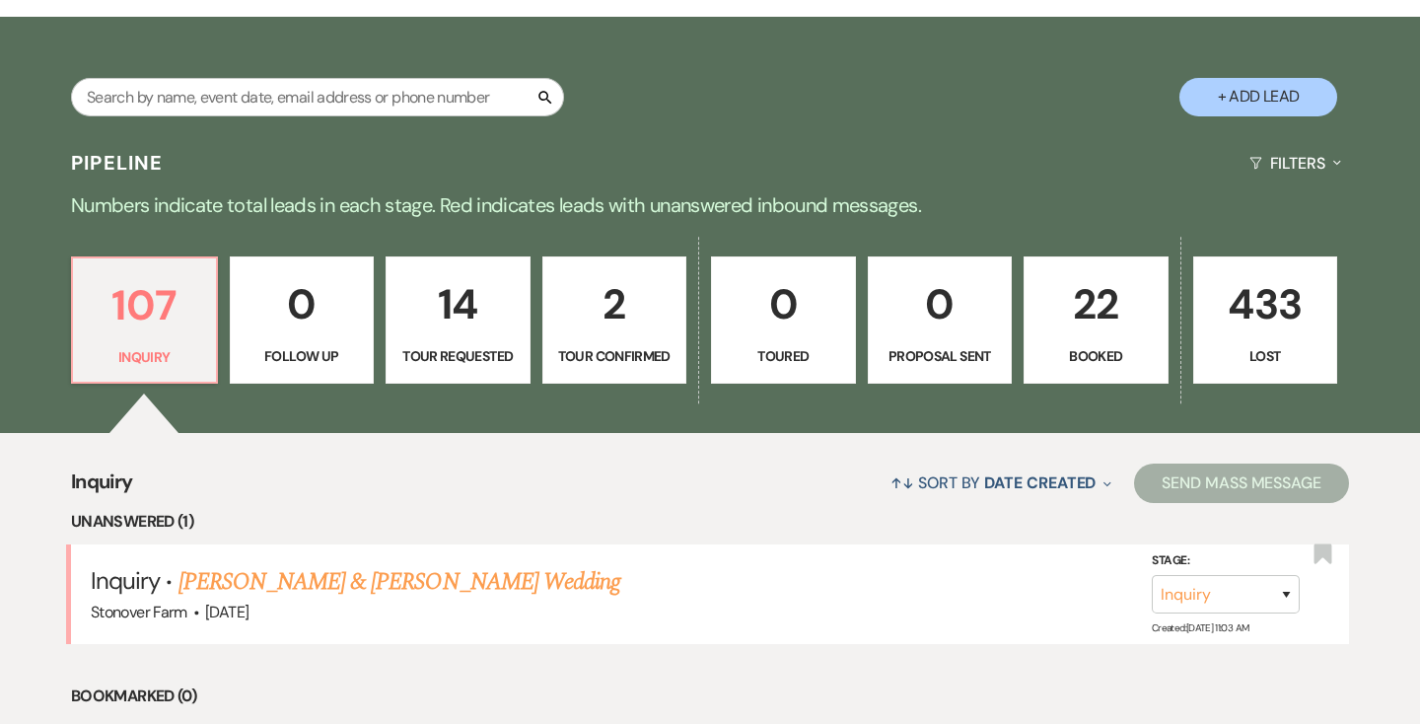
scroll to position [333, 0]
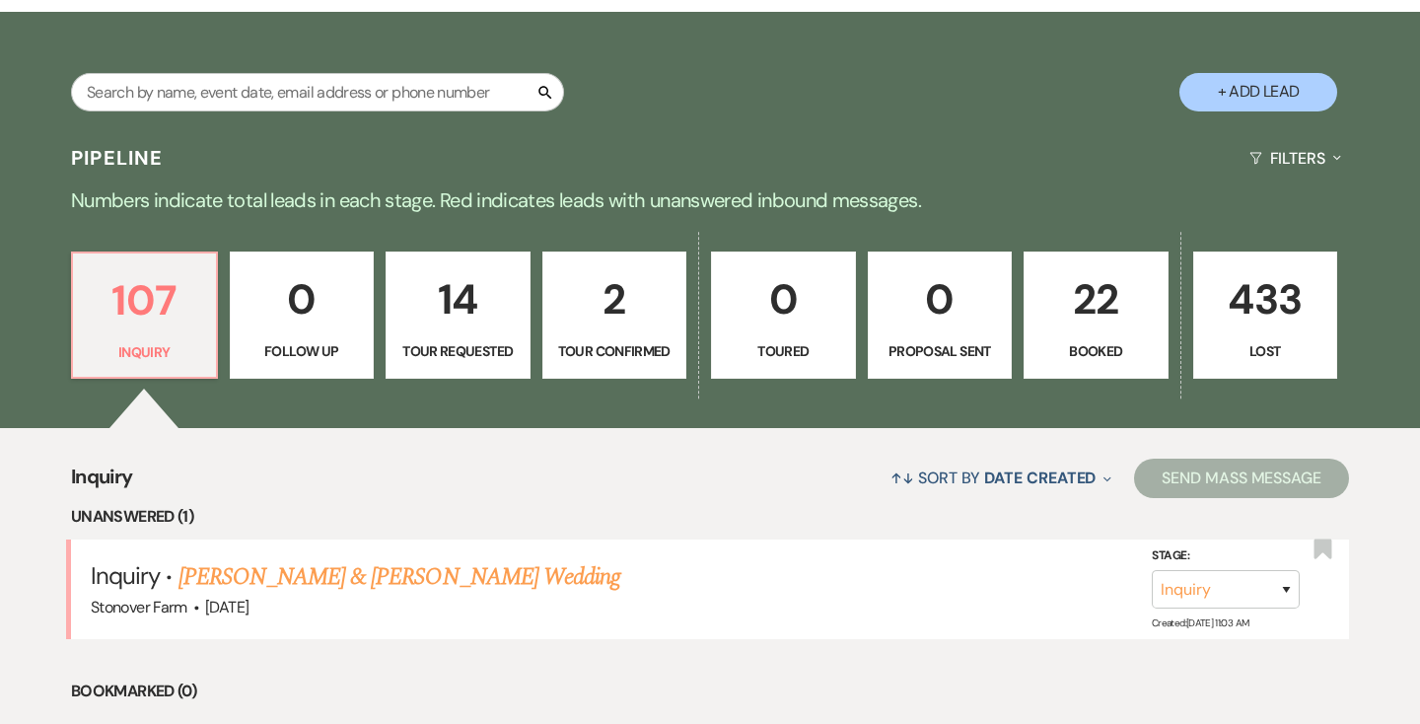
click at [626, 317] on p "2" at bounding box center [614, 299] width 119 height 66
select select "4"
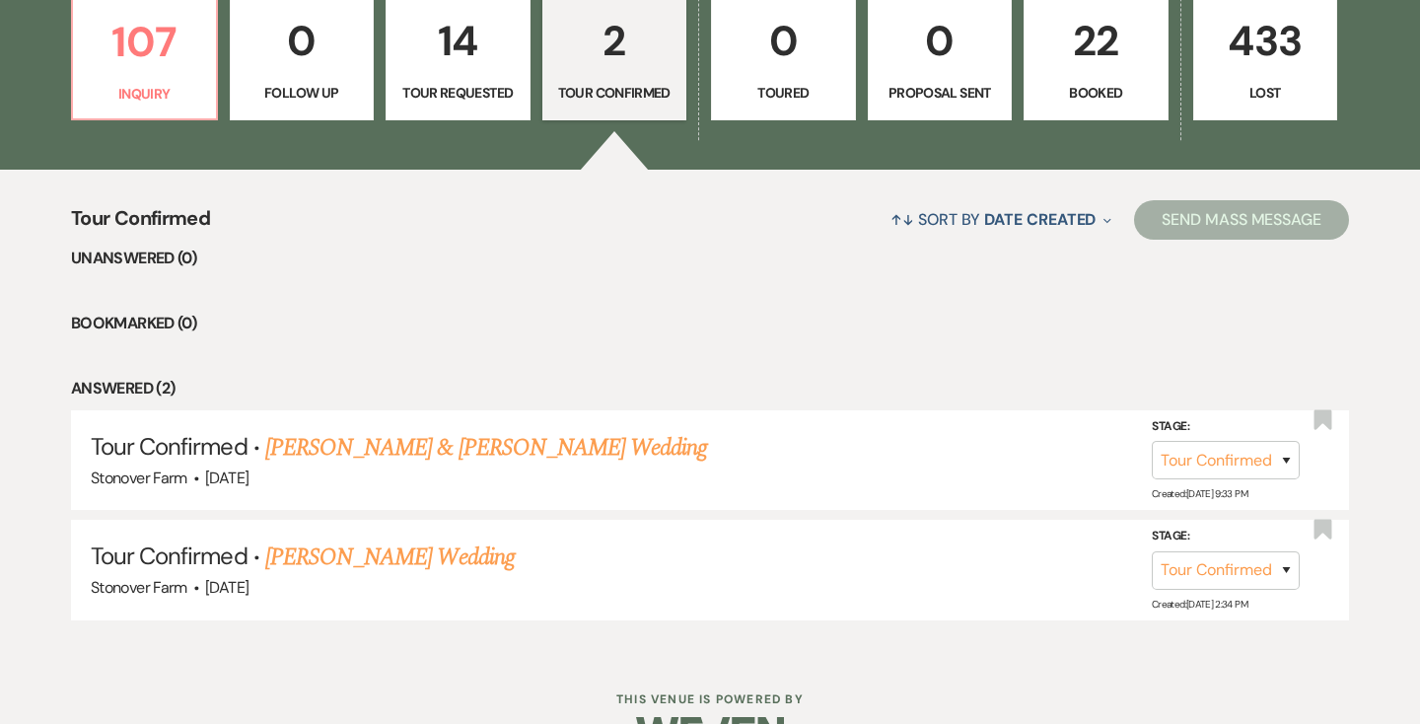
scroll to position [596, 0]
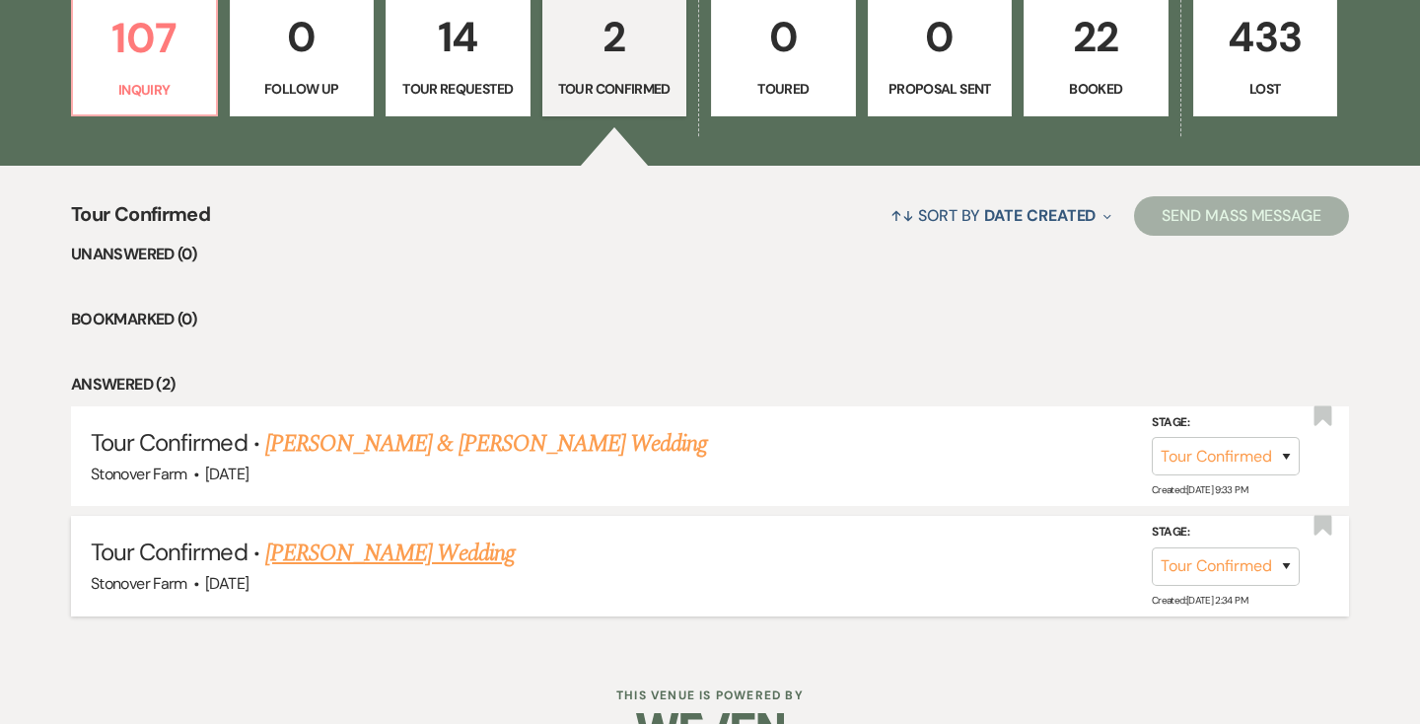
click at [470, 553] on link "[PERSON_NAME] Wedding" at bounding box center [390, 554] width 250 height 36
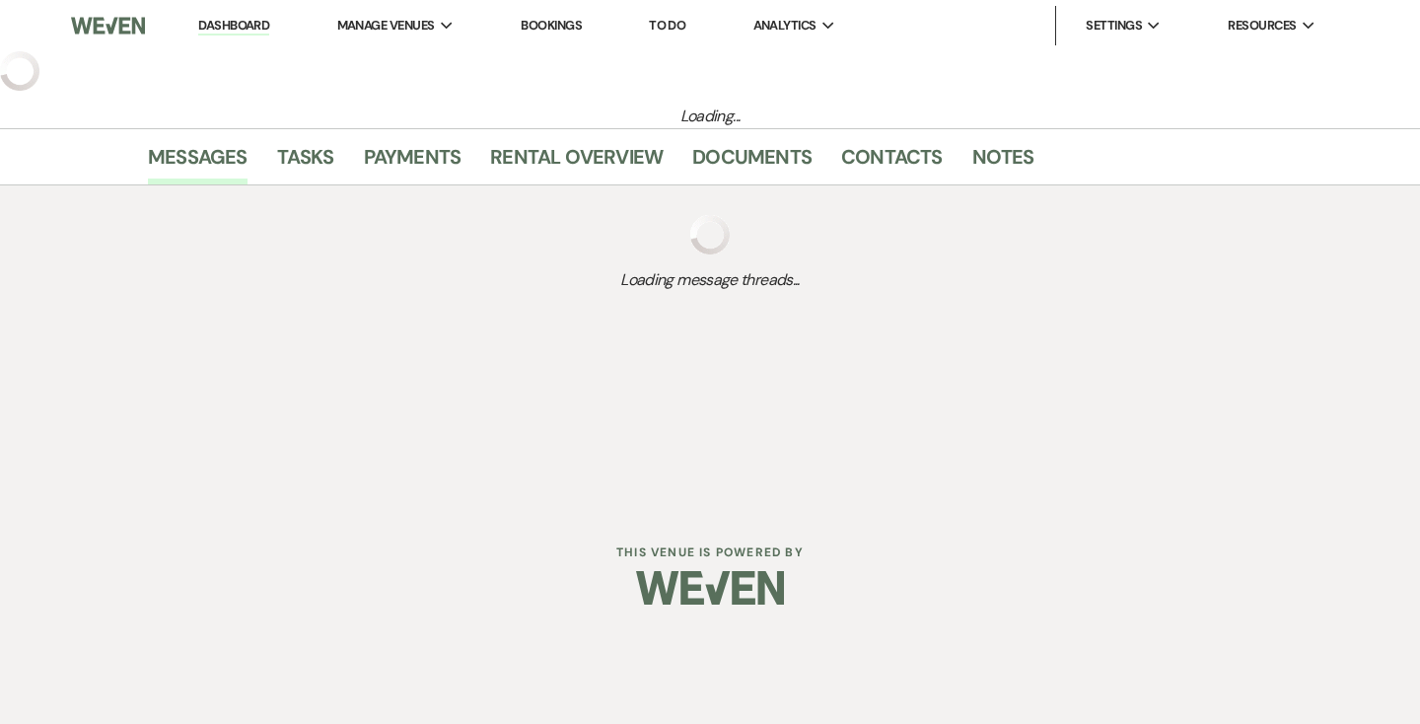
select select "4"
select select "5"
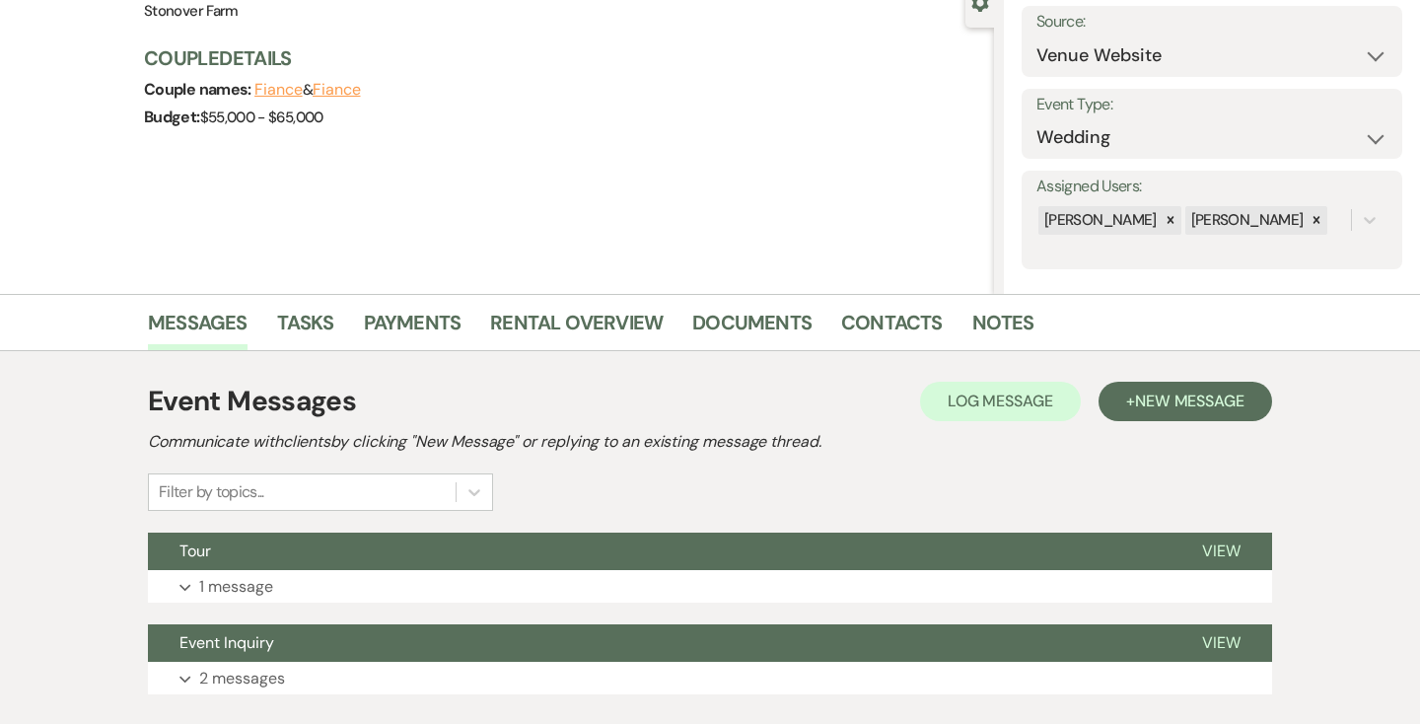
scroll to position [328, 0]
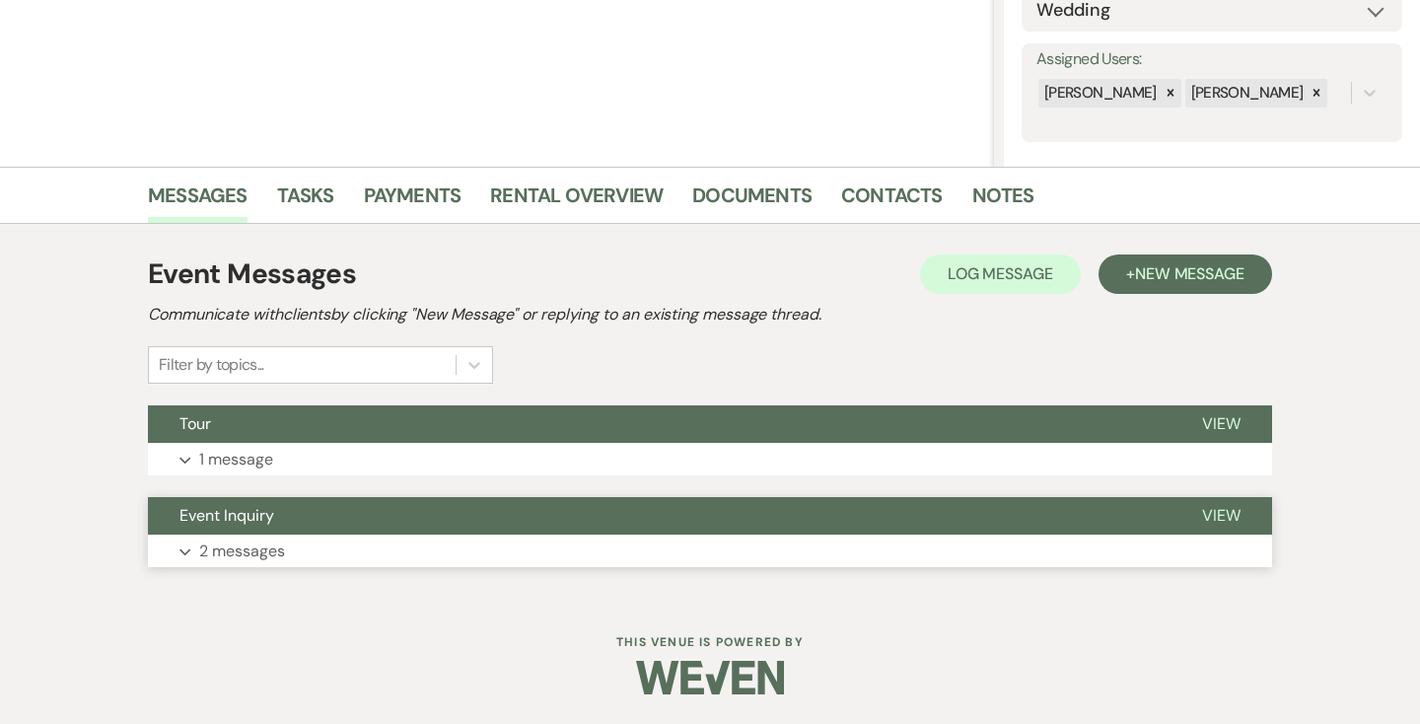
click at [1226, 513] on span "View" at bounding box center [1221, 515] width 38 height 21
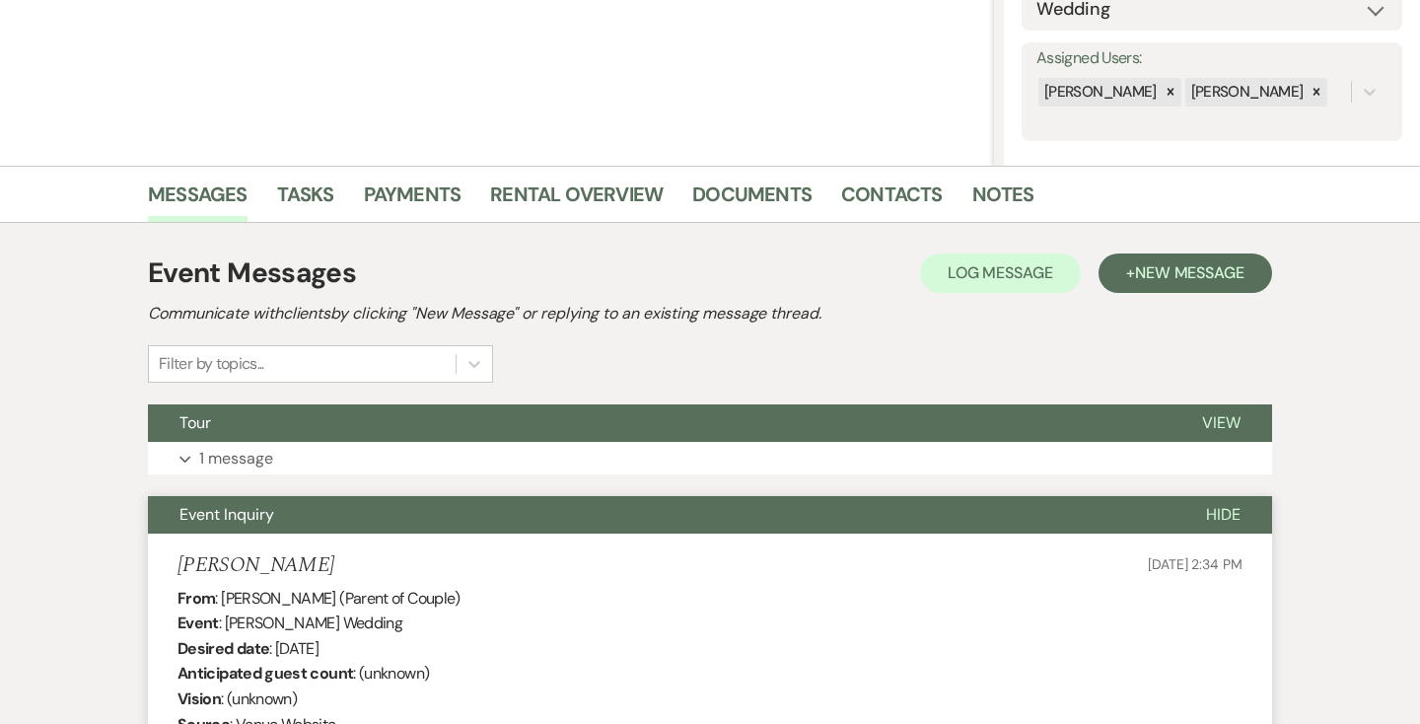
scroll to position [327, 0]
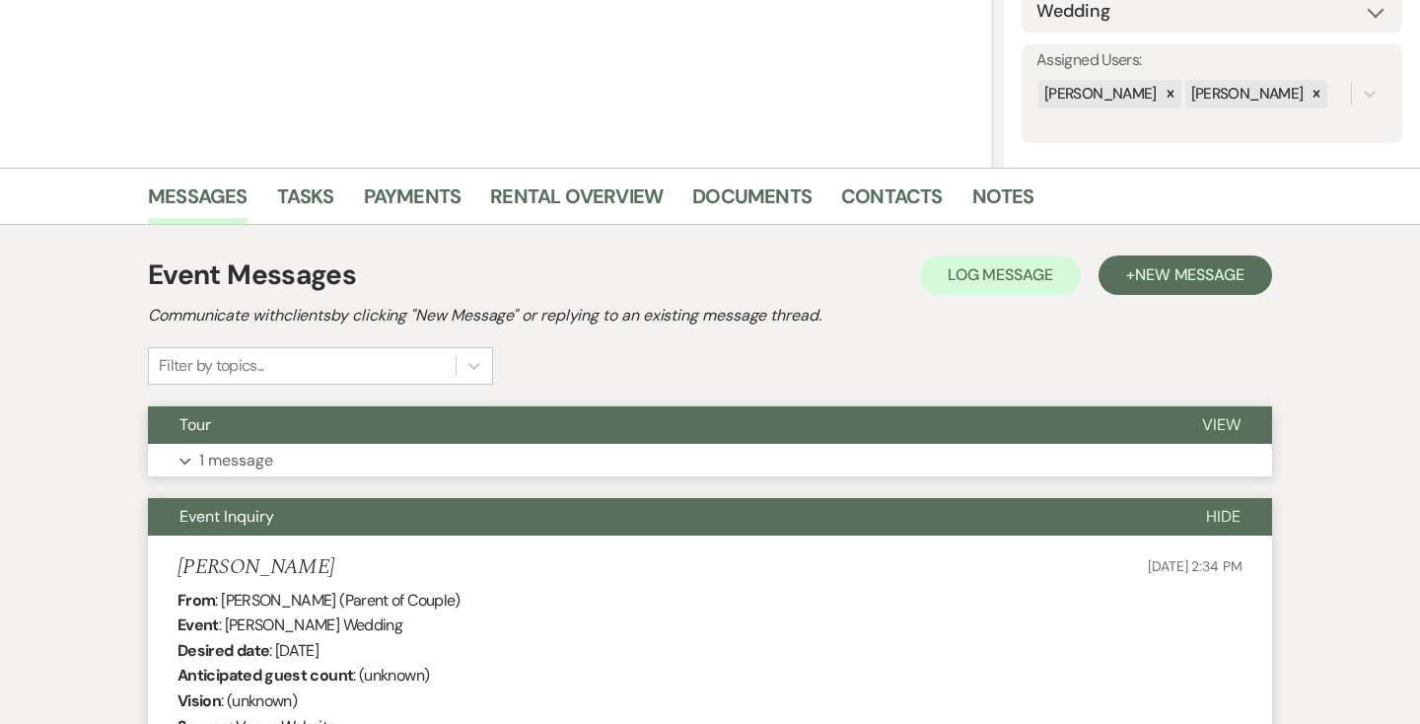
click at [271, 454] on p "1 message" at bounding box center [236, 461] width 74 height 26
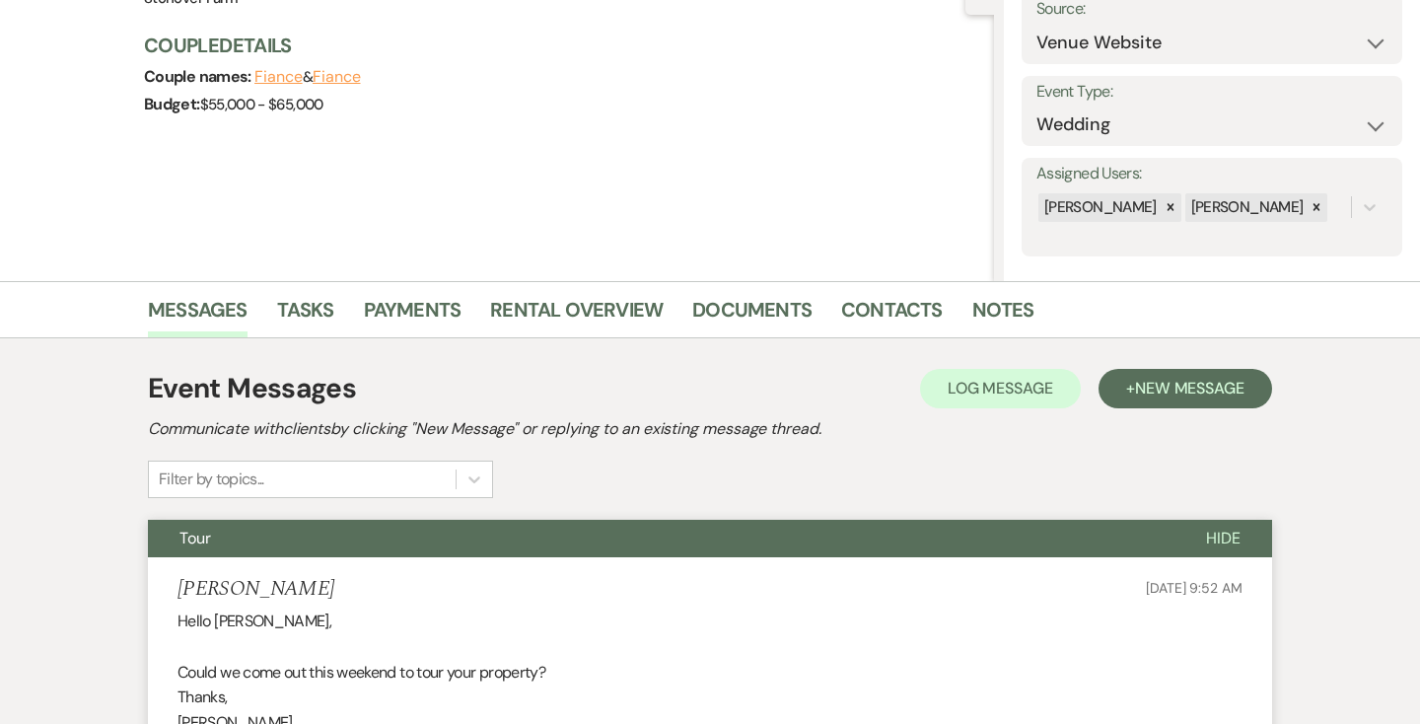
scroll to position [0, 0]
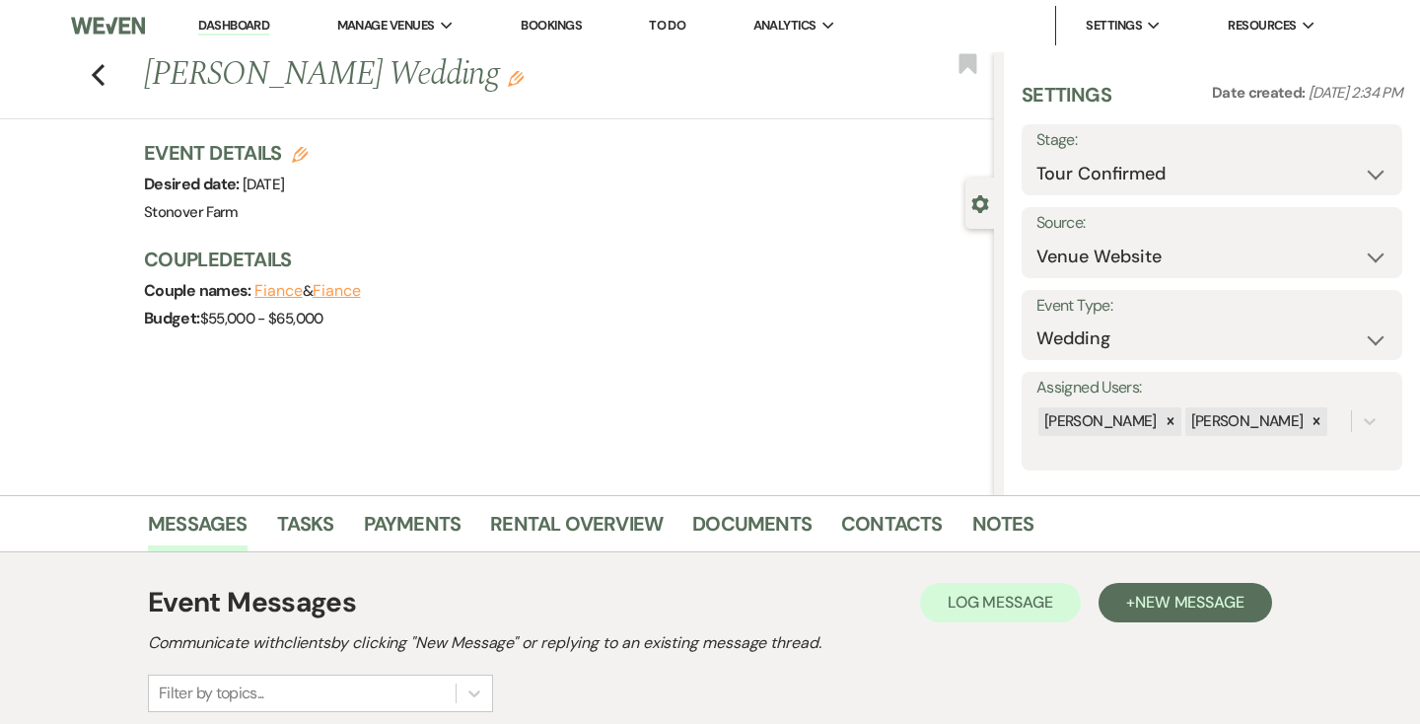
click at [225, 22] on link "Dashboard" at bounding box center [233, 26] width 71 height 19
